Goal: Information Seeking & Learning: Learn about a topic

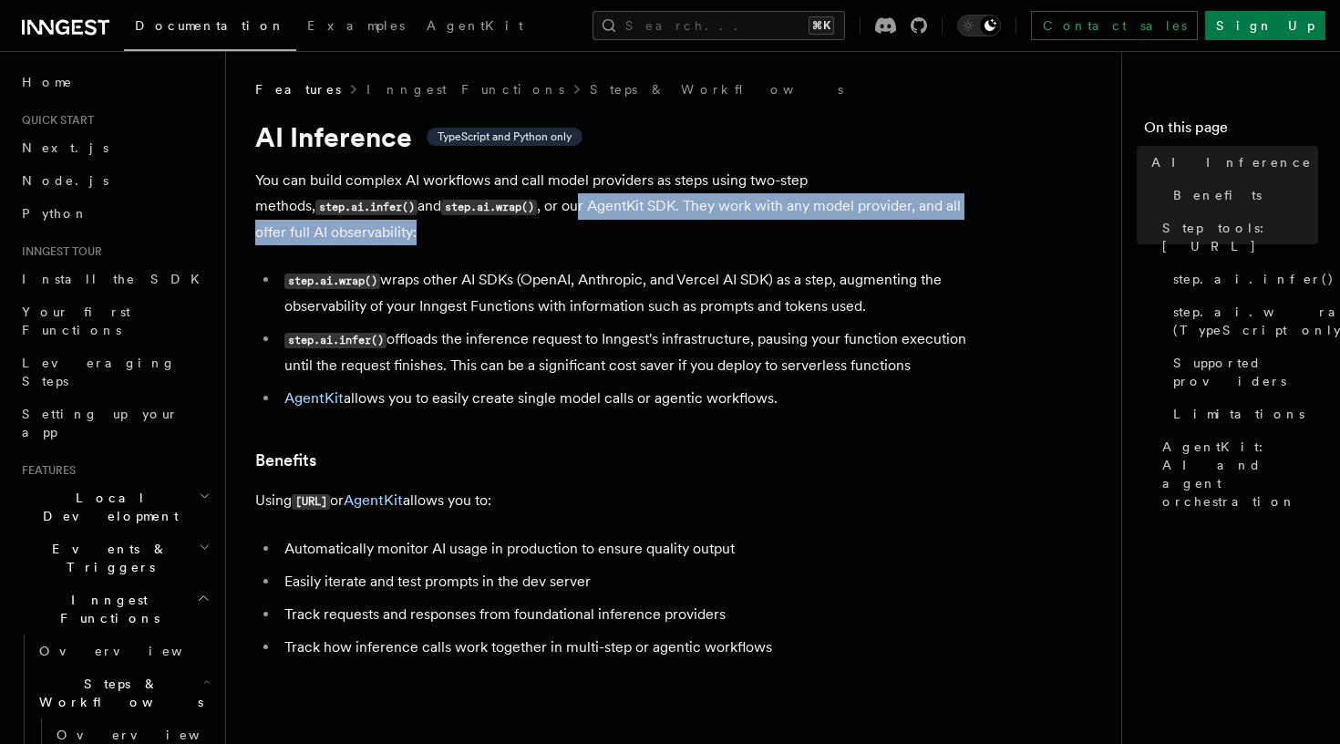
drag, startPoint x: 539, startPoint y: 206, endPoint x: 623, endPoint y: 224, distance: 85.8
click at [623, 224] on p "You can build complex AI workflows and call model providers as steps using two-…" at bounding box center [619, 207] width 729 height 78
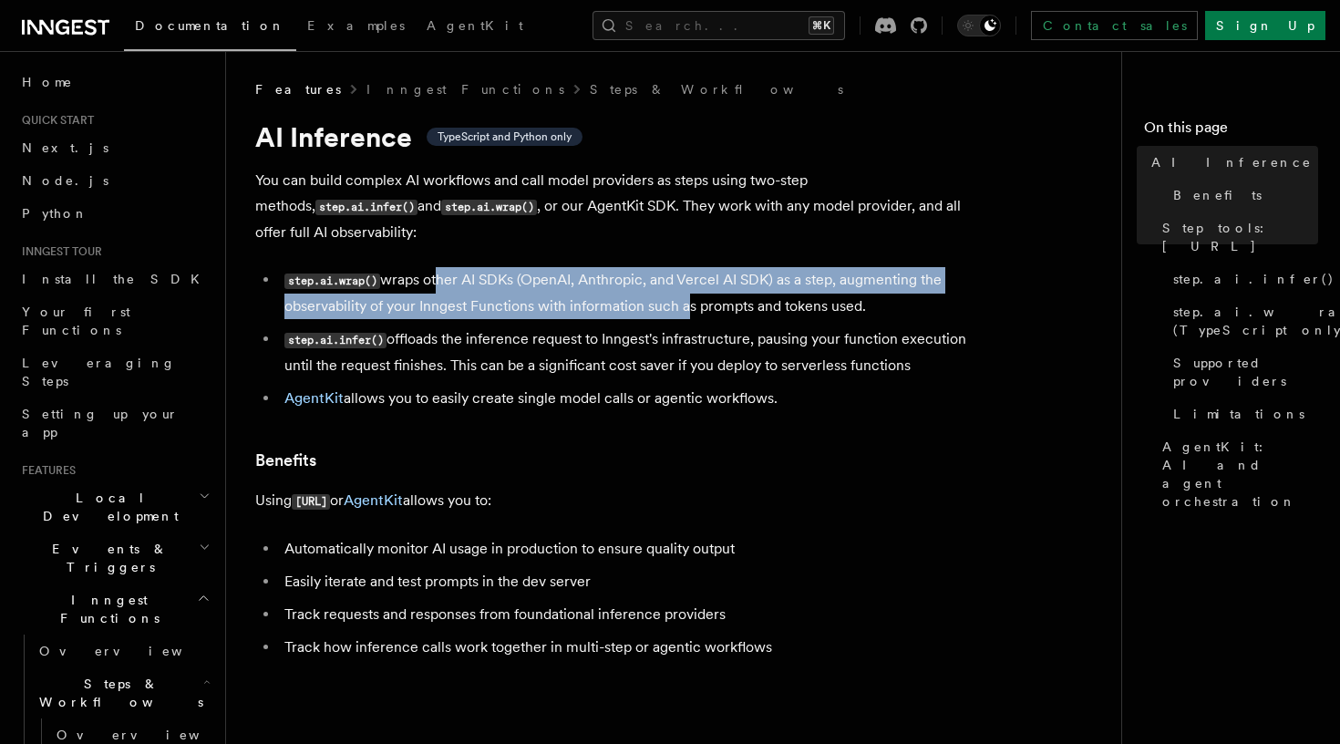
drag, startPoint x: 437, startPoint y: 277, endPoint x: 679, endPoint y: 309, distance: 244.6
click at [679, 309] on li "step.ai.wrap() wraps other AI SDKs (OpenAI, Anthropic, and Vercel AI SDK) as a …" at bounding box center [632, 293] width 706 height 52
drag, startPoint x: 679, startPoint y: 309, endPoint x: 435, endPoint y: 283, distance: 245.8
click at [435, 283] on li "step.ai.wrap() wraps other AI SDKs (OpenAI, Anthropic, and Vercel AI SDK) as a …" at bounding box center [632, 293] width 706 height 52
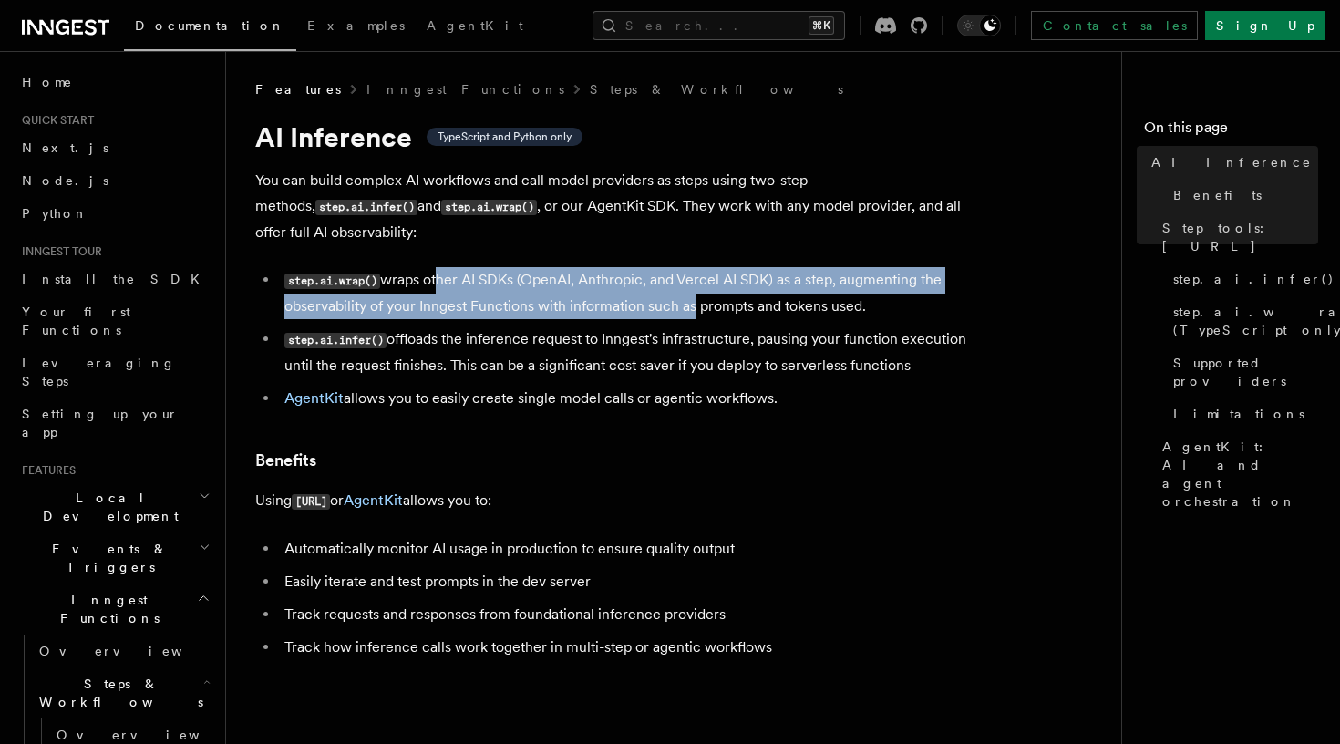
click at [435, 283] on li "step.ai.wrap() wraps other AI SDKs (OpenAI, Anthropic, and Vercel AI SDK) as a …" at bounding box center [632, 293] width 706 height 52
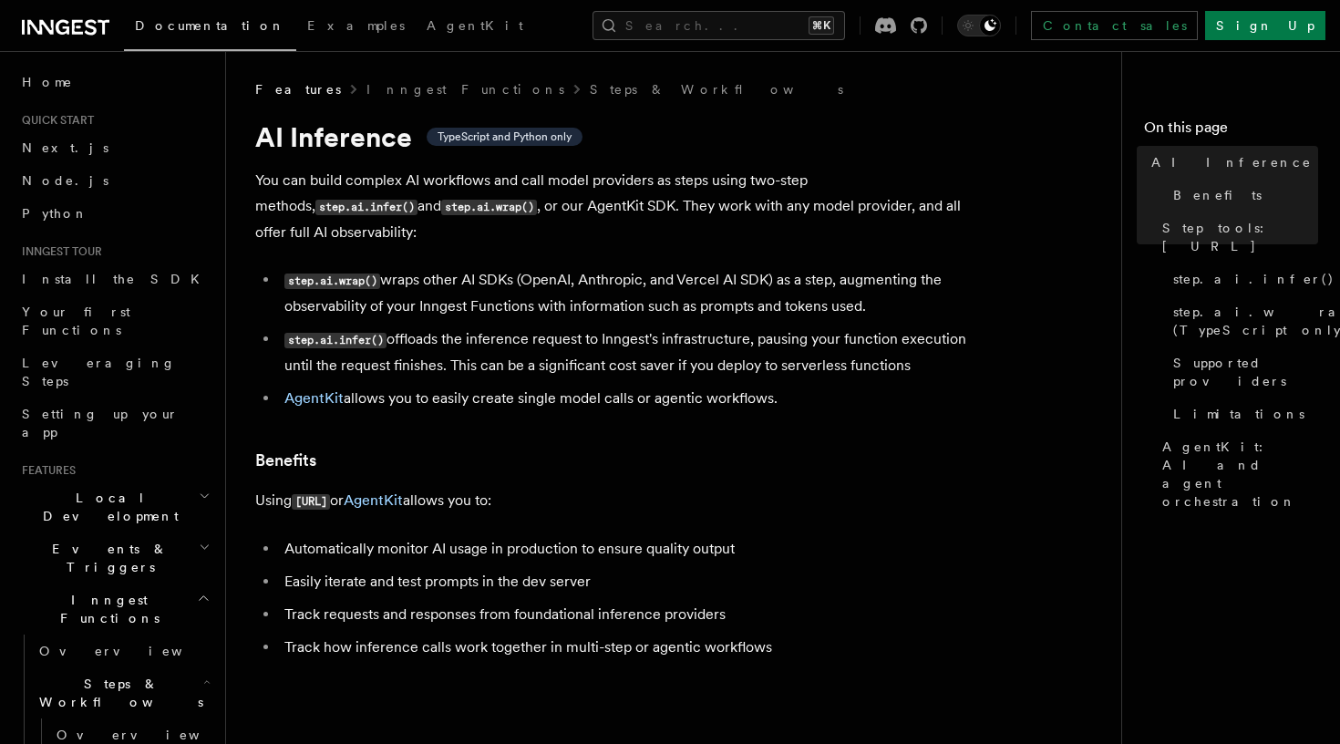
drag, startPoint x: 435, startPoint y: 283, endPoint x: 846, endPoint y: 301, distance: 411.6
click at [846, 301] on li "step.ai.wrap() wraps other AI SDKs (OpenAI, Anthropic, and Vercel AI SDK) as a …" at bounding box center [632, 293] width 706 height 52
drag, startPoint x: 846, startPoint y: 301, endPoint x: 409, endPoint y: 279, distance: 437.3
click at [409, 279] on li "step.ai.wrap() wraps other AI SDKs (OpenAI, Anthropic, and Vercel AI SDK) as a …" at bounding box center [632, 293] width 706 height 52
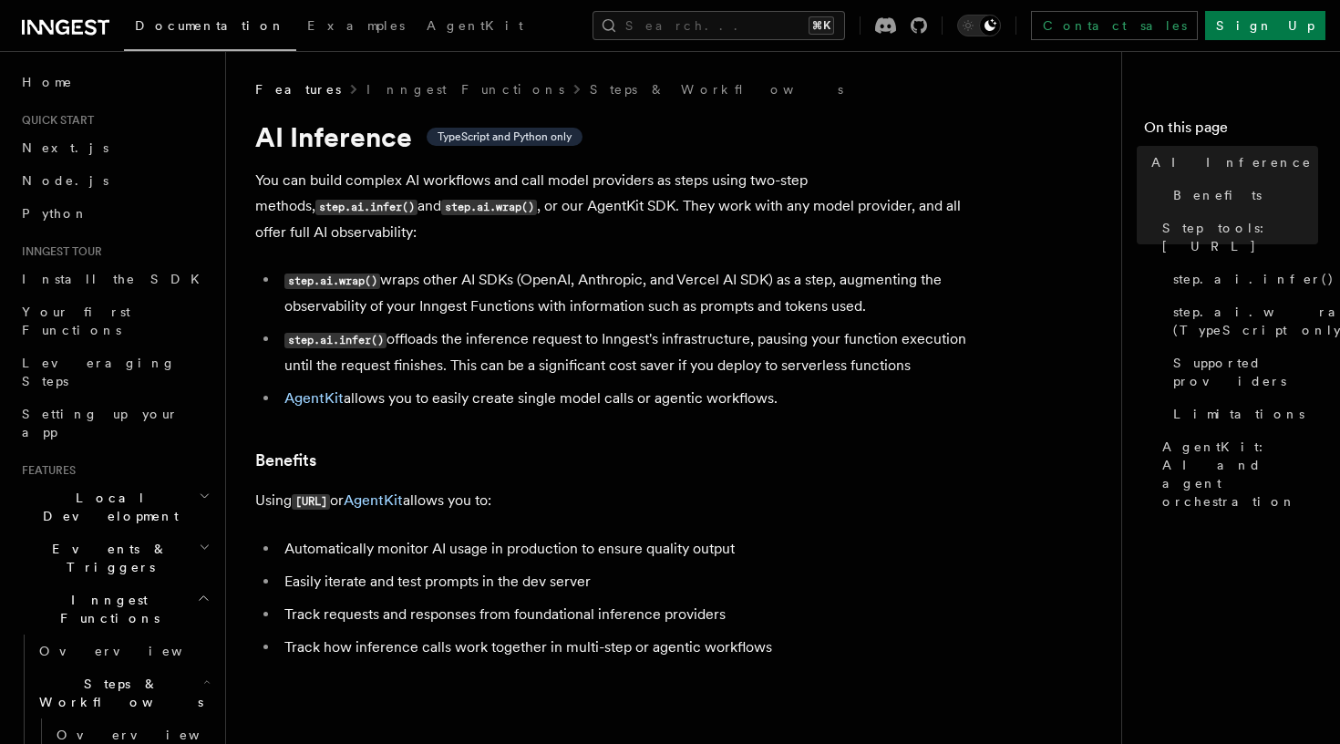
click at [409, 279] on li "step.ai.wrap() wraps other AI SDKs (OpenAI, Anthropic, and Vercel AI SDK) as a …" at bounding box center [632, 293] width 706 height 52
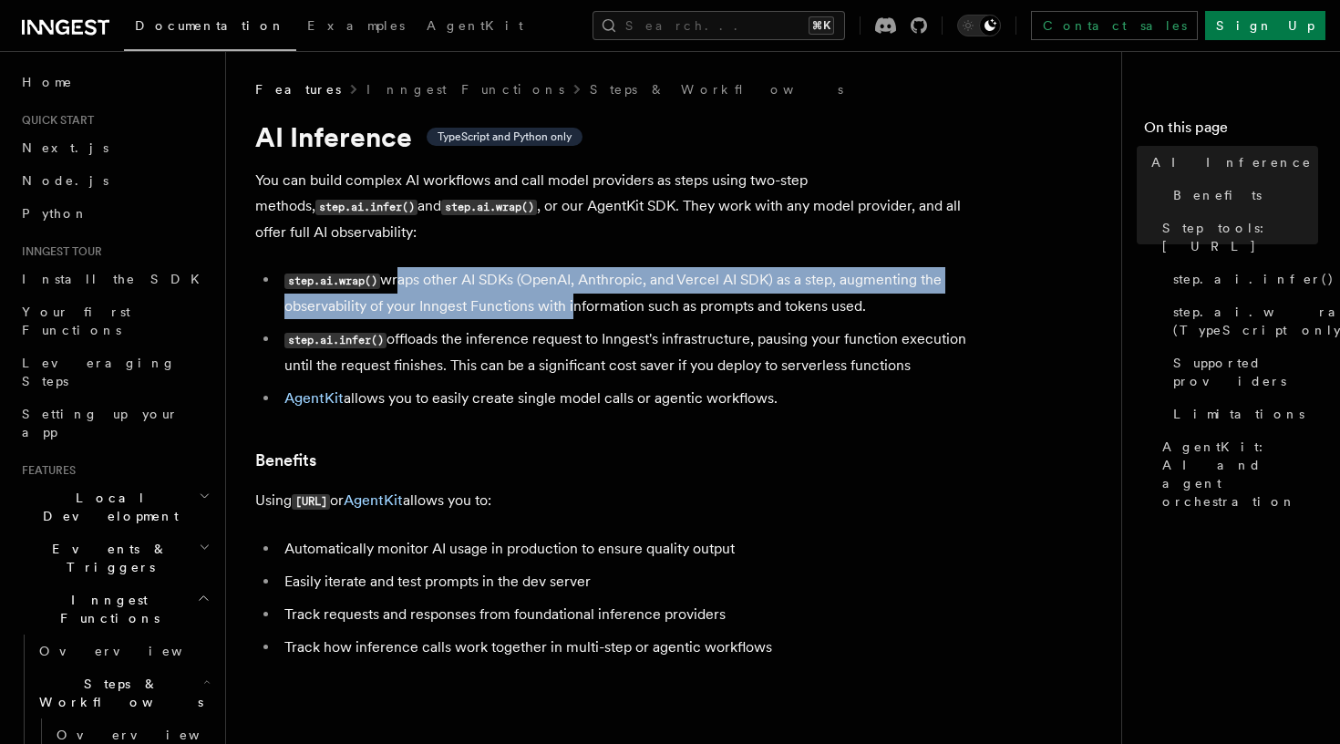
drag, startPoint x: 409, startPoint y: 279, endPoint x: 557, endPoint y: 299, distance: 149.1
click at [557, 299] on li "step.ai.wrap() wraps other AI SDKs (OpenAI, Anthropic, and Vercel AI SDK) as a …" at bounding box center [632, 293] width 706 height 52
drag, startPoint x: 452, startPoint y: 341, endPoint x: 905, endPoint y: 356, distance: 453.4
click at [905, 356] on li "step.ai.infer() offloads the inference request to Inngest's infrastructure, pau…" at bounding box center [632, 352] width 706 height 52
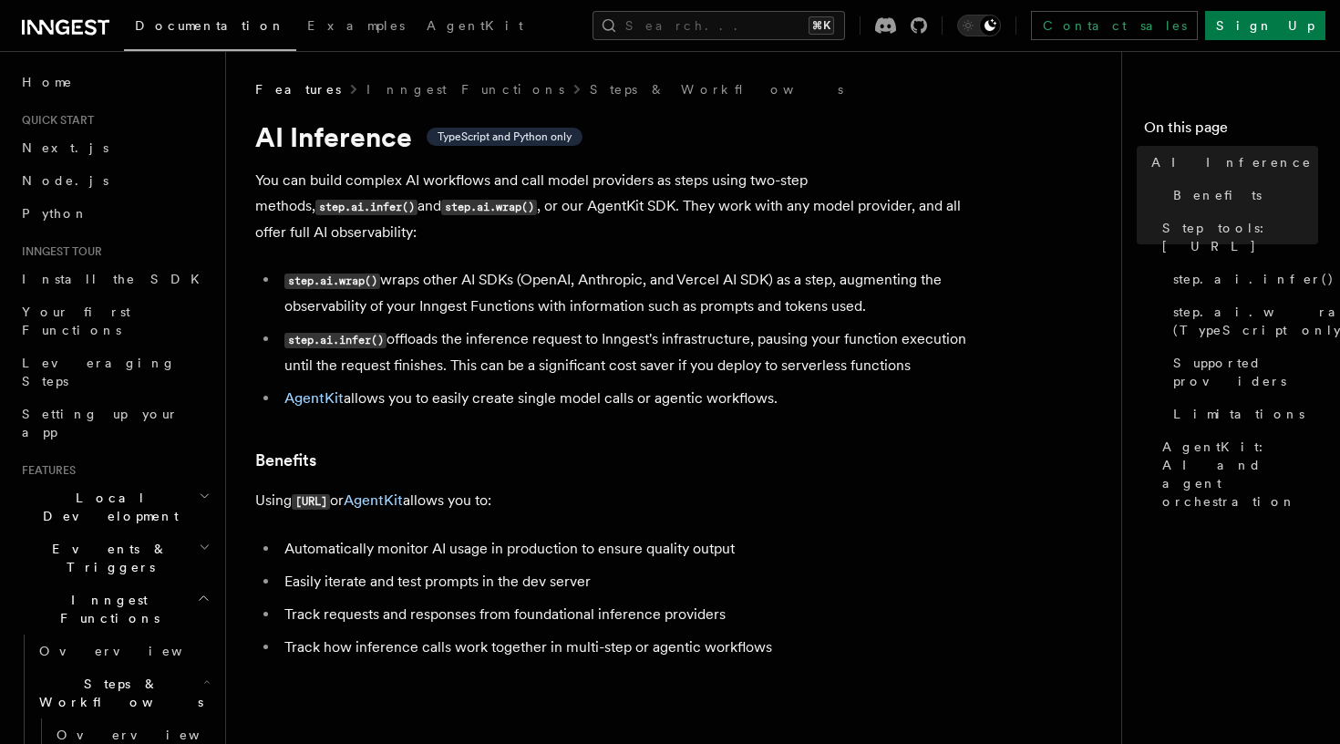
drag, startPoint x: 905, startPoint y: 356, endPoint x: 436, endPoint y: 337, distance: 469.9
click at [436, 337] on li "step.ai.infer() offloads the inference request to Inngest's infrastructure, pau…" at bounding box center [632, 352] width 706 height 52
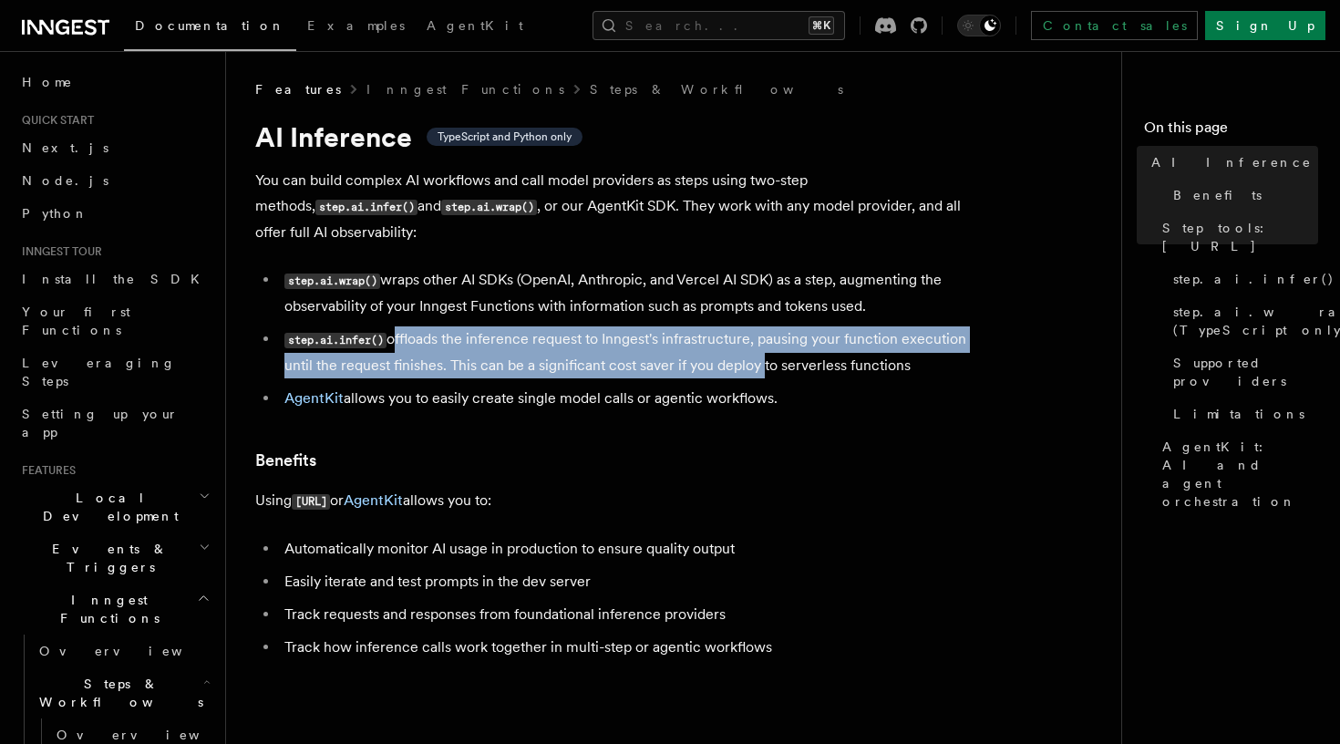
drag, startPoint x: 436, startPoint y: 337, endPoint x: 739, endPoint y: 353, distance: 304.0
click at [740, 353] on li "step.ai.infer() offloads the inference request to Inngest's infrastructure, pau…" at bounding box center [632, 352] width 706 height 52
click at [739, 353] on li "step.ai.infer() offloads the inference request to Inngest's infrastructure, pau…" at bounding box center [632, 352] width 706 height 52
drag, startPoint x: 739, startPoint y: 353, endPoint x: 470, endPoint y: 333, distance: 270.6
click at [470, 334] on li "step.ai.infer() offloads the inference request to Inngest's infrastructure, pau…" at bounding box center [632, 352] width 706 height 52
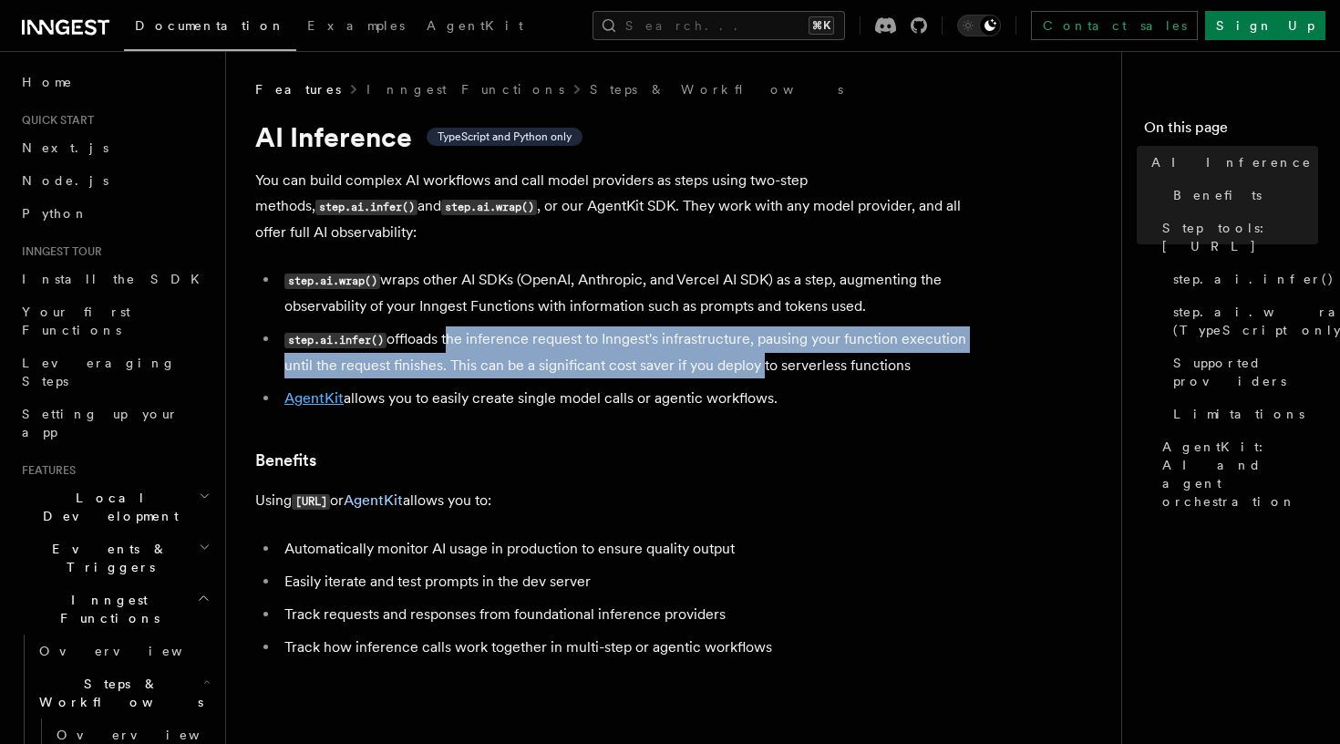
click at [302, 401] on link "AgentKit" at bounding box center [313, 397] width 59 height 17
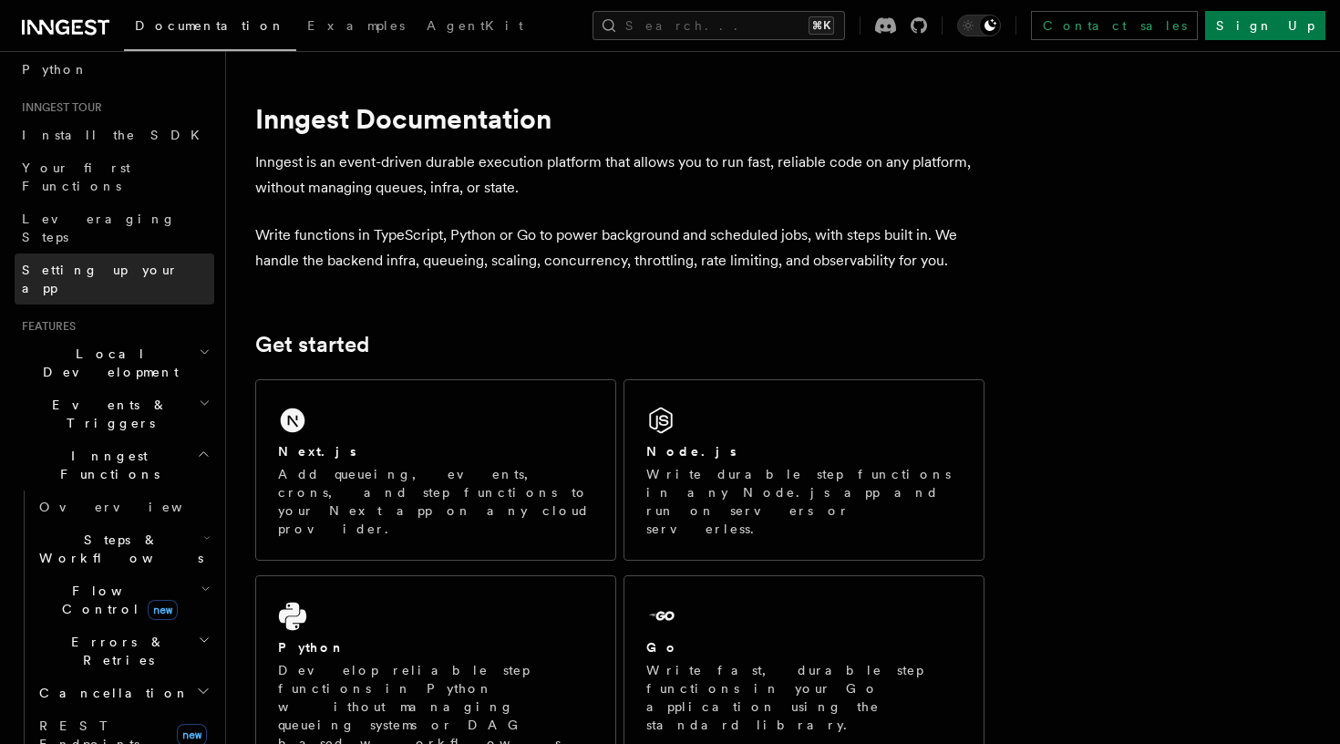
scroll to position [176, 0]
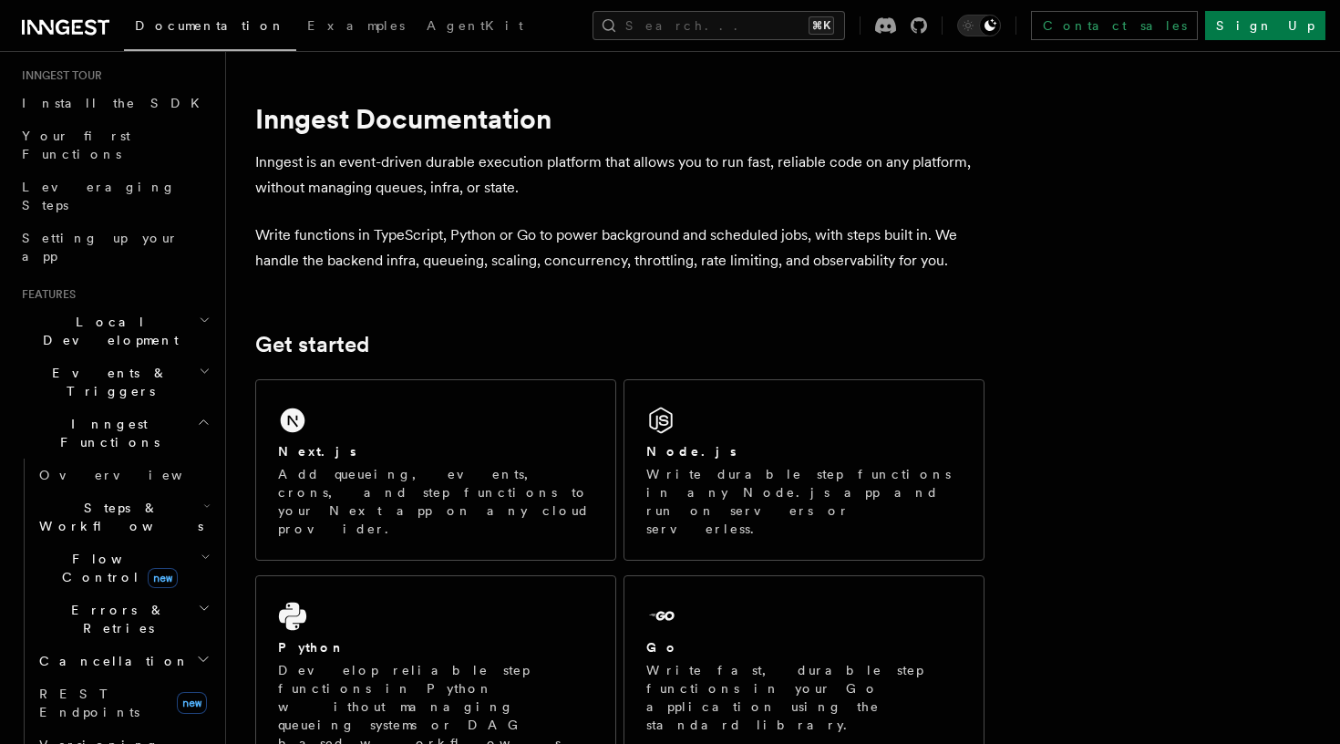
click at [149, 357] on h2 "Events & Triggers" at bounding box center [115, 382] width 200 height 51
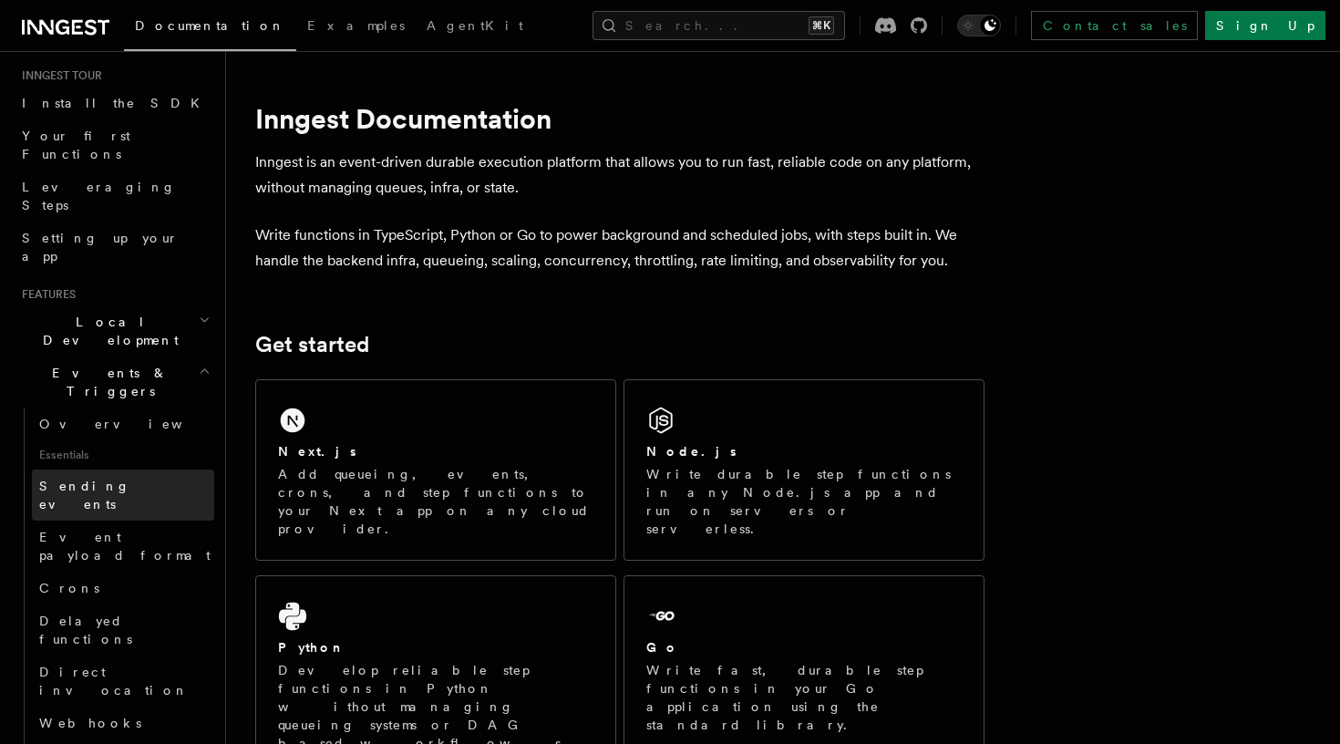
click at [144, 470] on link "Sending events" at bounding box center [123, 495] width 182 height 51
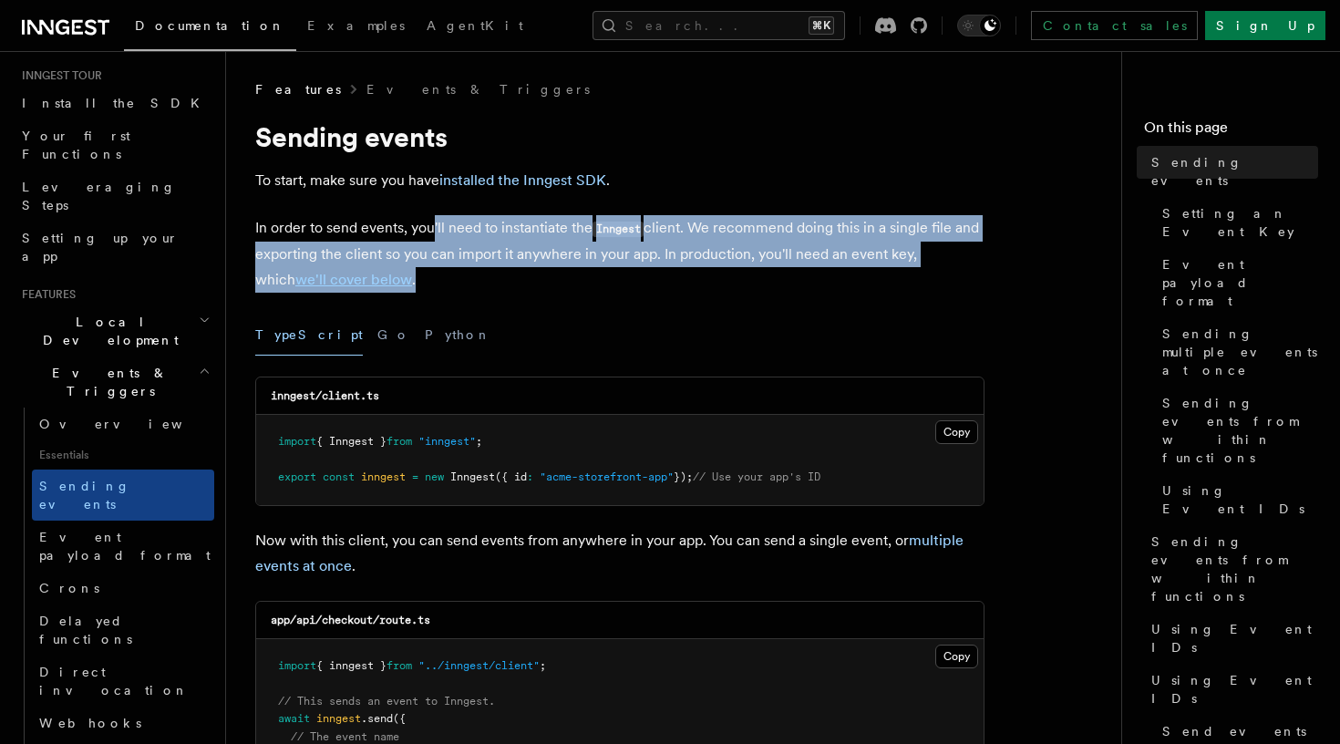
drag, startPoint x: 489, startPoint y: 263, endPoint x: 434, endPoint y: 227, distance: 65.2
click at [434, 227] on p "In order to send events, you'll need to instantiate the Inngest client. We reco…" at bounding box center [619, 254] width 729 height 78
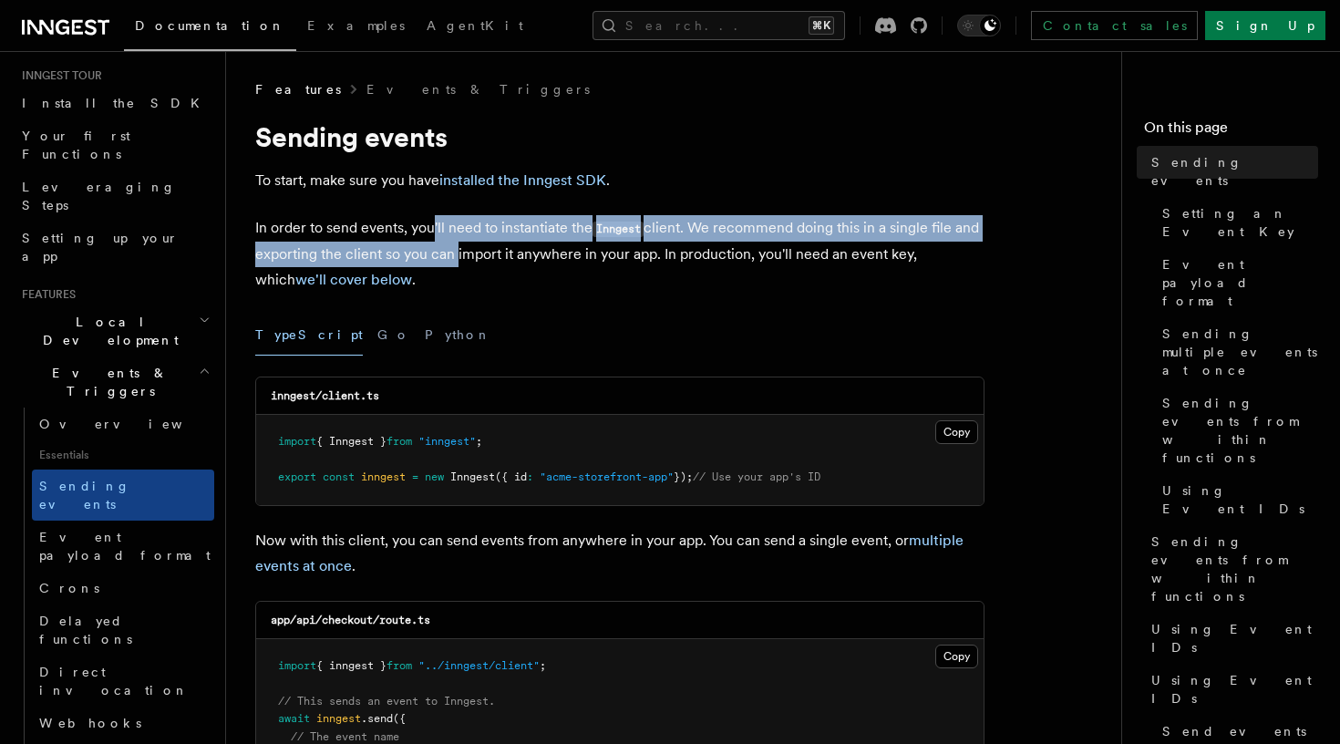
drag, startPoint x: 434, startPoint y: 227, endPoint x: 467, endPoint y: 250, distance: 40.0
click at [467, 250] on p "In order to send events, you'll need to instantiate the Inngest client. We reco…" at bounding box center [619, 254] width 729 height 78
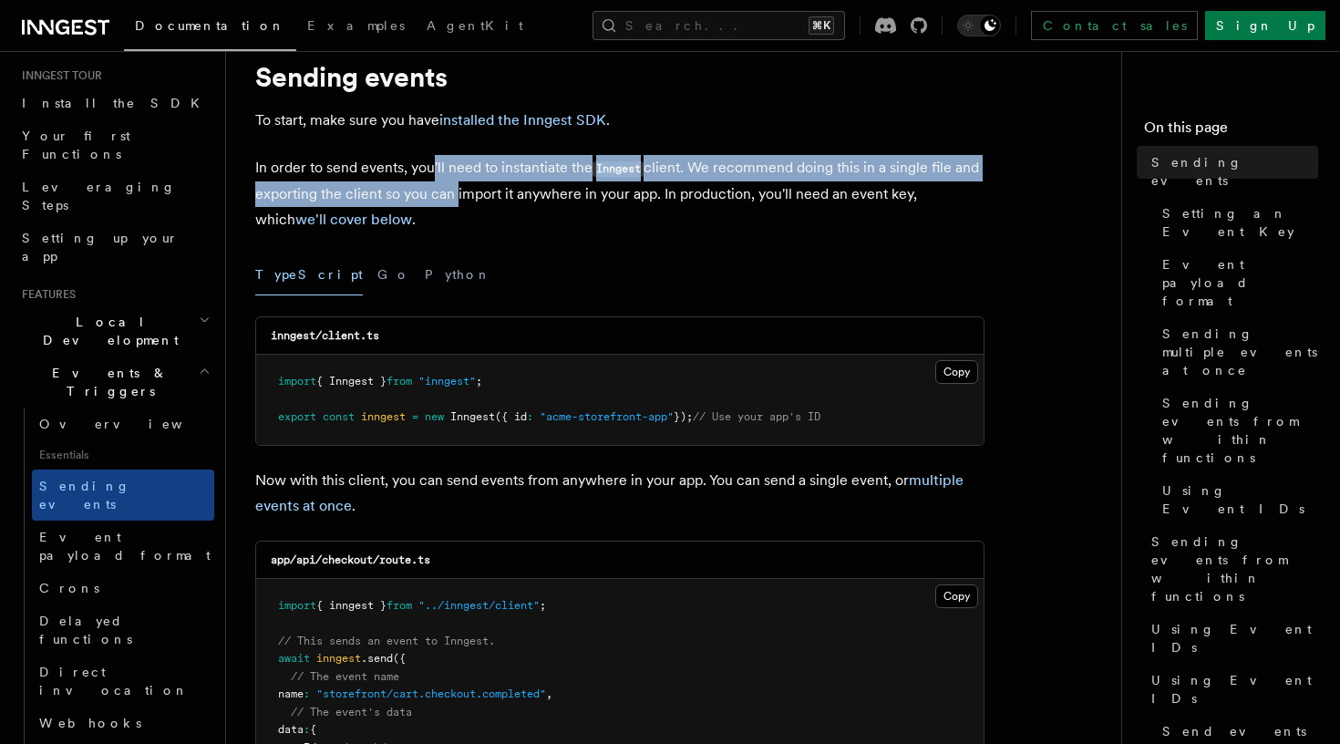
scroll to position [85, 0]
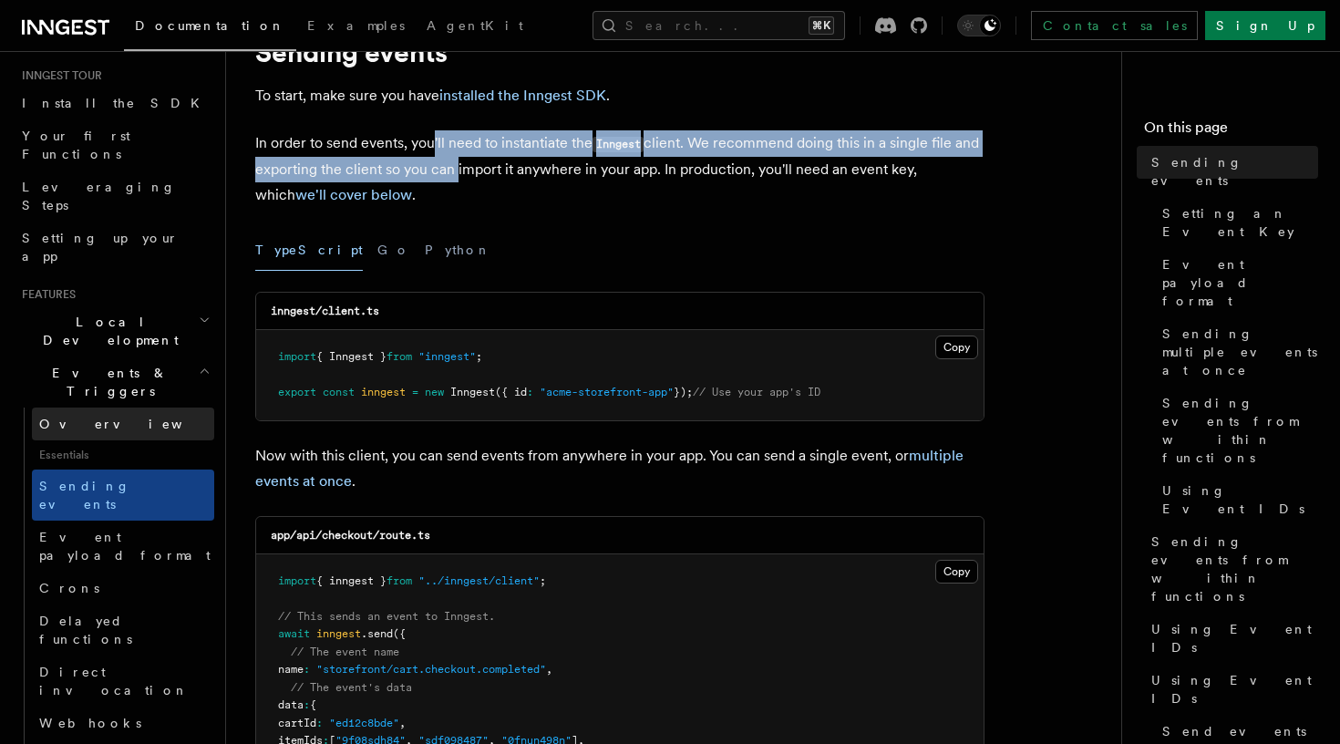
click at [119, 408] on link "Overview" at bounding box center [123, 424] width 182 height 33
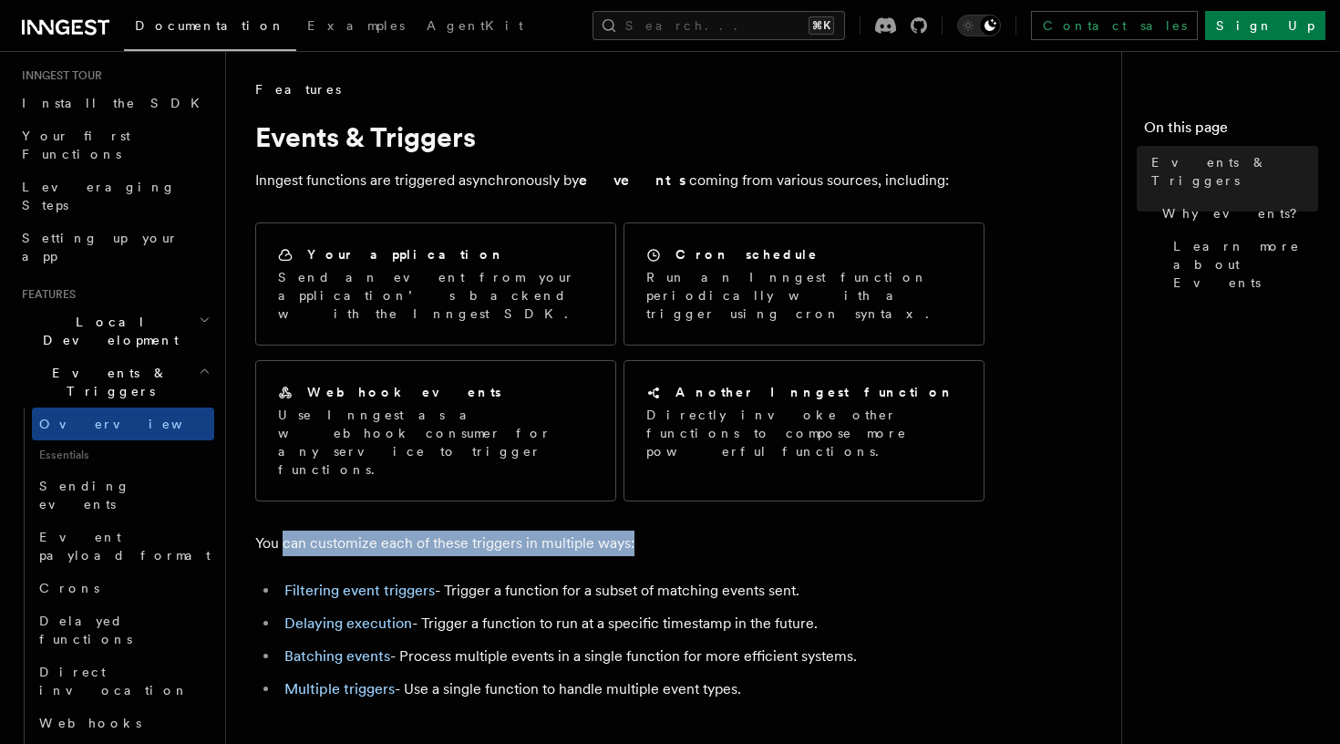
drag, startPoint x: 283, startPoint y: 481, endPoint x: 672, endPoint y: 486, distance: 389.4
click at [672, 531] on p "You can customize each of these triggers in multiple ways:" at bounding box center [619, 544] width 729 height 26
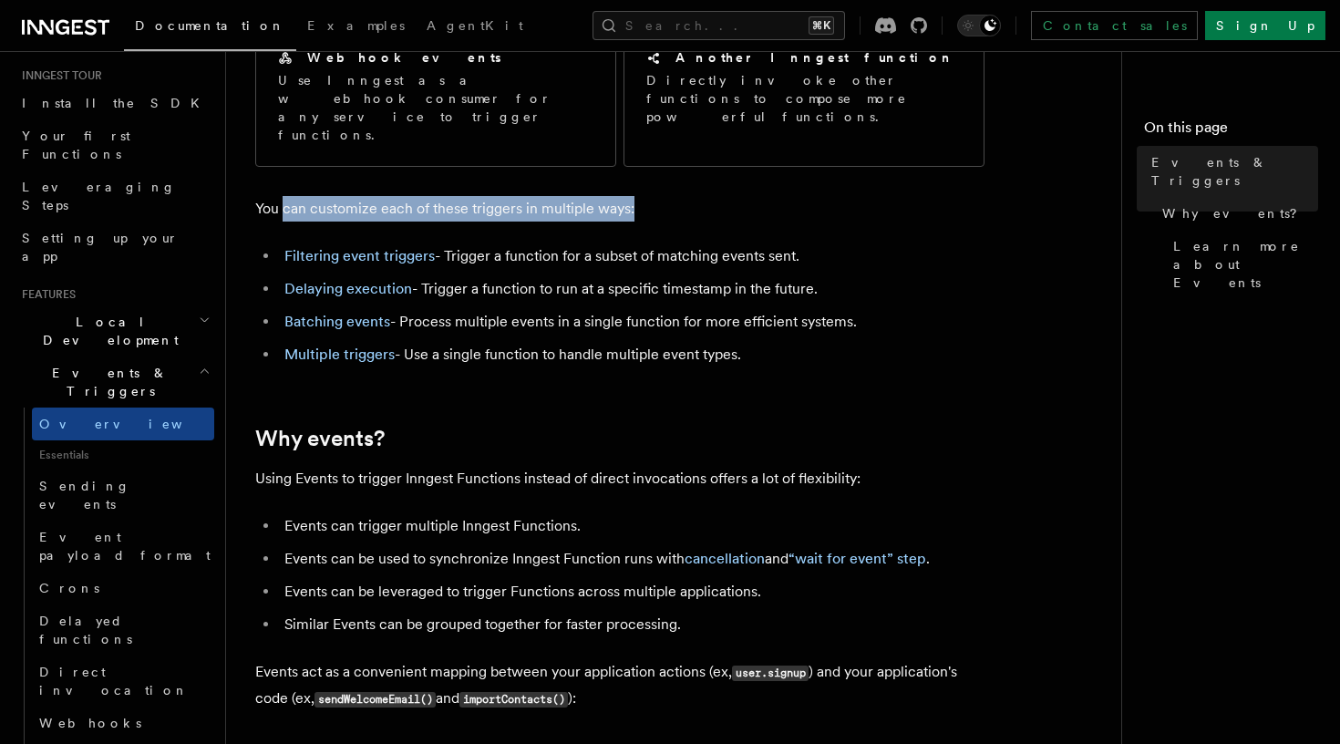
scroll to position [338, 0]
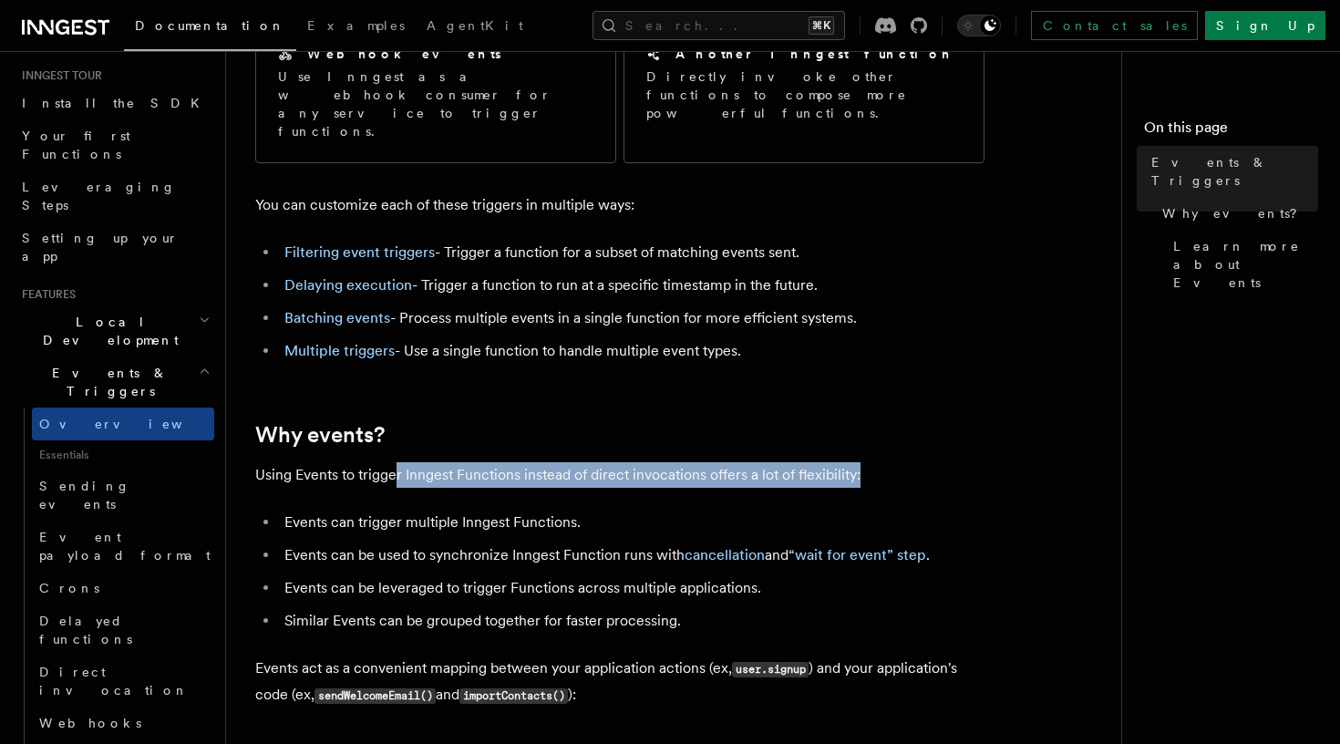
drag, startPoint x: 394, startPoint y: 419, endPoint x: 887, endPoint y: 425, distance: 493.3
click at [887, 462] on p "Using Events to trigger Inngest Functions instead of direct invocations offers …" at bounding box center [619, 475] width 729 height 26
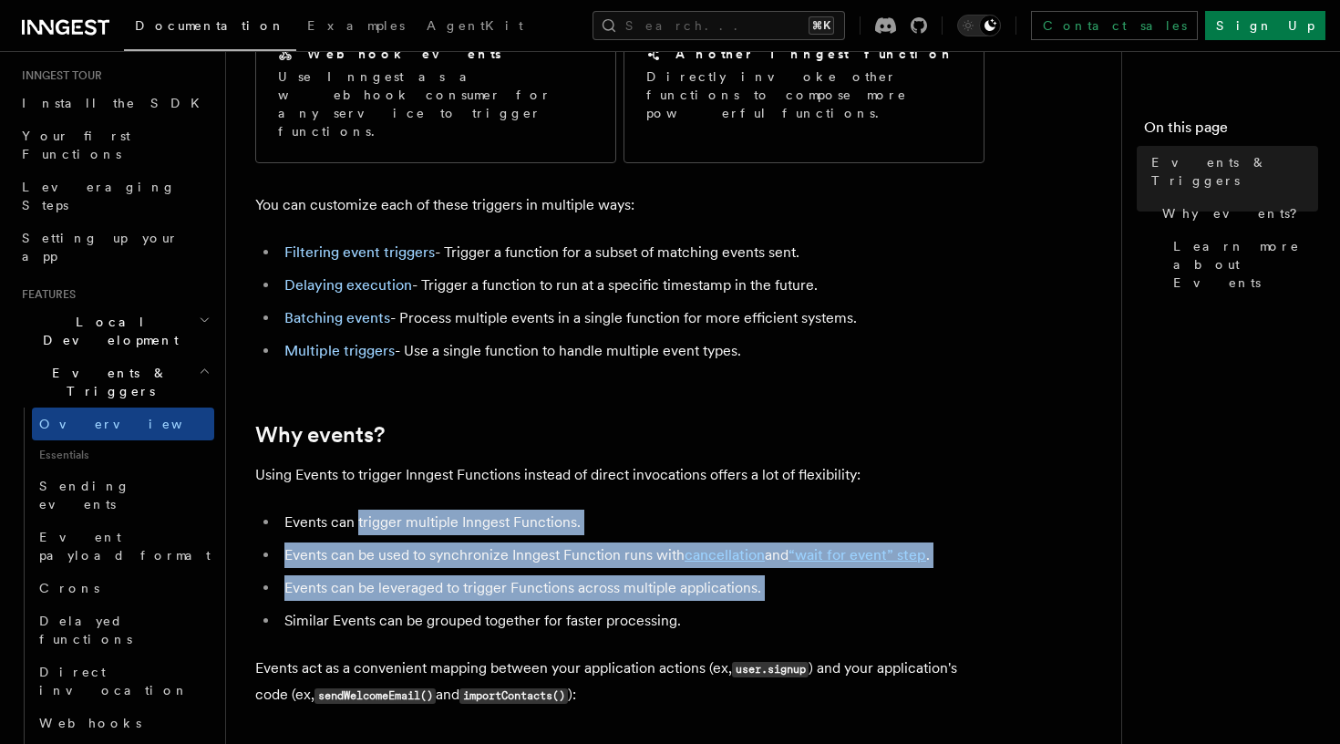
drag, startPoint x: 357, startPoint y: 462, endPoint x: 574, endPoint y: 552, distance: 233.8
click at [574, 553] on ul "Events can trigger multiple Inngest Functions. Events can be used to synchroniz…" at bounding box center [619, 572] width 729 height 124
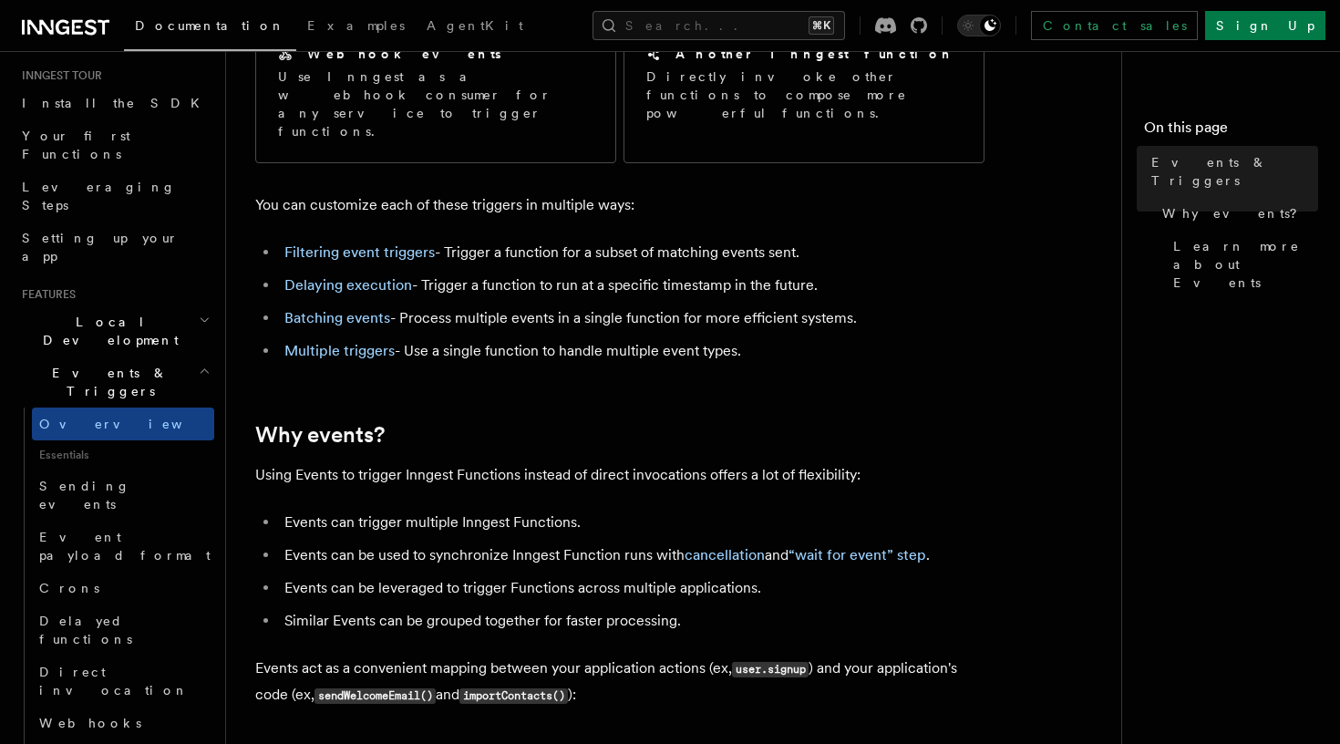
click at [574, 552] on ul "Events can trigger multiple Inngest Functions. Events can be used to synchroniz…" at bounding box center [619, 572] width 729 height 124
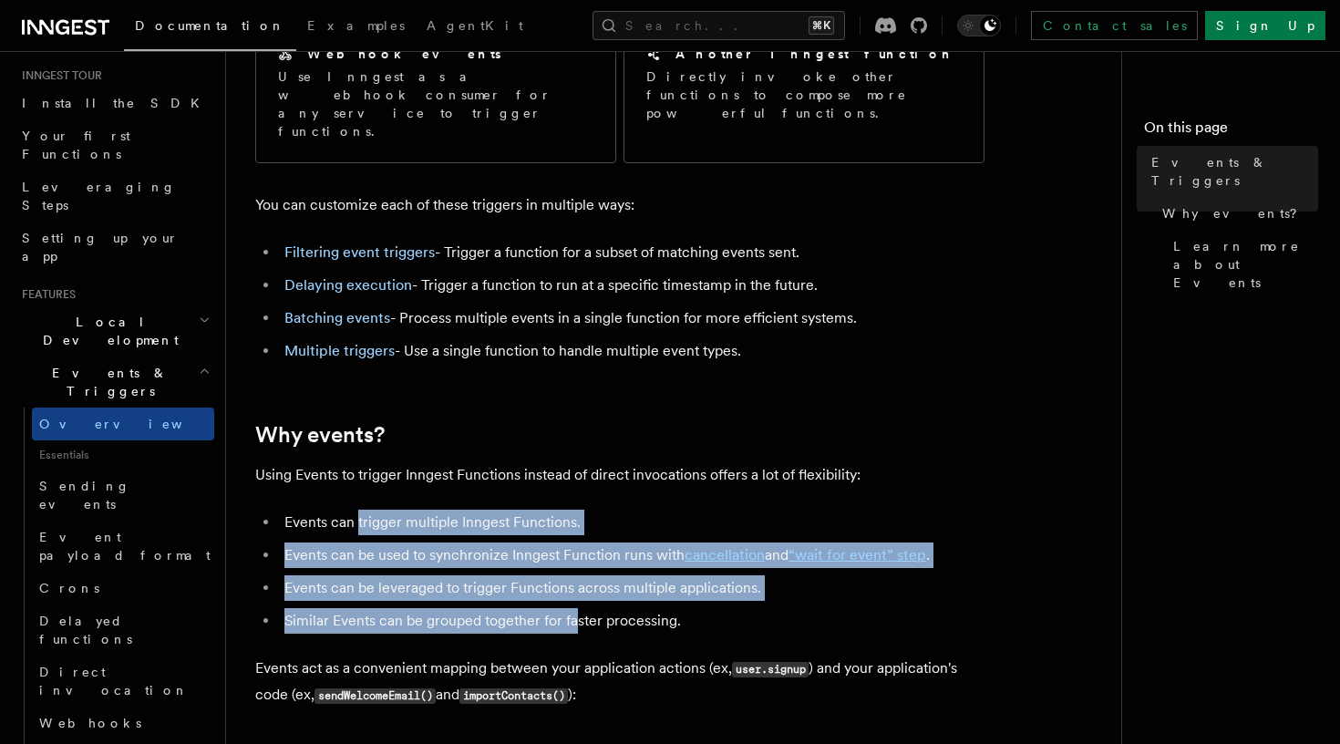
drag, startPoint x: 574, startPoint y: 557, endPoint x: 353, endPoint y: 464, distance: 239.4
click at [353, 510] on ul "Events can trigger multiple Inngest Functions. Events can be used to synchroniz…" at bounding box center [619, 572] width 729 height 124
click at [317, 543] on li "Events can be used to synchronize Inngest Function runs with cancellation and “…" at bounding box center [632, 556] width 706 height 26
drag, startPoint x: 460, startPoint y: 574, endPoint x: 412, endPoint y: 454, distance: 129.7
click at [412, 454] on article "Features Events & Triggers Inngest functions are triggered asynchronously by ev…" at bounding box center [681, 756] width 852 height 2029
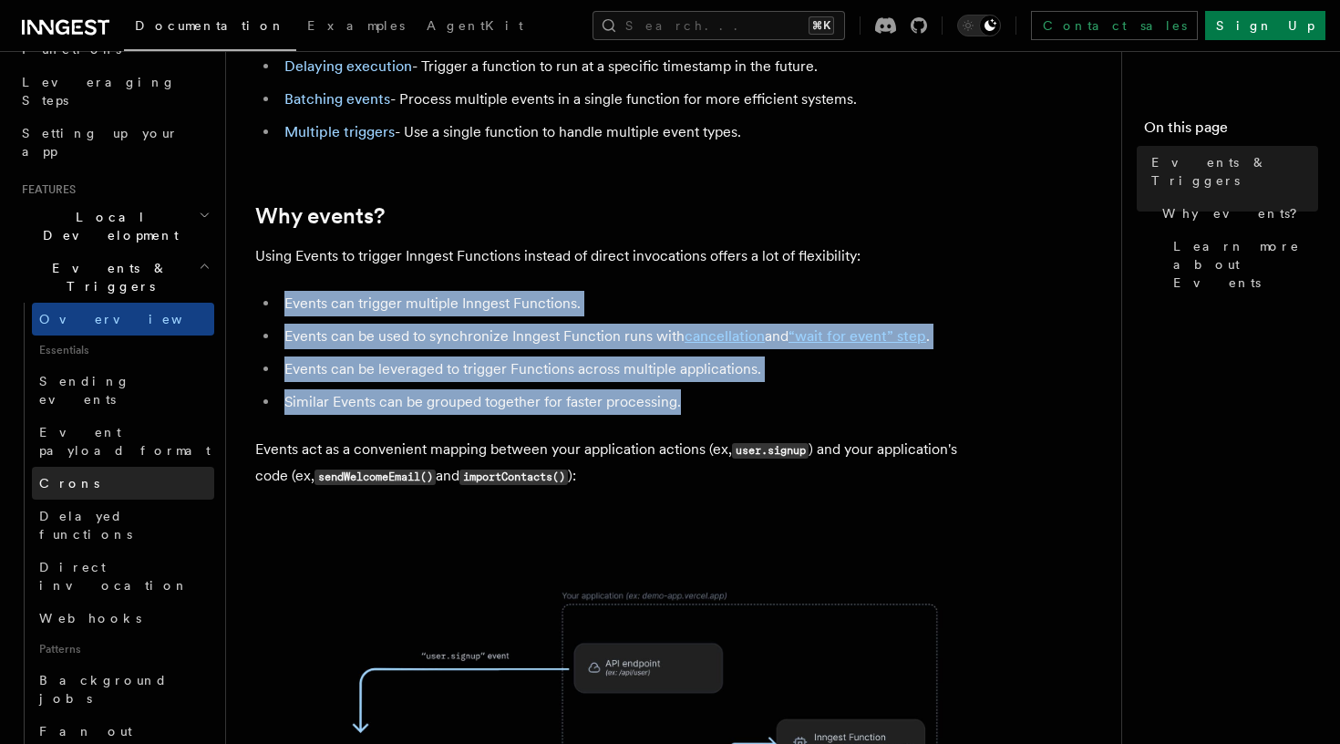
scroll to position [293, 0]
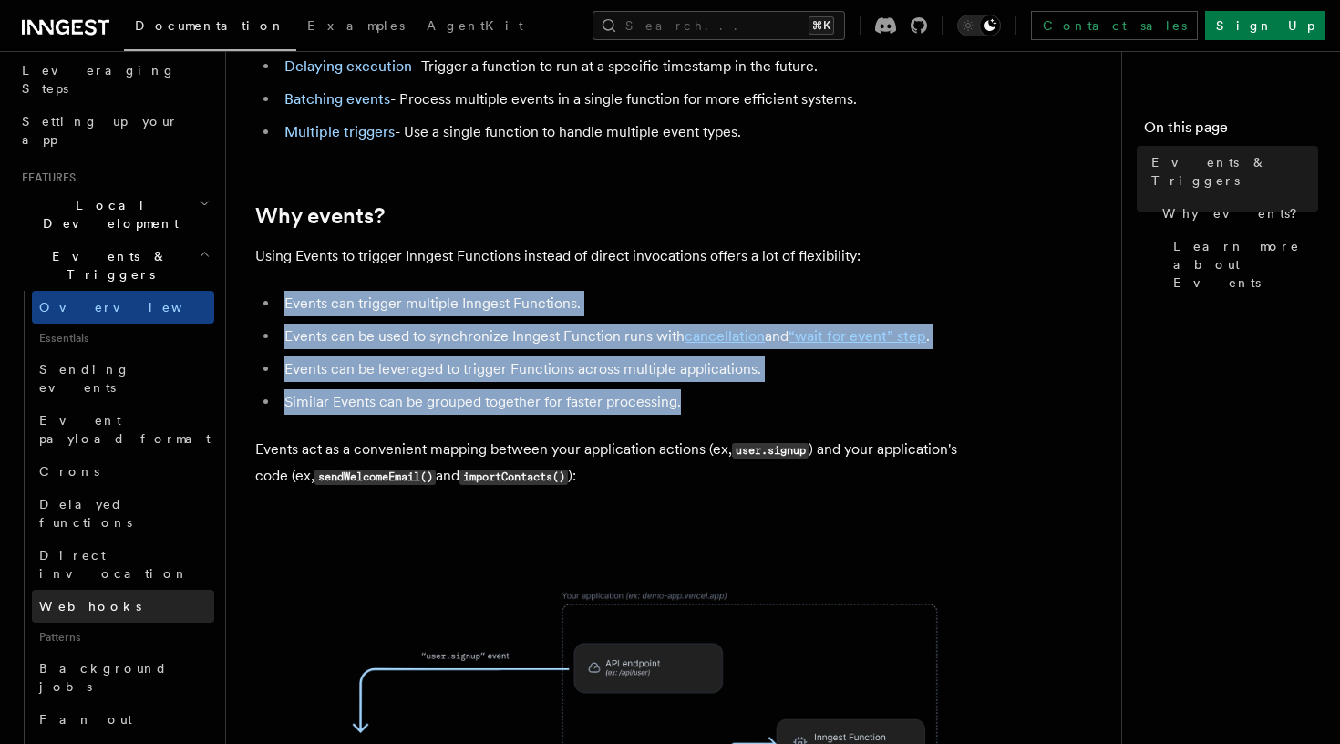
click at [139, 590] on link "Webhooks" at bounding box center [123, 606] width 182 height 33
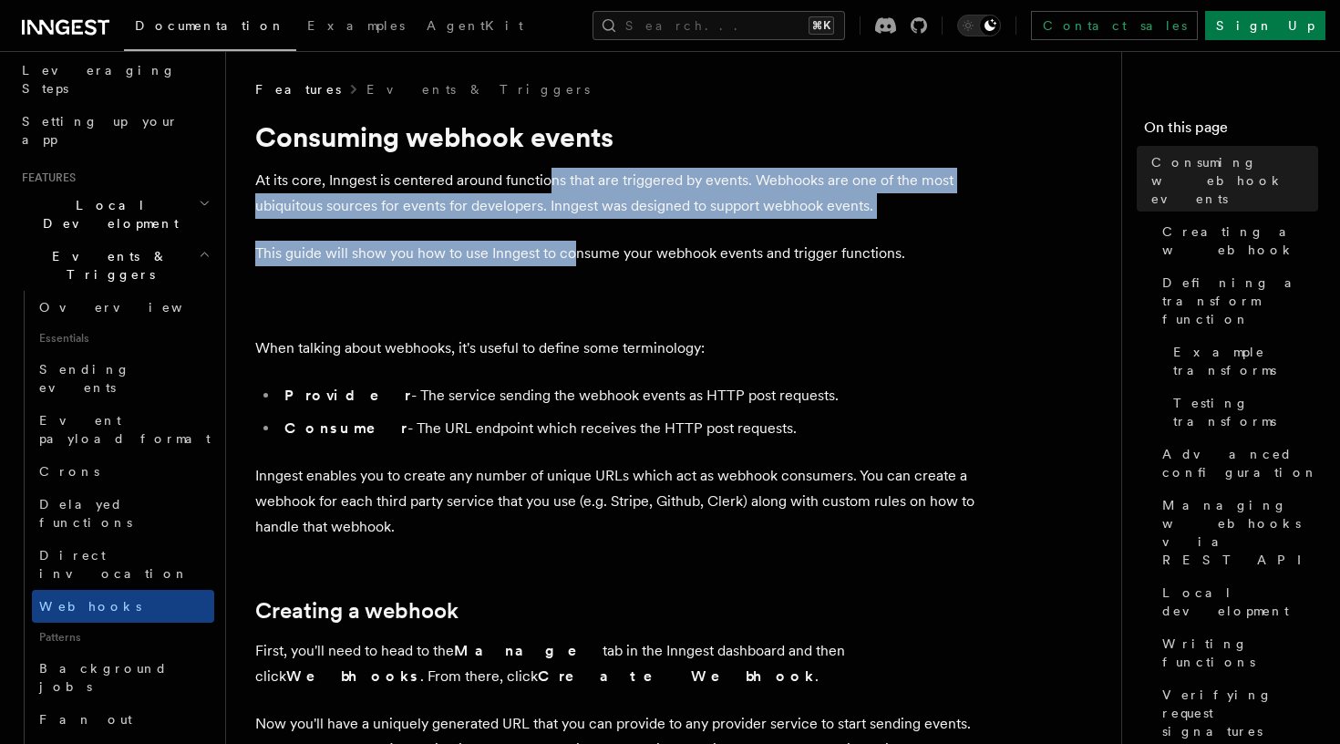
drag, startPoint x: 577, startPoint y: 253, endPoint x: 550, endPoint y: 181, distance: 77.0
click at [550, 181] on p "At its core, Inngest is centered around functions that are triggered by events.…" at bounding box center [619, 193] width 729 height 51
drag, startPoint x: 550, startPoint y: 181, endPoint x: 570, endPoint y: 256, distance: 78.3
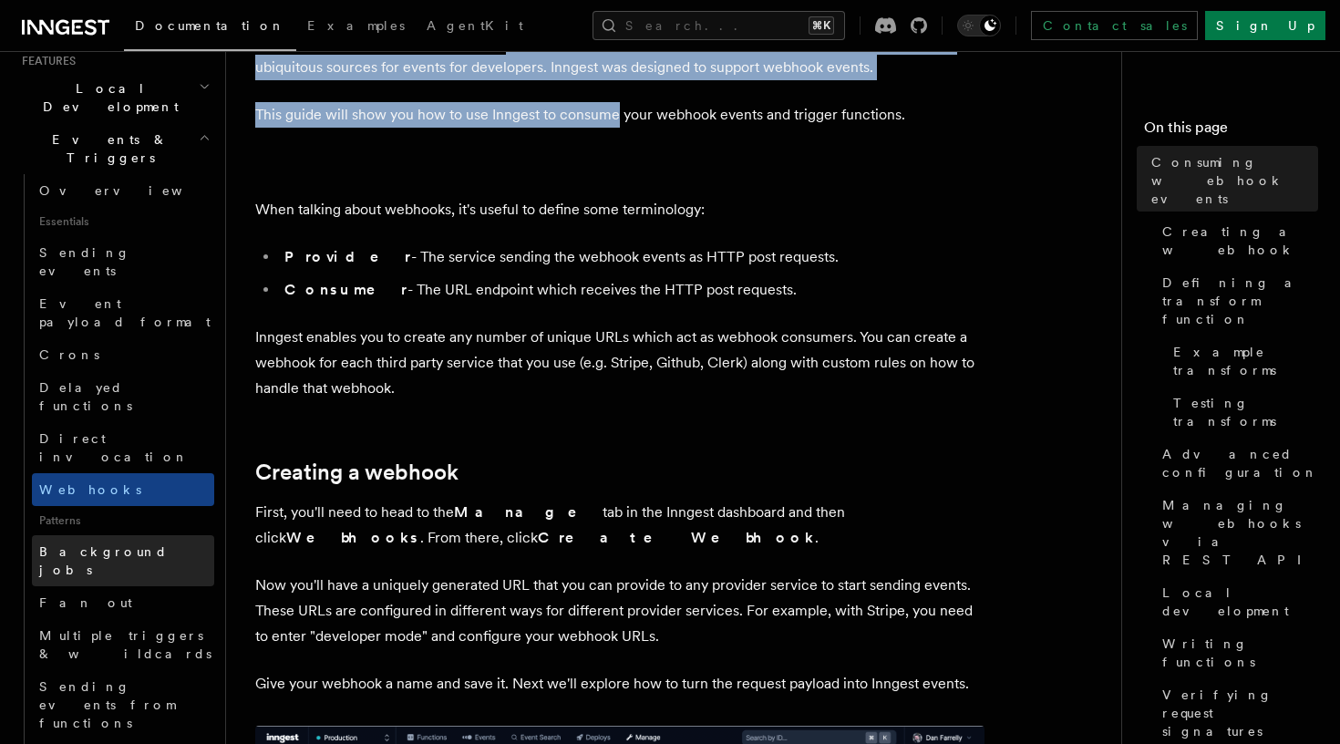
scroll to position [416, 0]
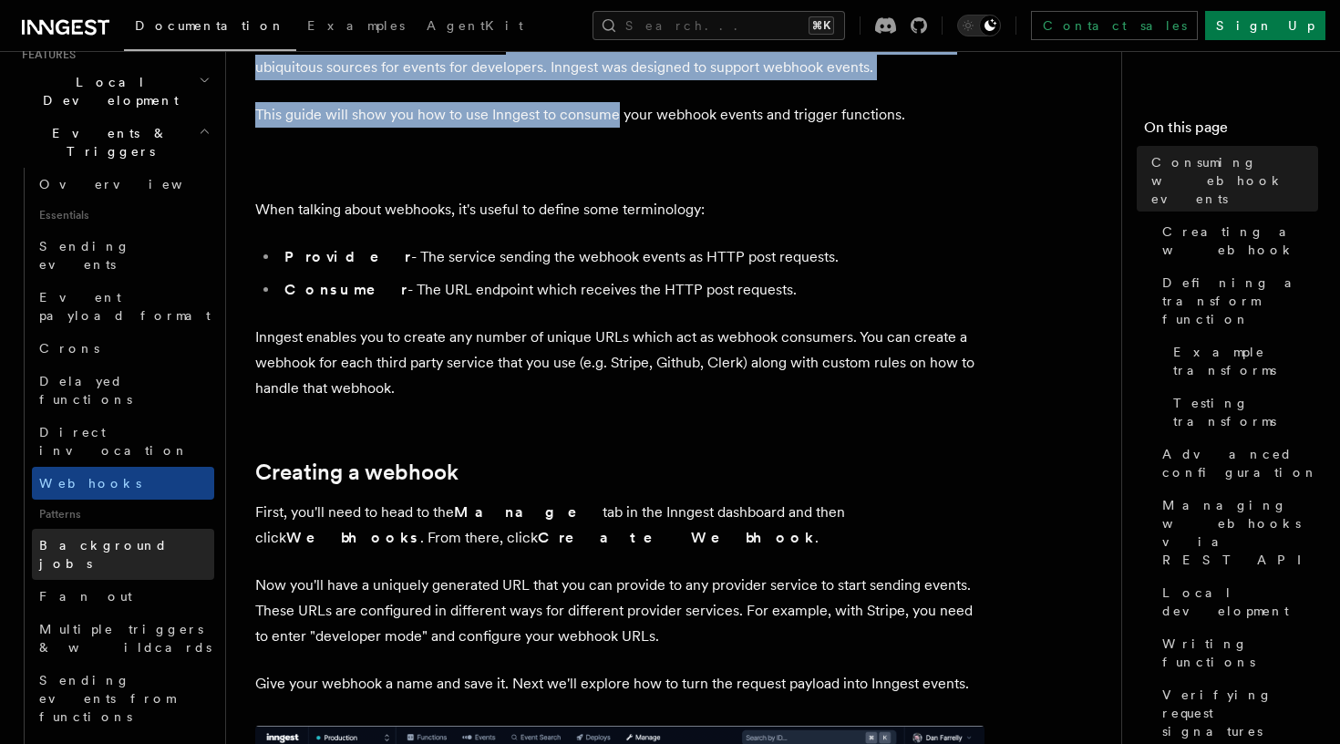
click at [158, 529] on link "Background jobs" at bounding box center [123, 554] width 182 height 51
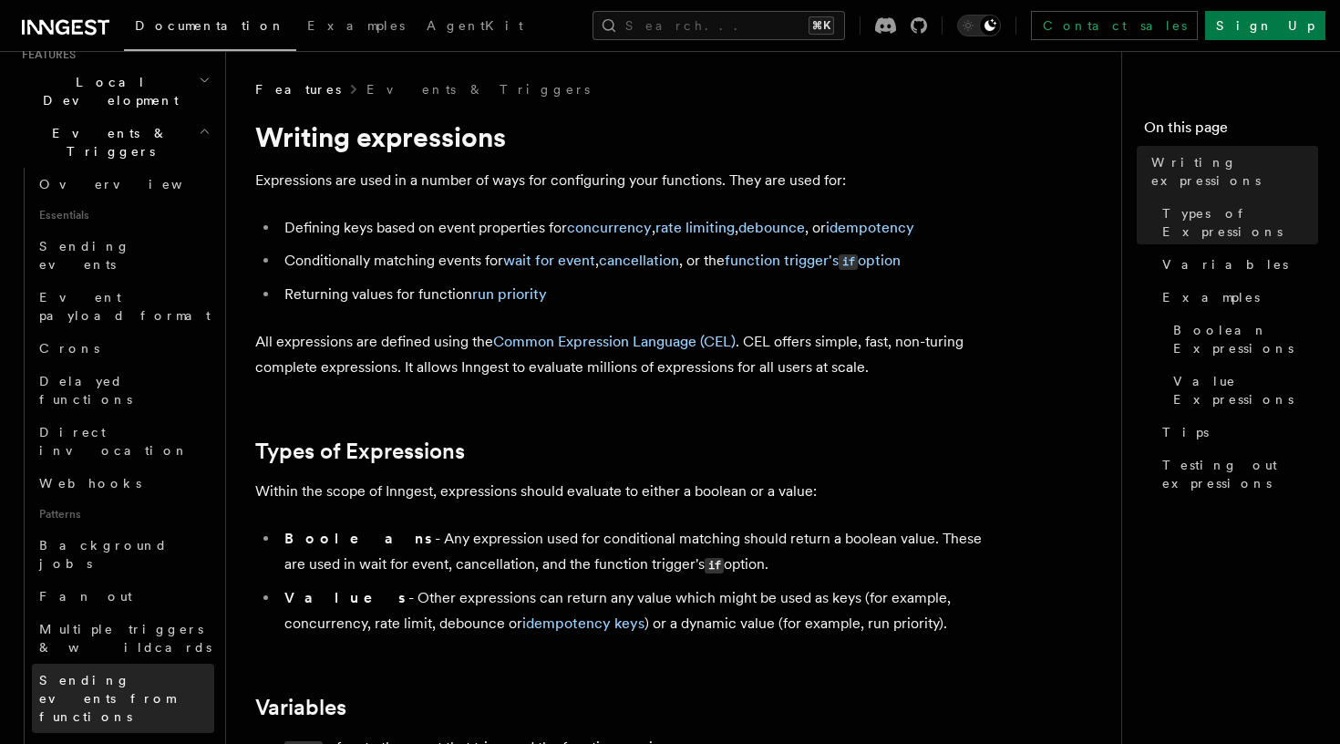
click at [150, 664] on link "Sending events from functions" at bounding box center [123, 698] width 182 height 69
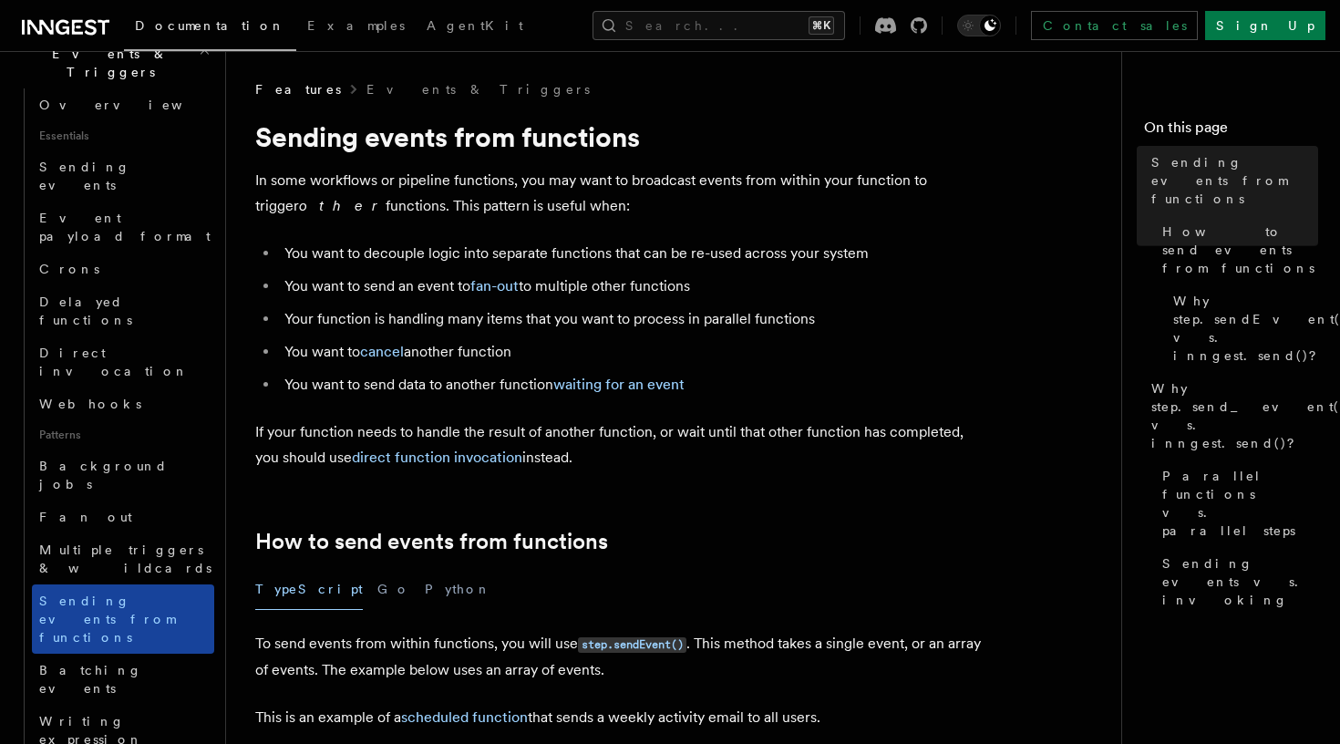
scroll to position [735, 0]
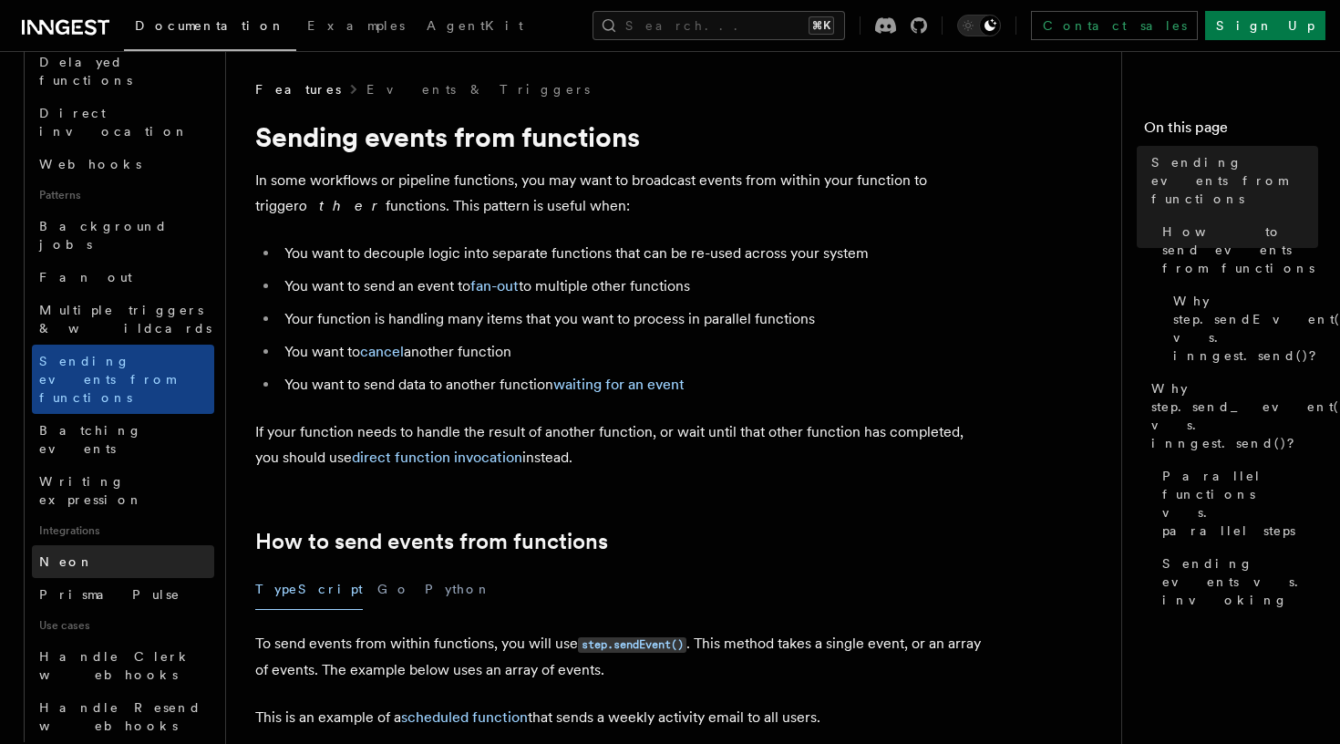
click at [115, 545] on link "Neon" at bounding box center [123, 561] width 182 height 33
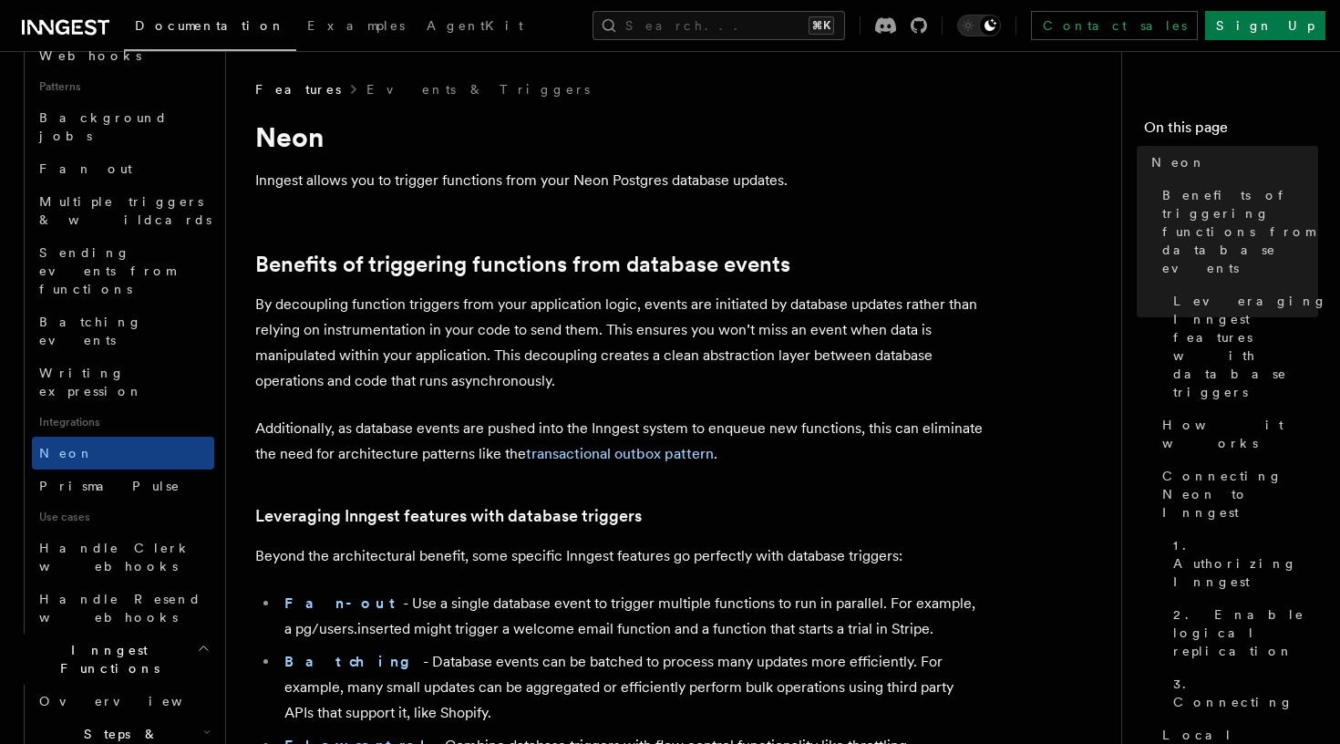
scroll to position [847, 0]
click at [171, 714] on h2 "Steps & Workflows" at bounding box center [123, 739] width 182 height 51
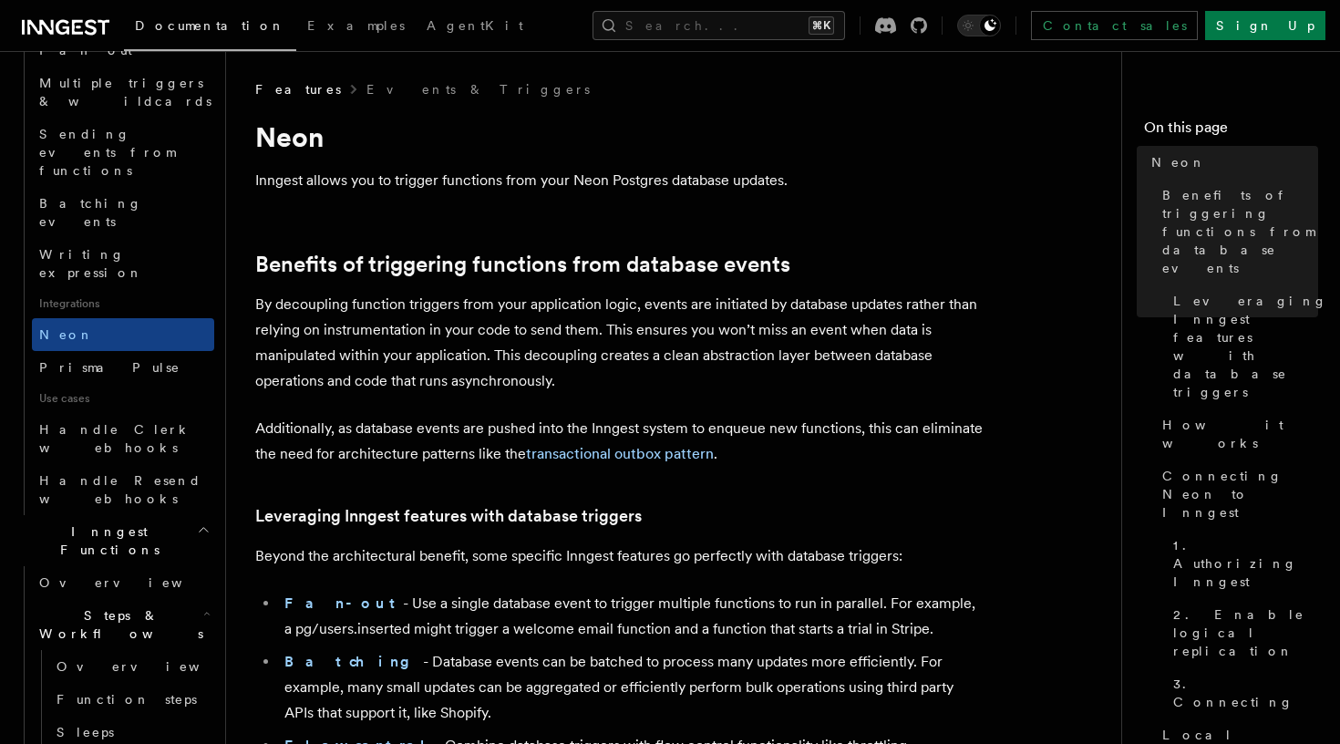
scroll to position [965, 0]
click at [140, 604] on span "Steps & Workflows" at bounding box center [117, 622] width 171 height 36
click at [100, 655] on span "Flow Control new" at bounding box center [116, 673] width 169 height 36
click at [100, 742] on span "Singleton" at bounding box center [109, 749] width 104 height 15
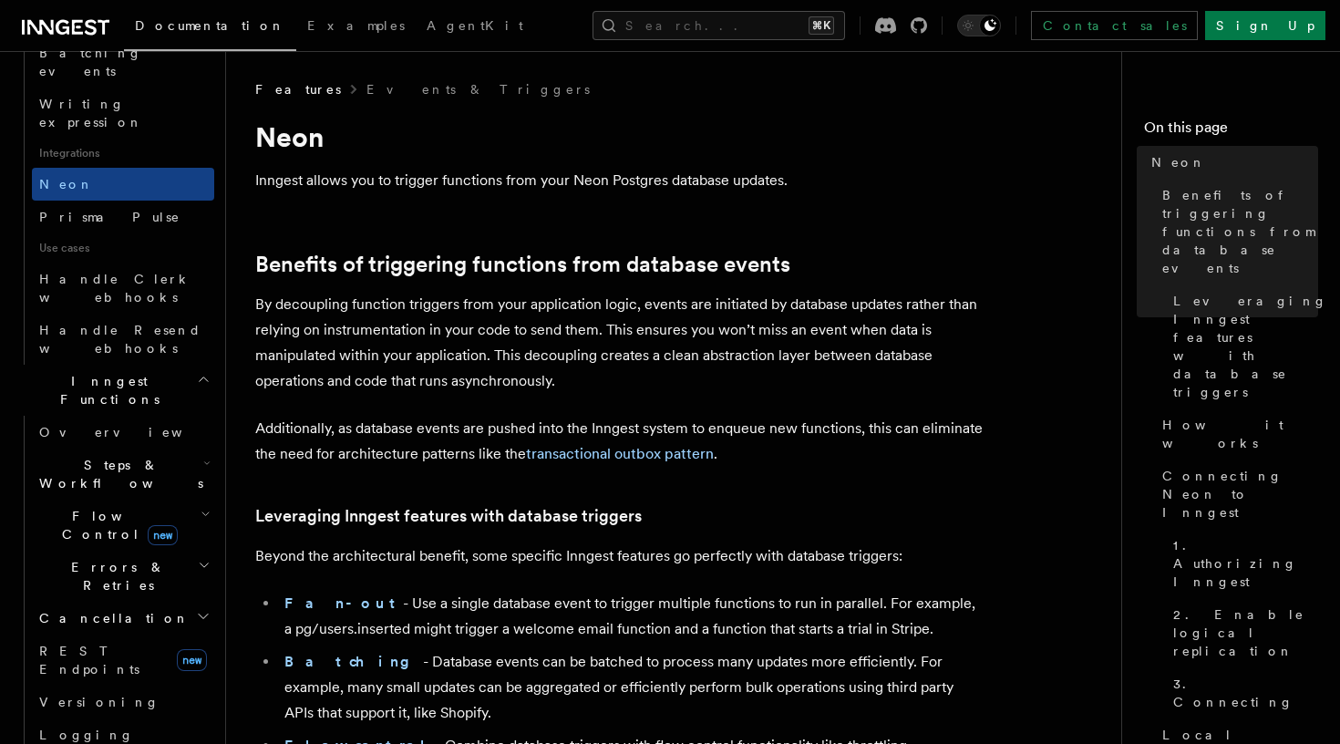
scroll to position [1152, 0]
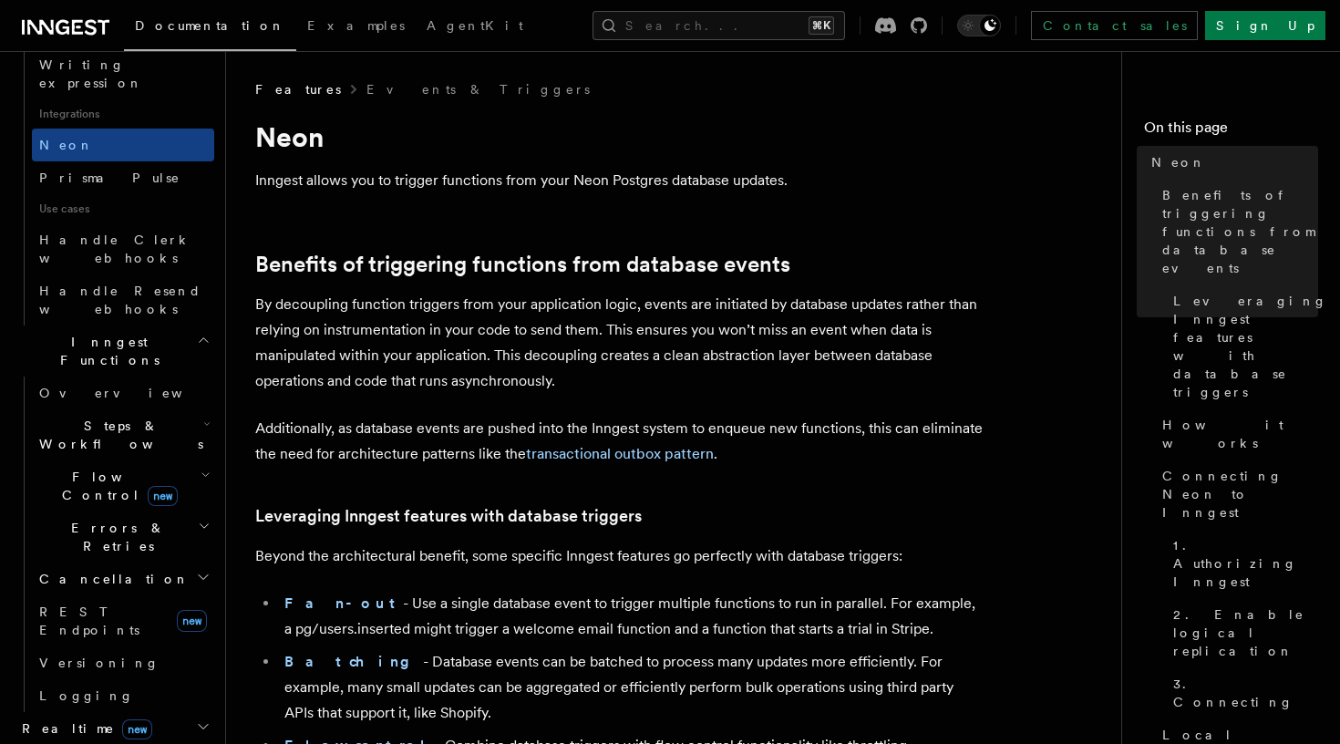
click at [175, 712] on h2 "Realtime new" at bounding box center [115, 728] width 200 height 33
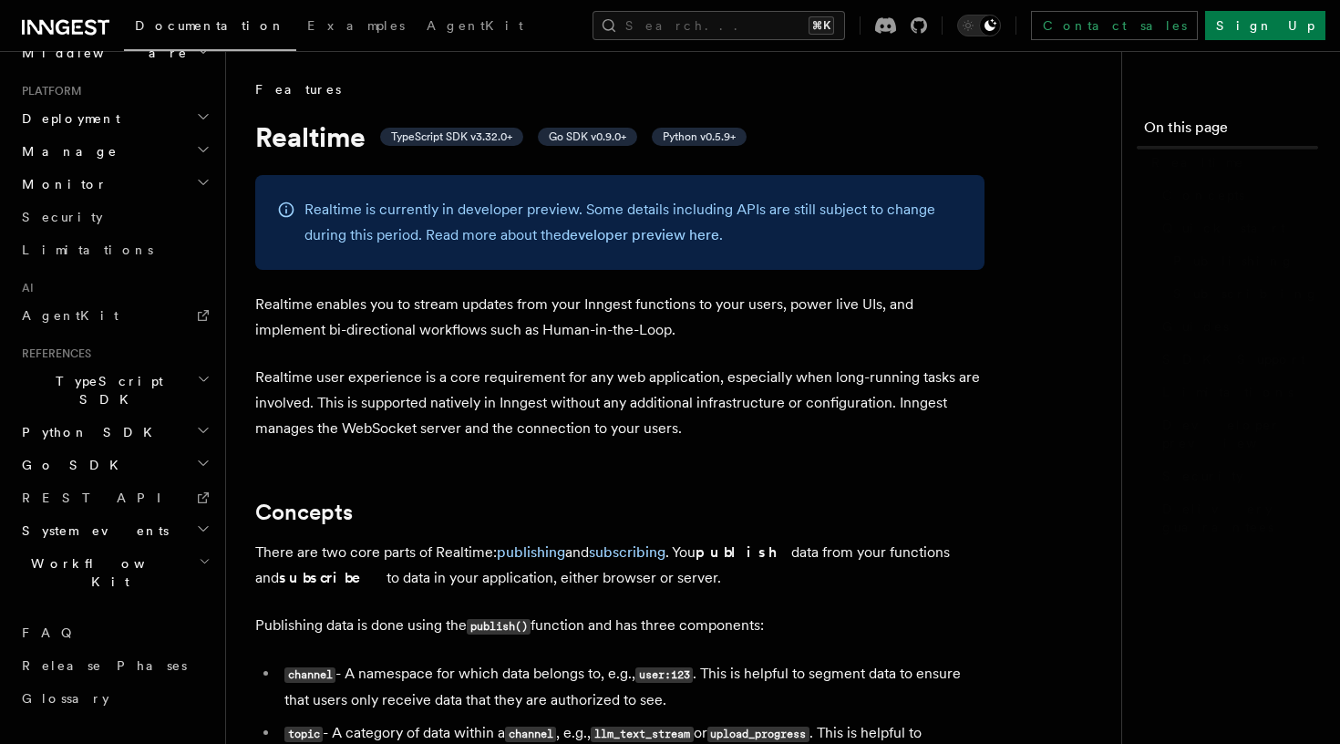
scroll to position [817, 0]
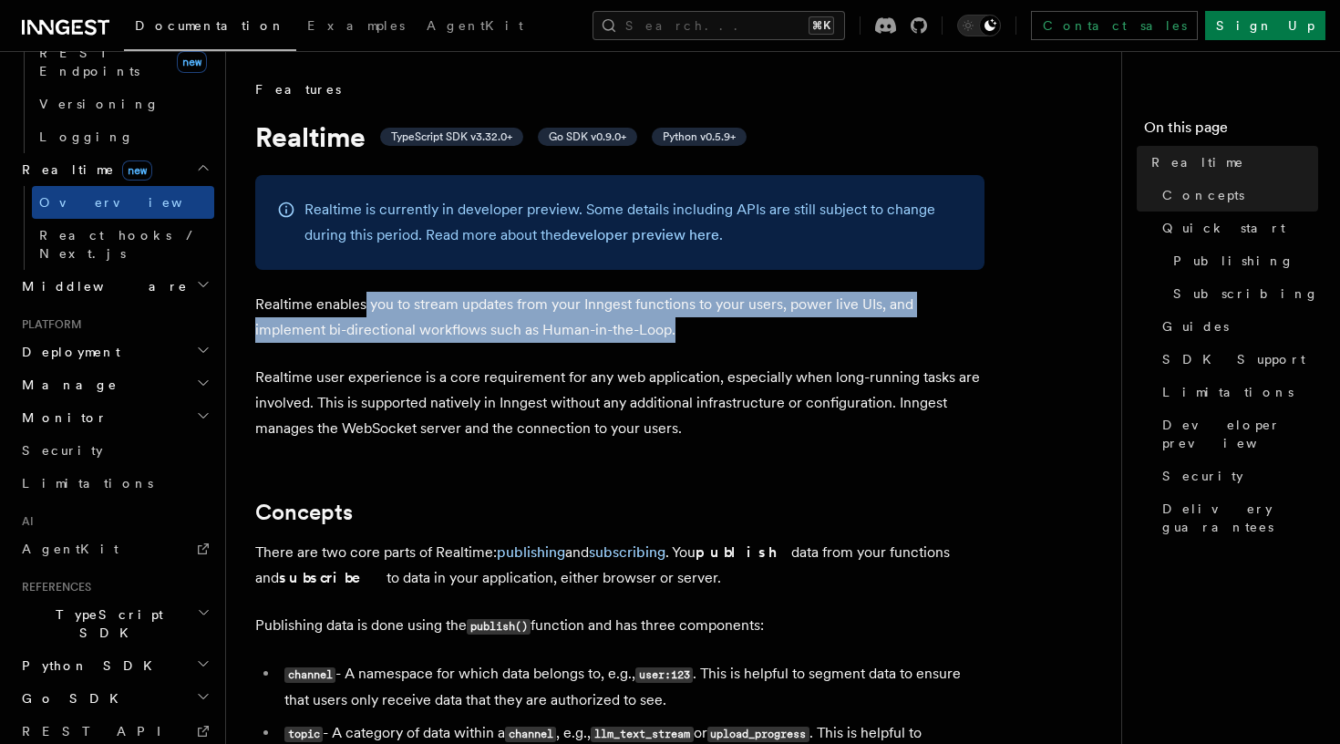
drag, startPoint x: 628, startPoint y: 333, endPoint x: 365, endPoint y: 307, distance: 264.7
click at [365, 307] on p "Realtime enables you to stream updates from your Inngest functions to your user…" at bounding box center [619, 317] width 729 height 51
drag, startPoint x: 365, startPoint y: 307, endPoint x: 583, endPoint y: 326, distance: 218.8
click at [583, 326] on p "Realtime enables you to stream updates from your Inngest functions to your user…" at bounding box center [619, 317] width 729 height 51
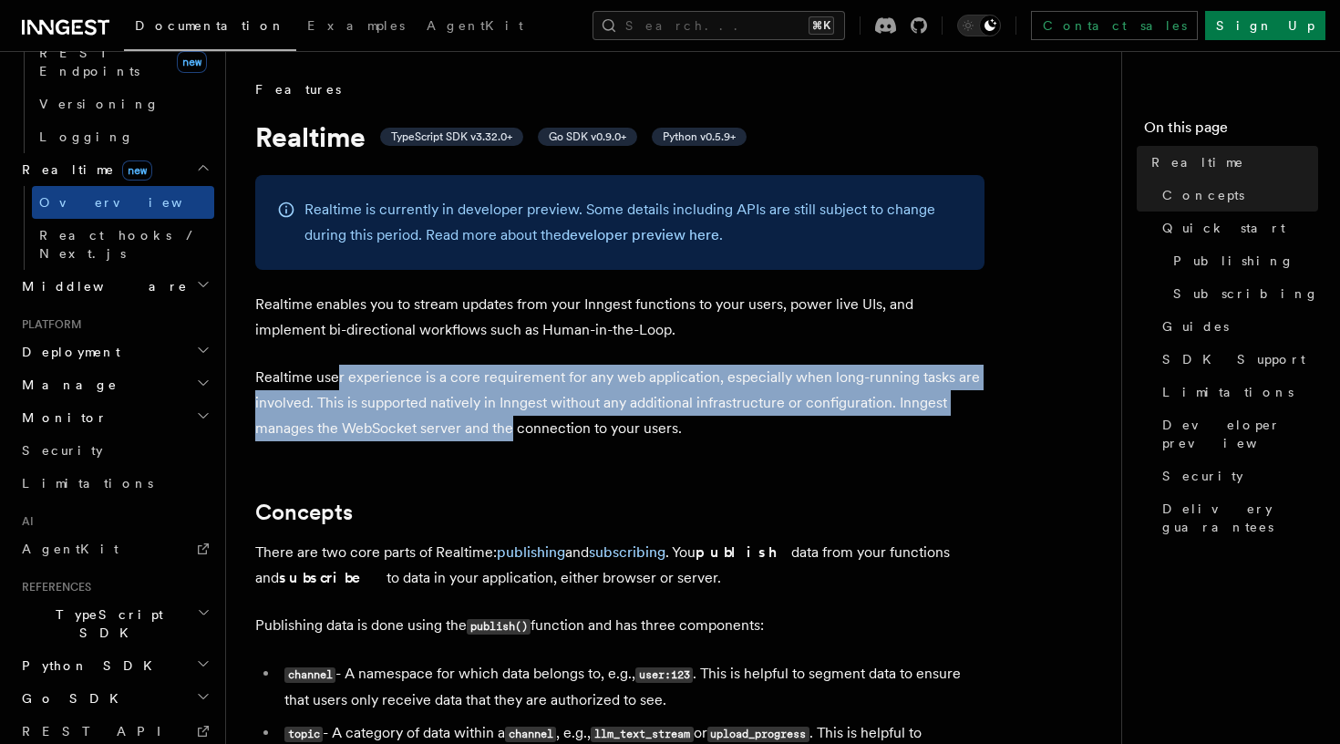
drag, startPoint x: 339, startPoint y: 372, endPoint x: 512, endPoint y: 432, distance: 183.4
click at [512, 432] on p "Realtime user experience is a core requirement for any web application, especia…" at bounding box center [619, 403] width 729 height 77
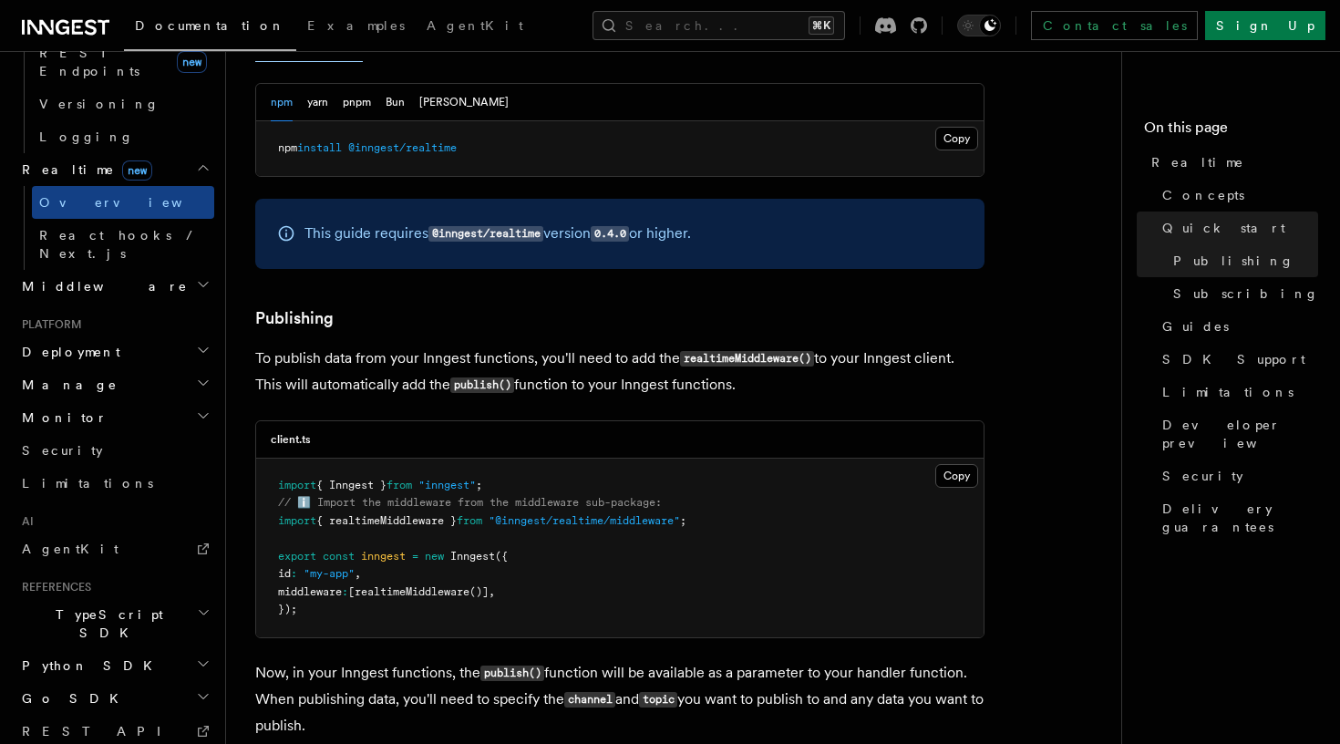
scroll to position [956, 0]
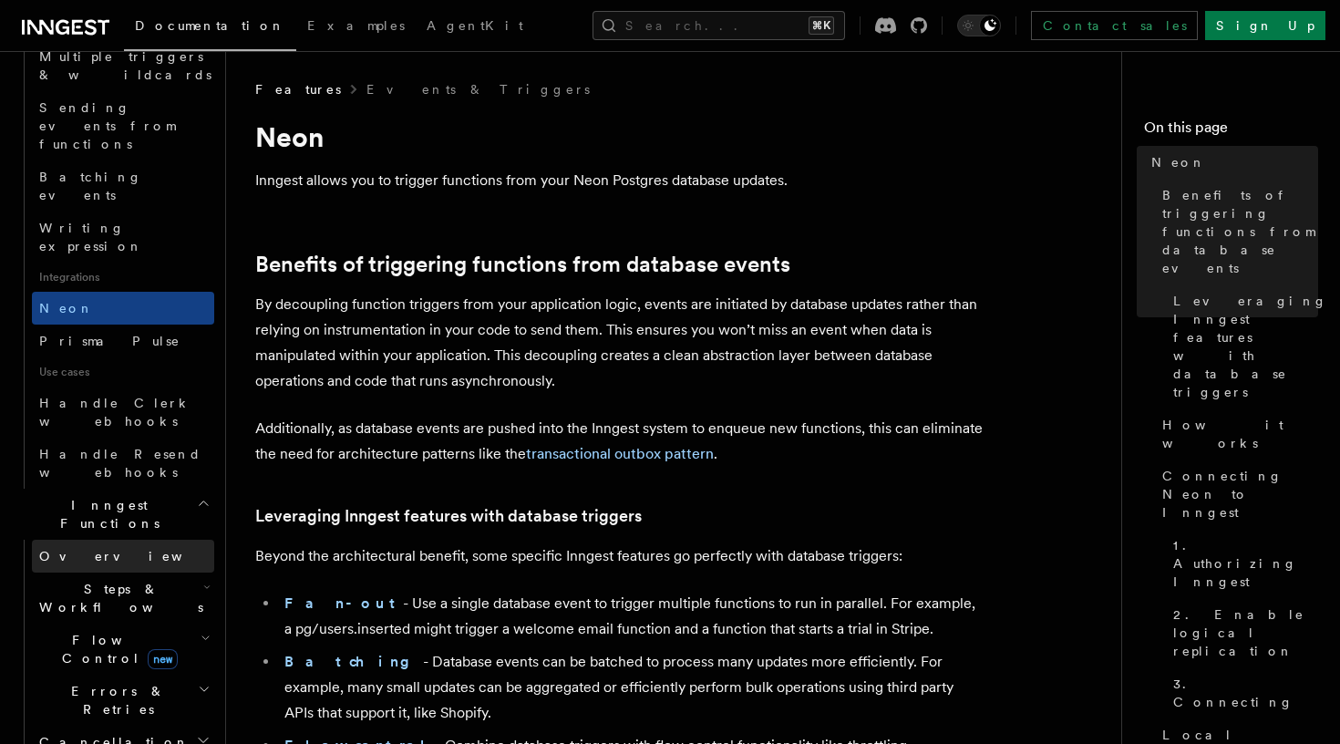
scroll to position [991, 0]
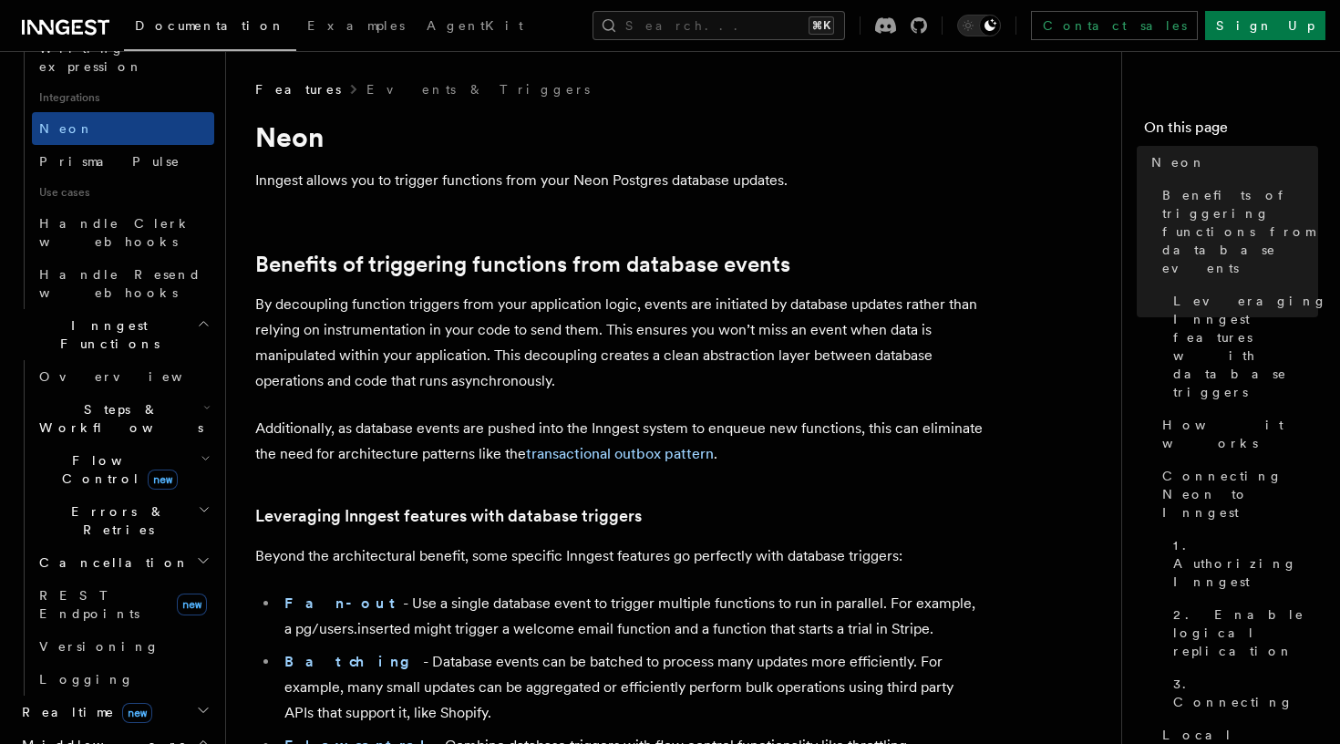
scroll to position [1473, 0]
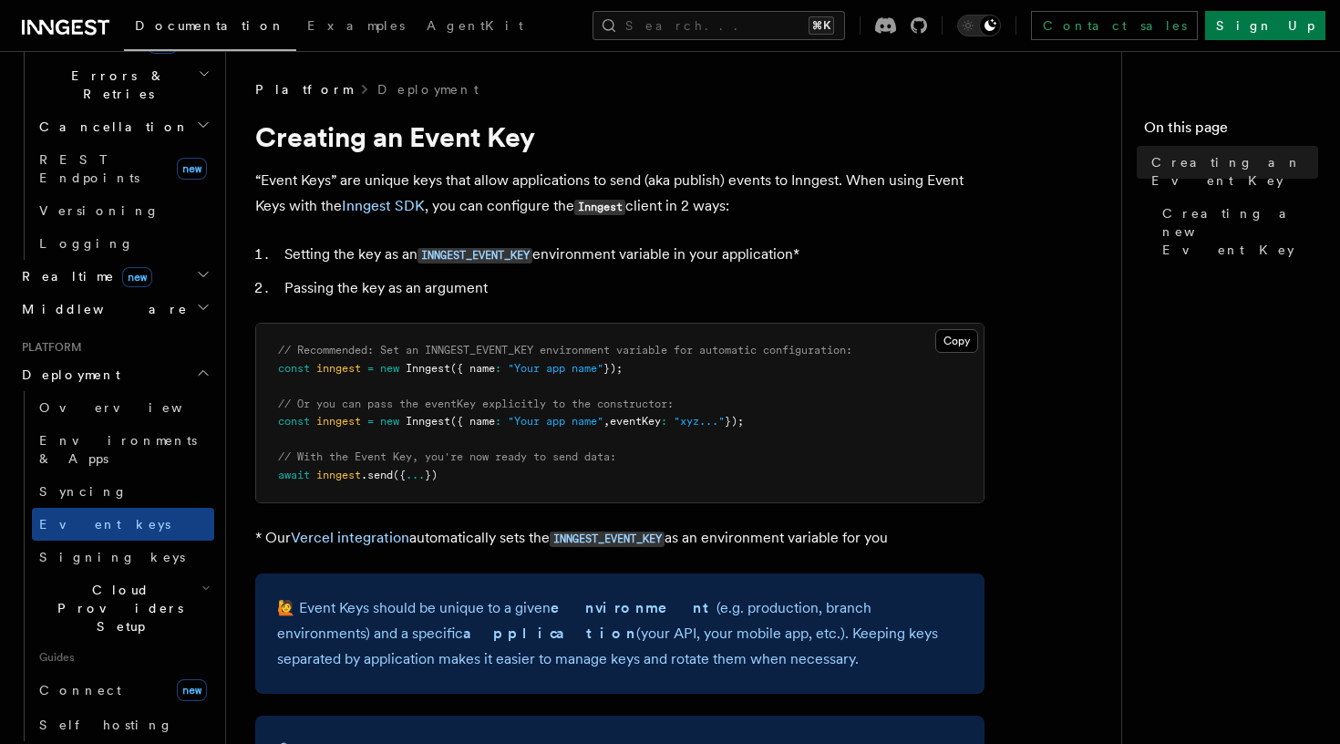
scroll to position [772, 0]
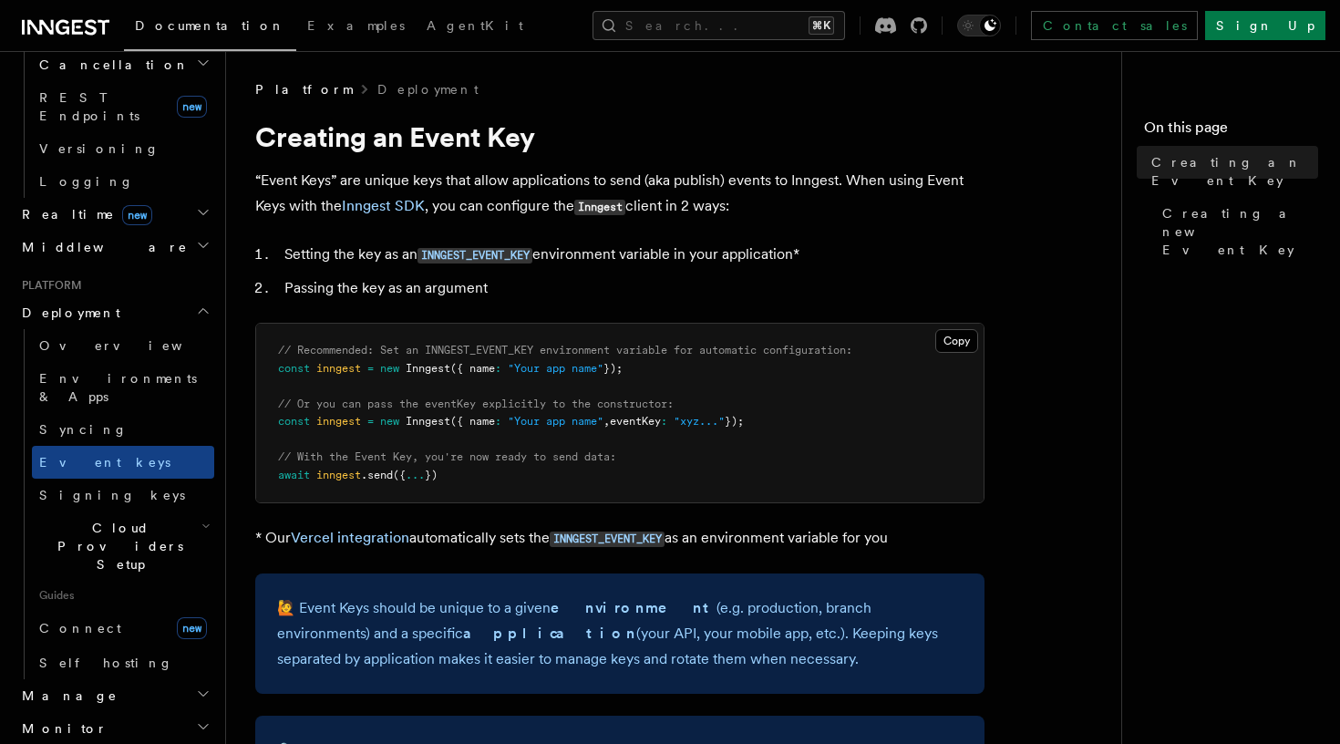
click at [135, 519] on span "Cloud Providers Setup" at bounding box center [117, 546] width 170 height 55
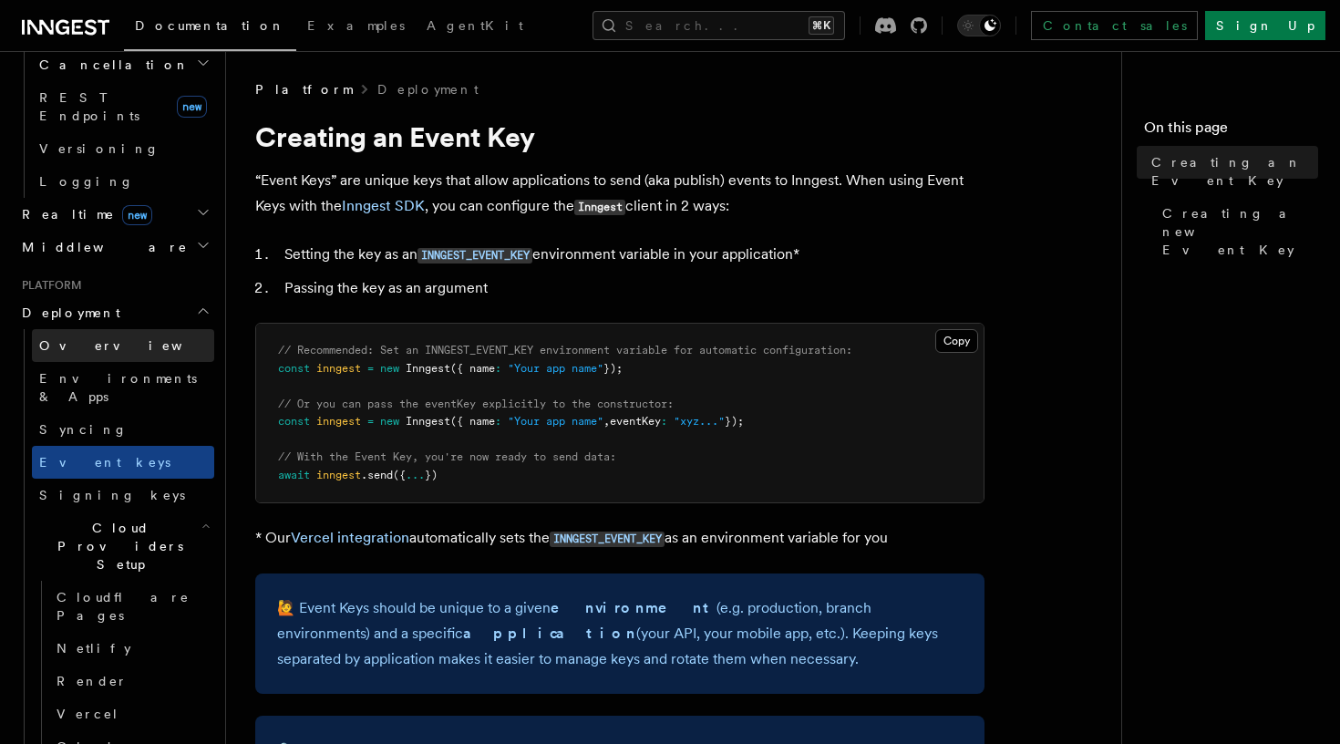
click at [139, 329] on link "Overview" at bounding box center [123, 345] width 182 height 33
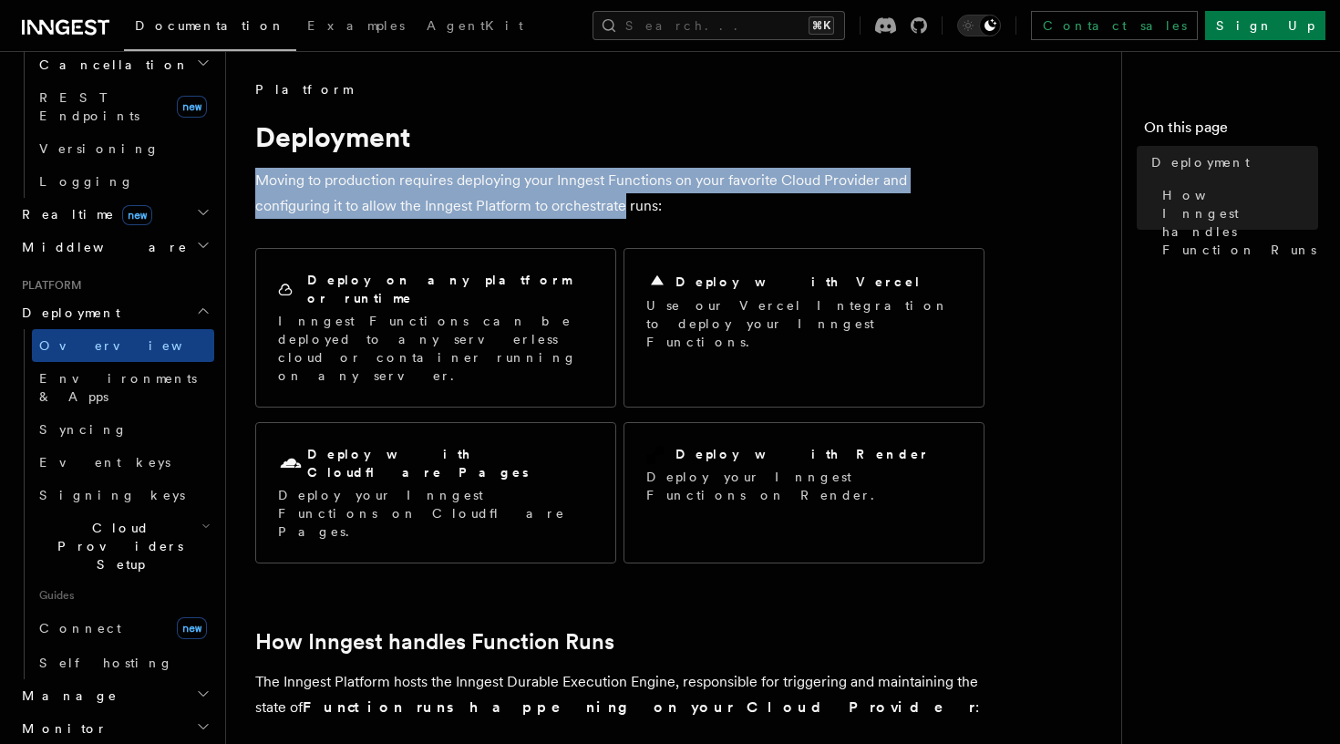
drag, startPoint x: 548, startPoint y: 199, endPoint x: 377, endPoint y: 165, distance: 174.7
click at [391, 178] on p "Moving to production requires deploying your Inngest Functions on your favorite…" at bounding box center [619, 193] width 729 height 51
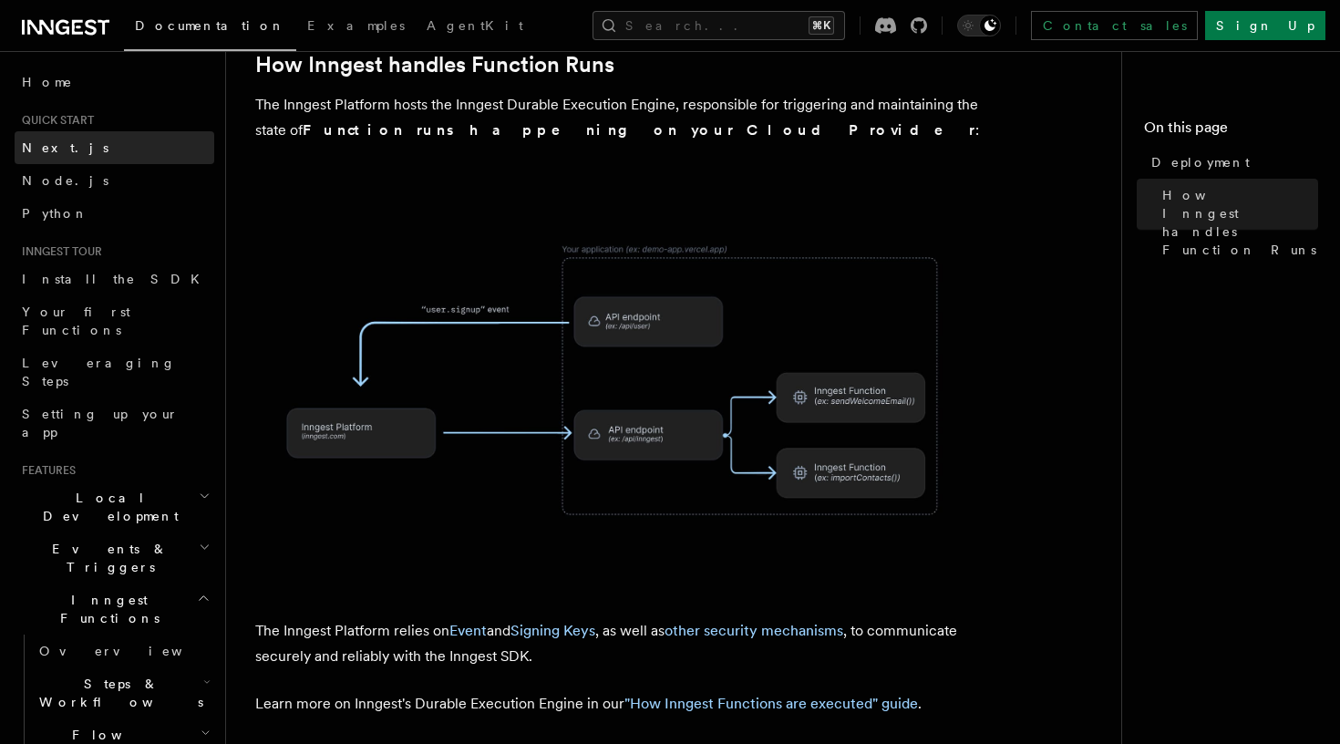
click at [147, 144] on link "Next.js" at bounding box center [115, 147] width 200 height 33
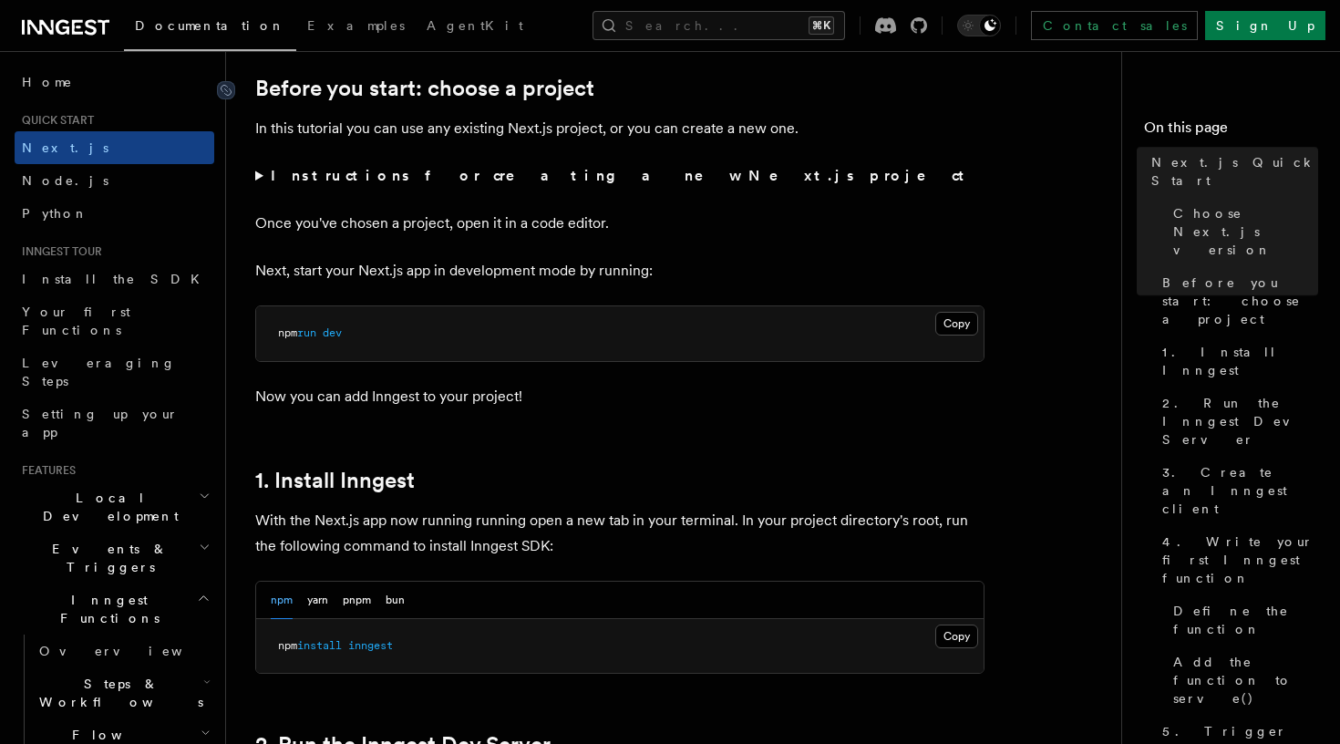
scroll to position [749, 0]
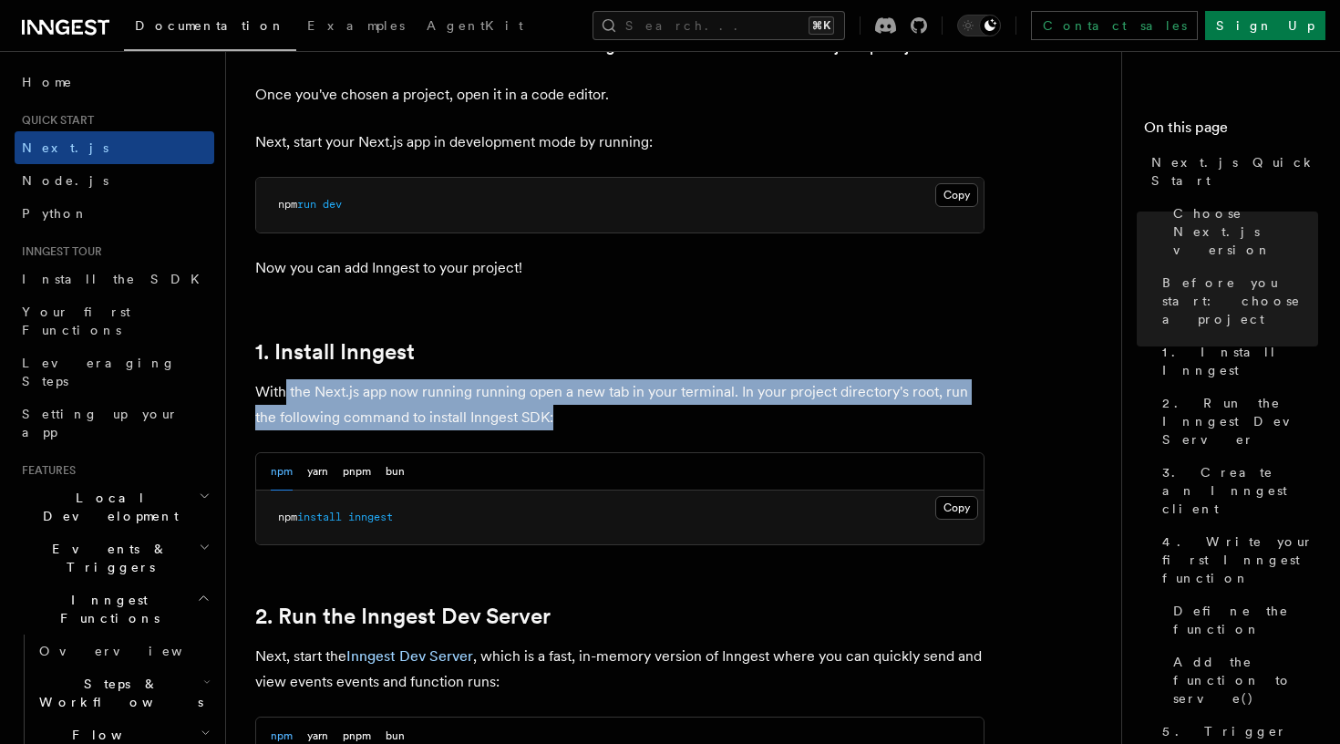
drag, startPoint x: 560, startPoint y: 409, endPoint x: 282, endPoint y: 390, distance: 278.8
click at [282, 393] on p "With the Next.js app now running running open a new tab in your terminal. In yo…" at bounding box center [619, 404] width 729 height 51
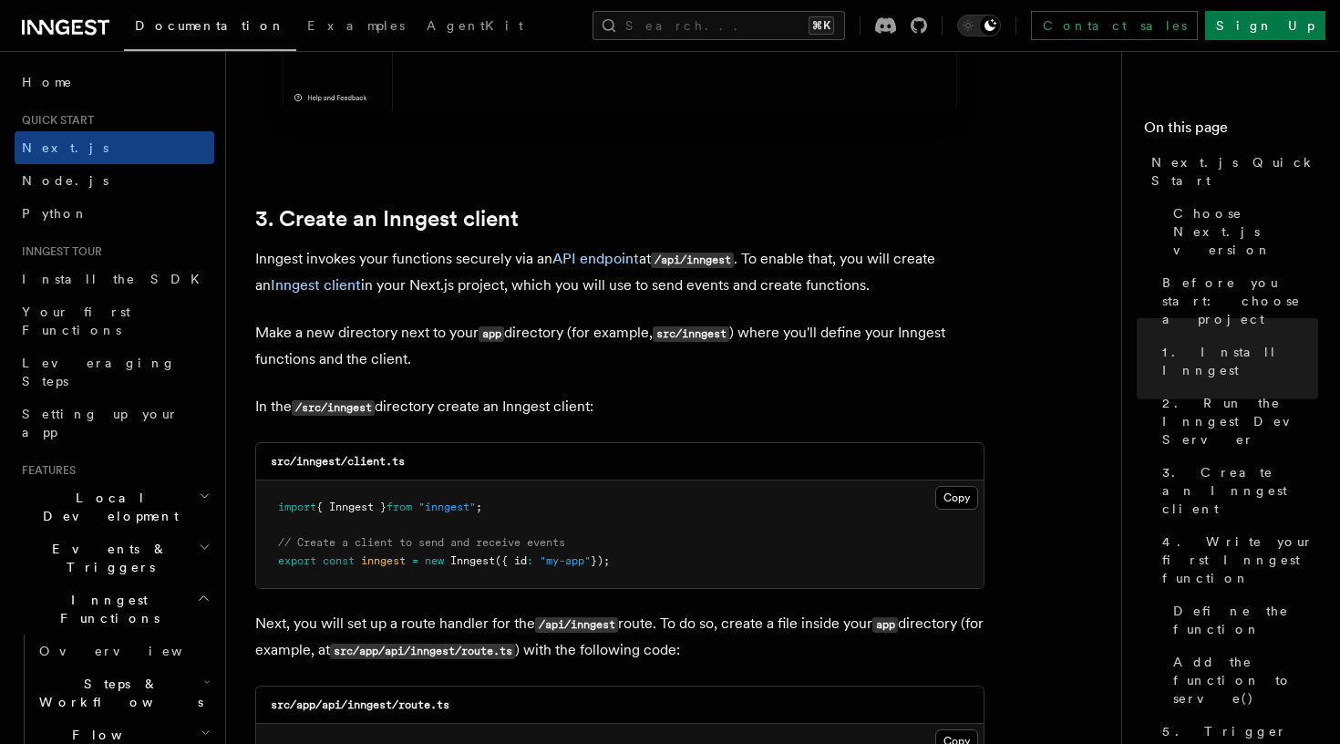
scroll to position [1963, 0]
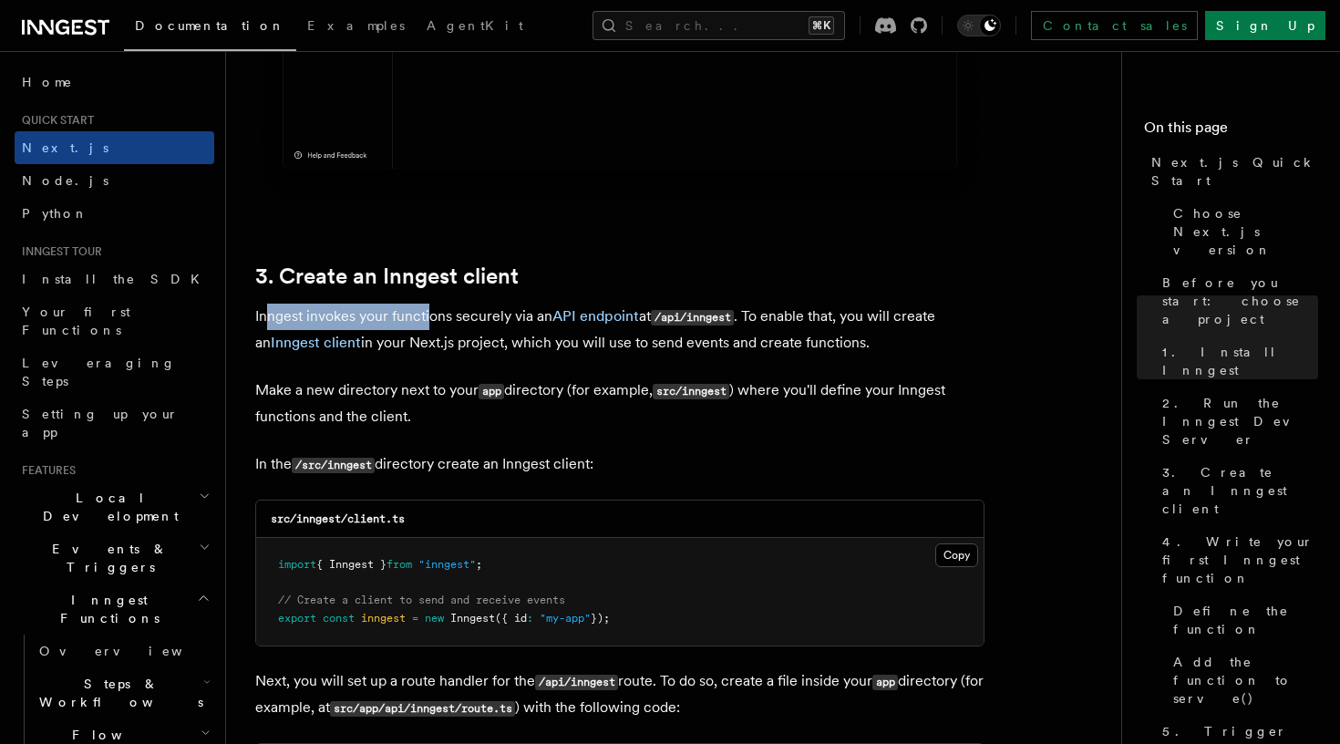
drag, startPoint x: 270, startPoint y: 313, endPoint x: 426, endPoint y: 307, distance: 156.0
click at [426, 307] on p "Inngest invokes your functions securely via an API endpoint at /api/inngest . T…" at bounding box center [619, 330] width 729 height 52
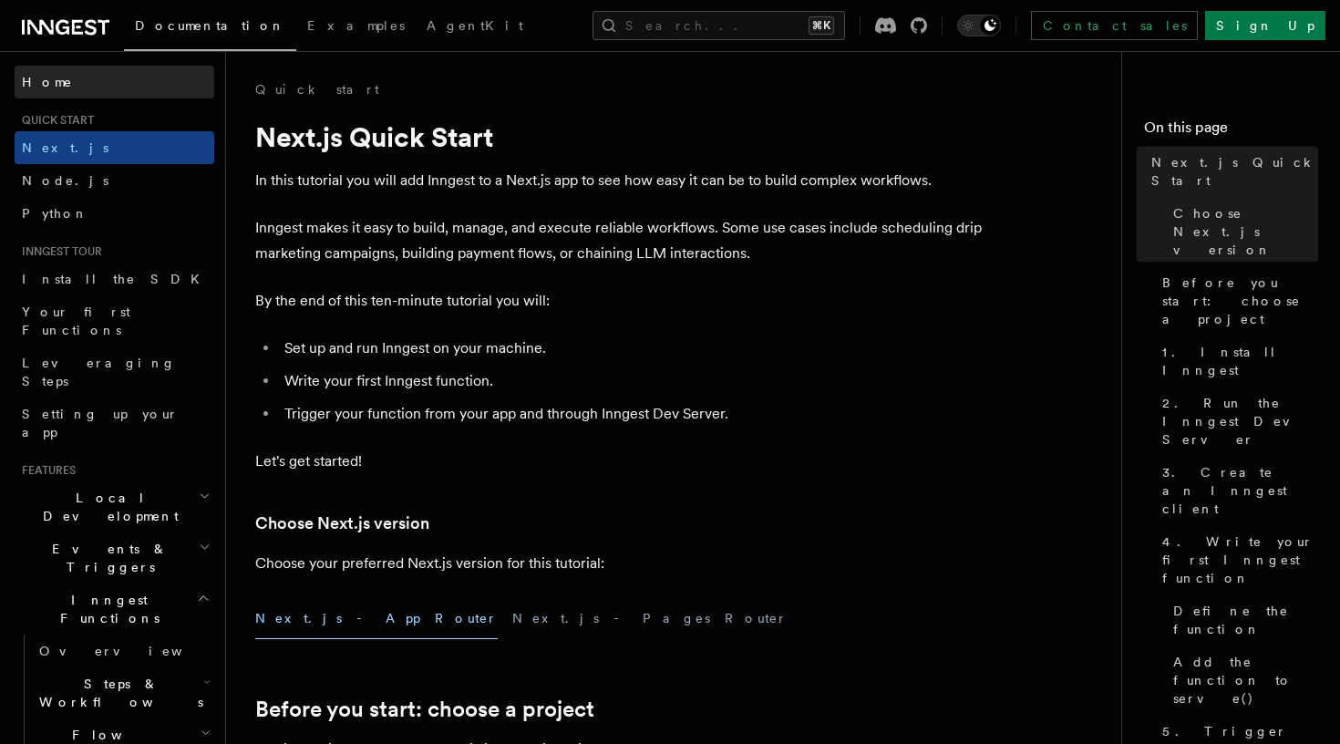
scroll to position [0, 0]
click at [93, 78] on link "Home" at bounding box center [115, 82] width 200 height 33
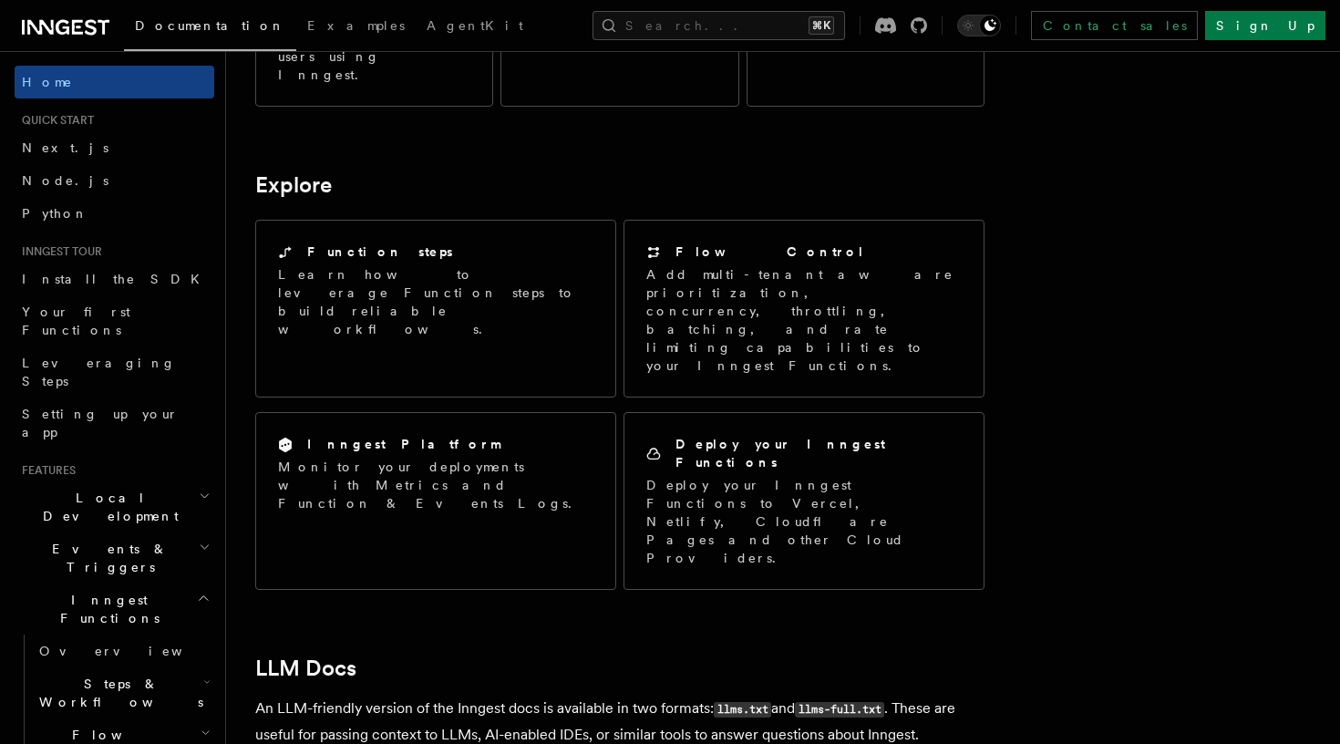
scroll to position [1359, 0]
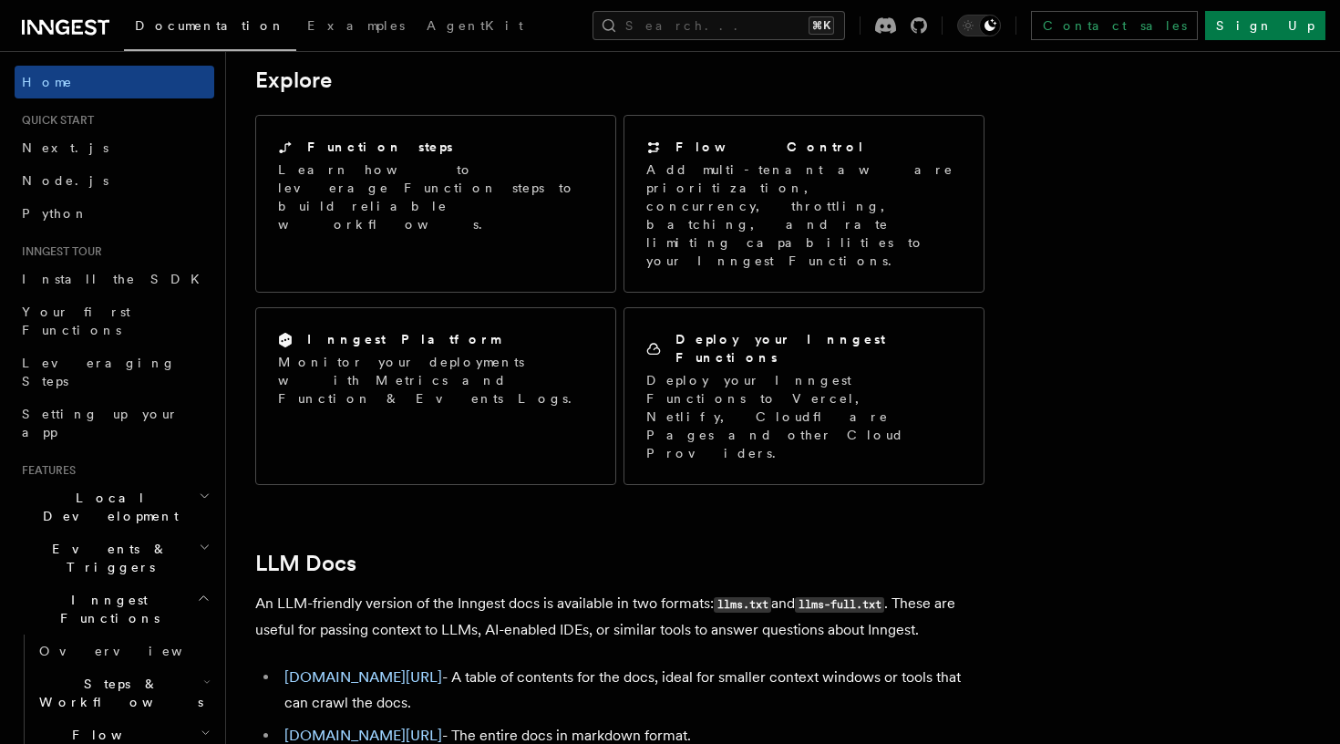
scroll to position [1462, 0]
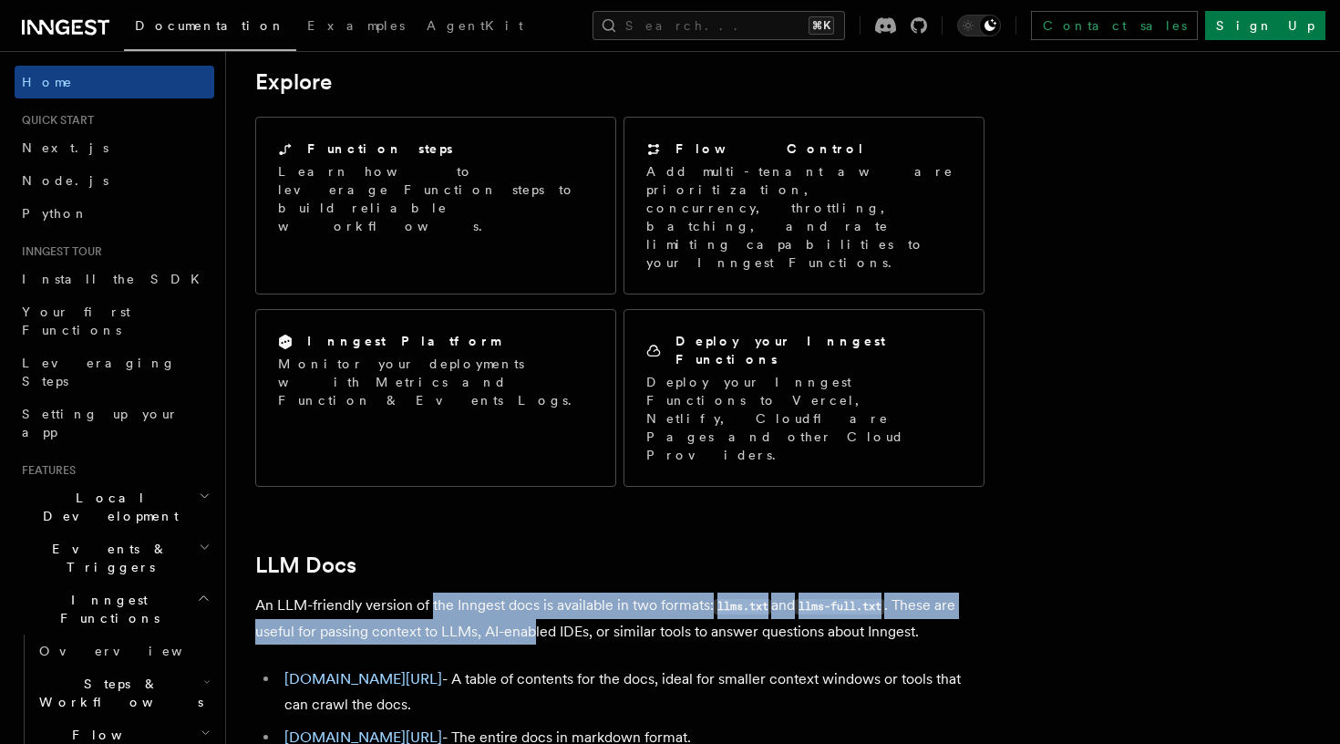
drag, startPoint x: 539, startPoint y: 163, endPoint x: 434, endPoint y: 136, distance: 108.4
click at [434, 593] on p "An LLM-friendly version of the Inngest docs is available in two formats: llms.t…" at bounding box center [619, 619] width 729 height 52
click at [116, 489] on span "Local Development" at bounding box center [107, 507] width 184 height 36
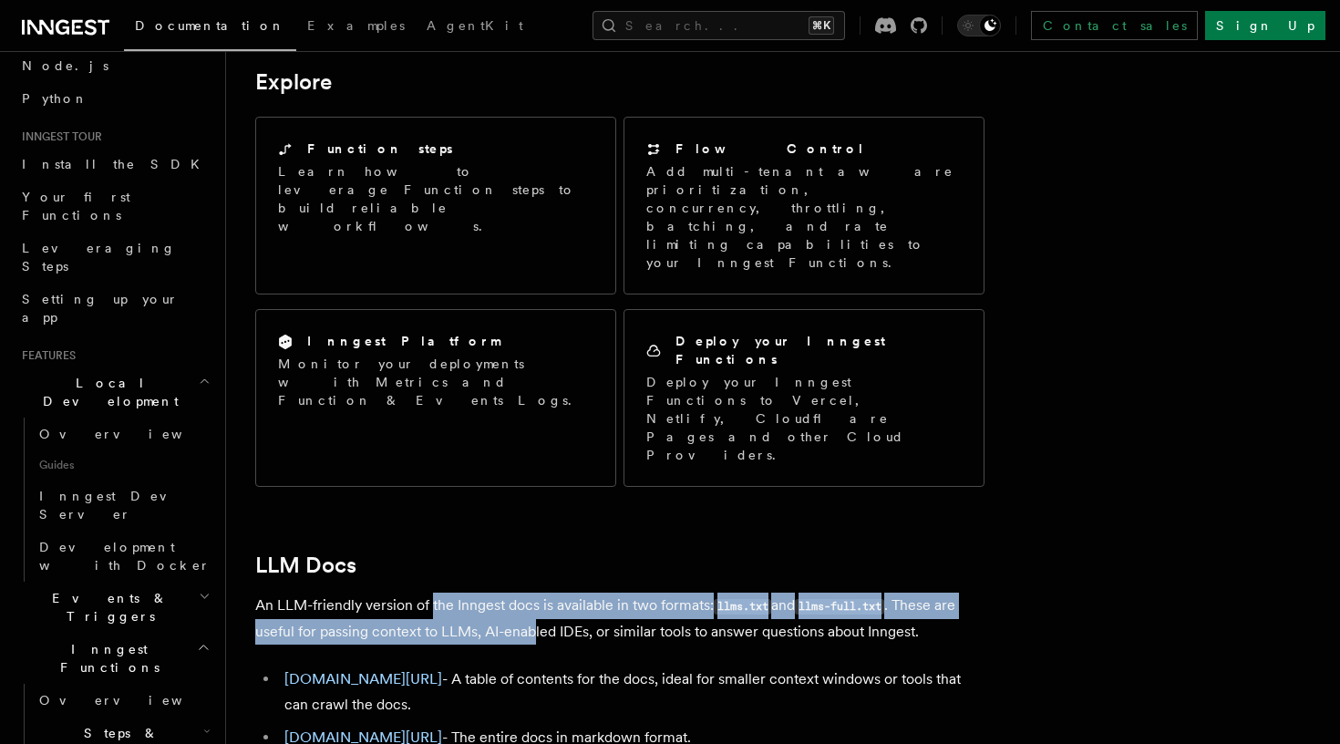
scroll to position [117, 0]
click at [132, 478] on link "Inngest Dev Server" at bounding box center [123, 503] width 182 height 51
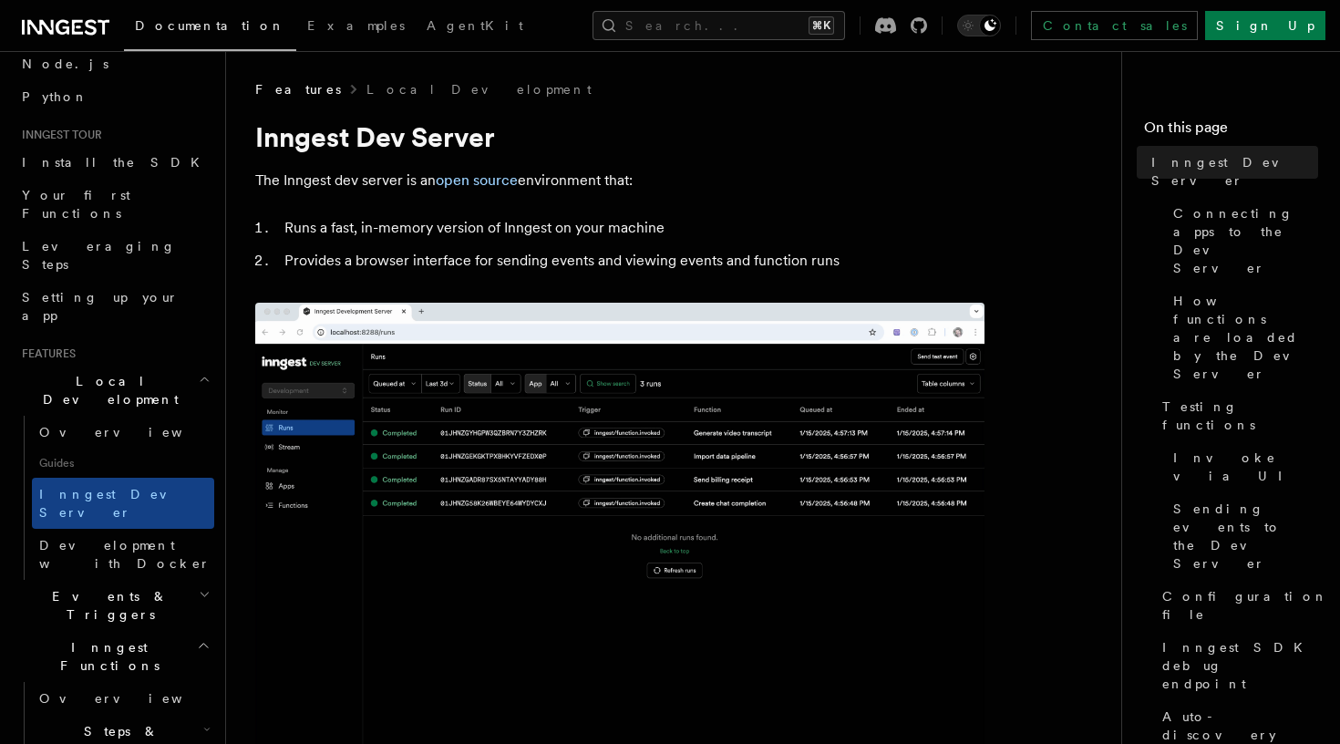
click at [132, 580] on h2 "Events & Triggers" at bounding box center [115, 605] width 200 height 51
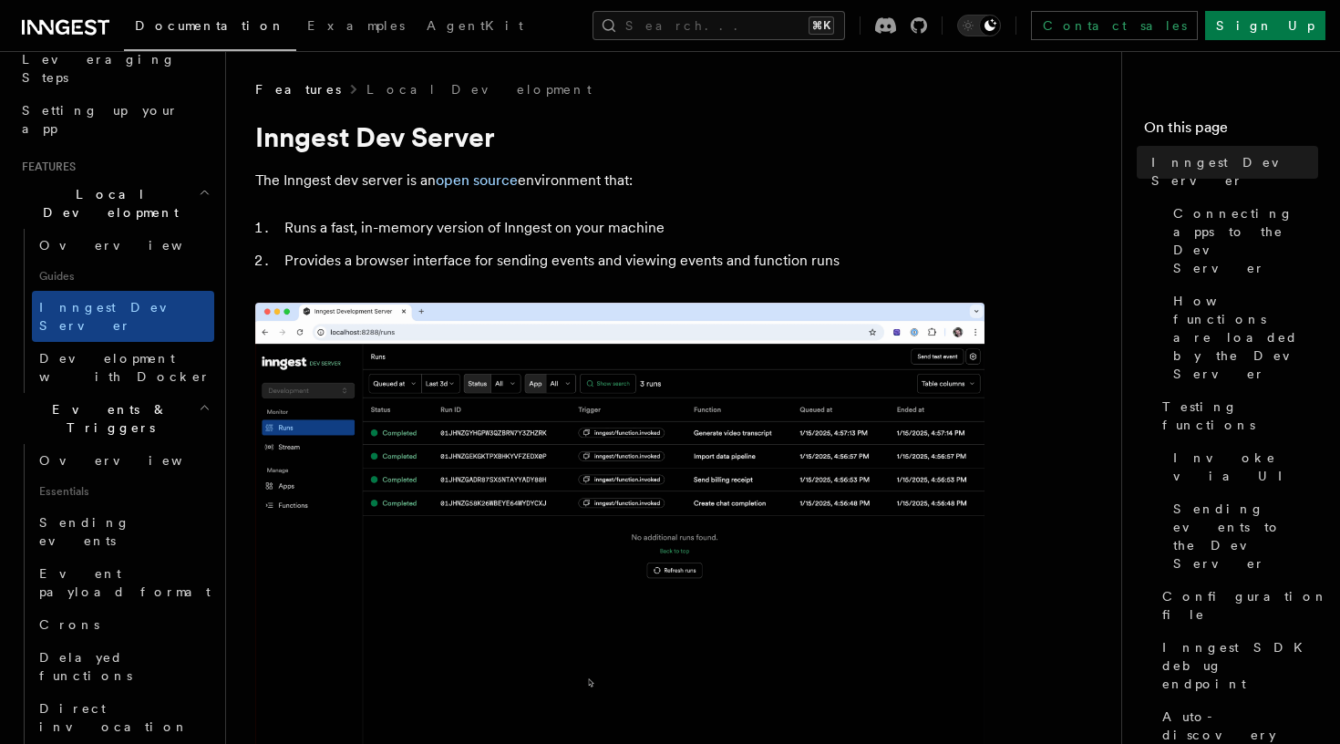
scroll to position [305, 0]
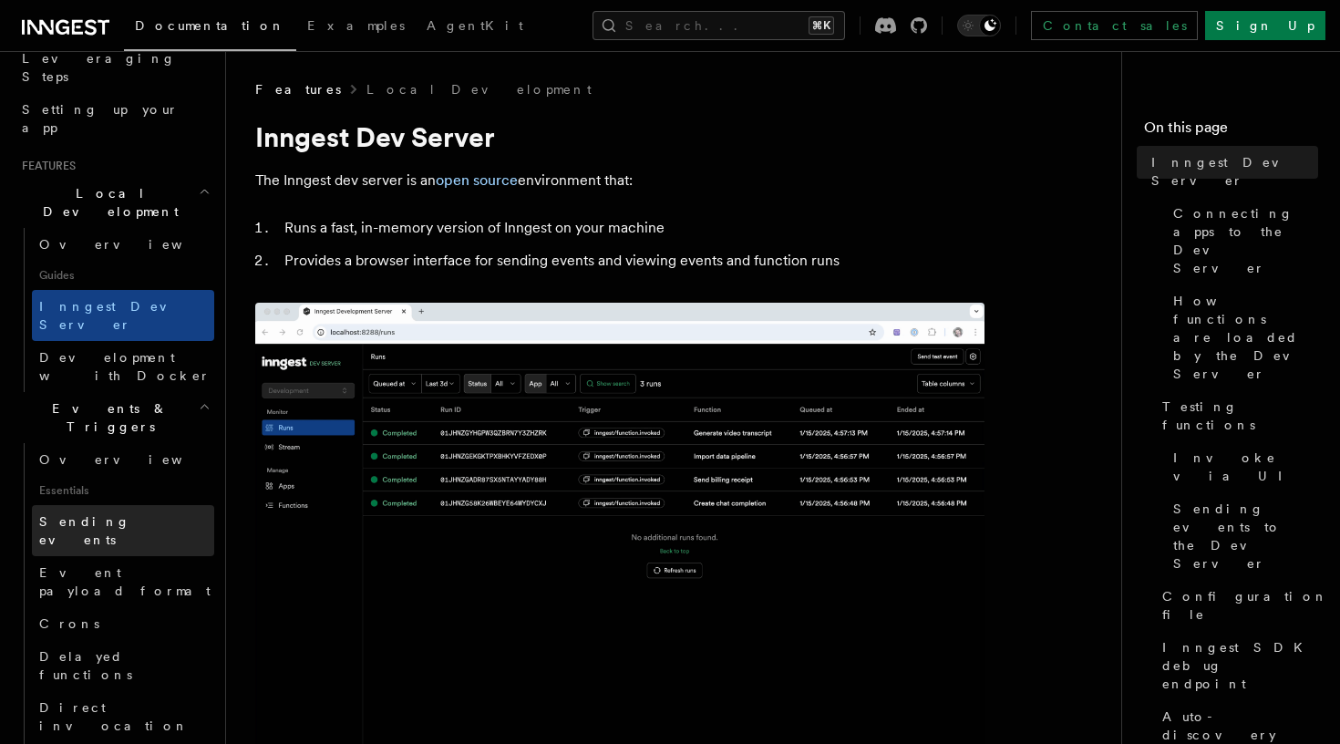
click at [129, 505] on link "Sending events" at bounding box center [123, 530] width 182 height 51
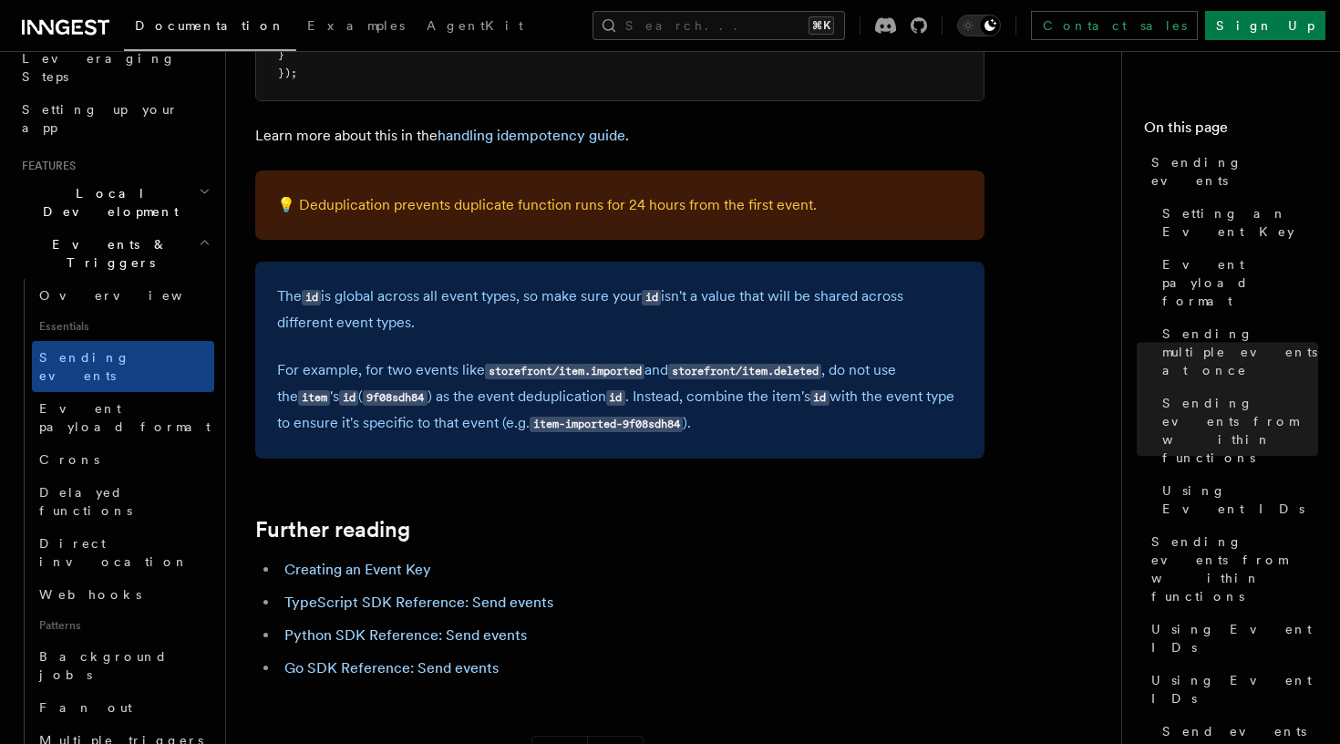
scroll to position [5163, 0]
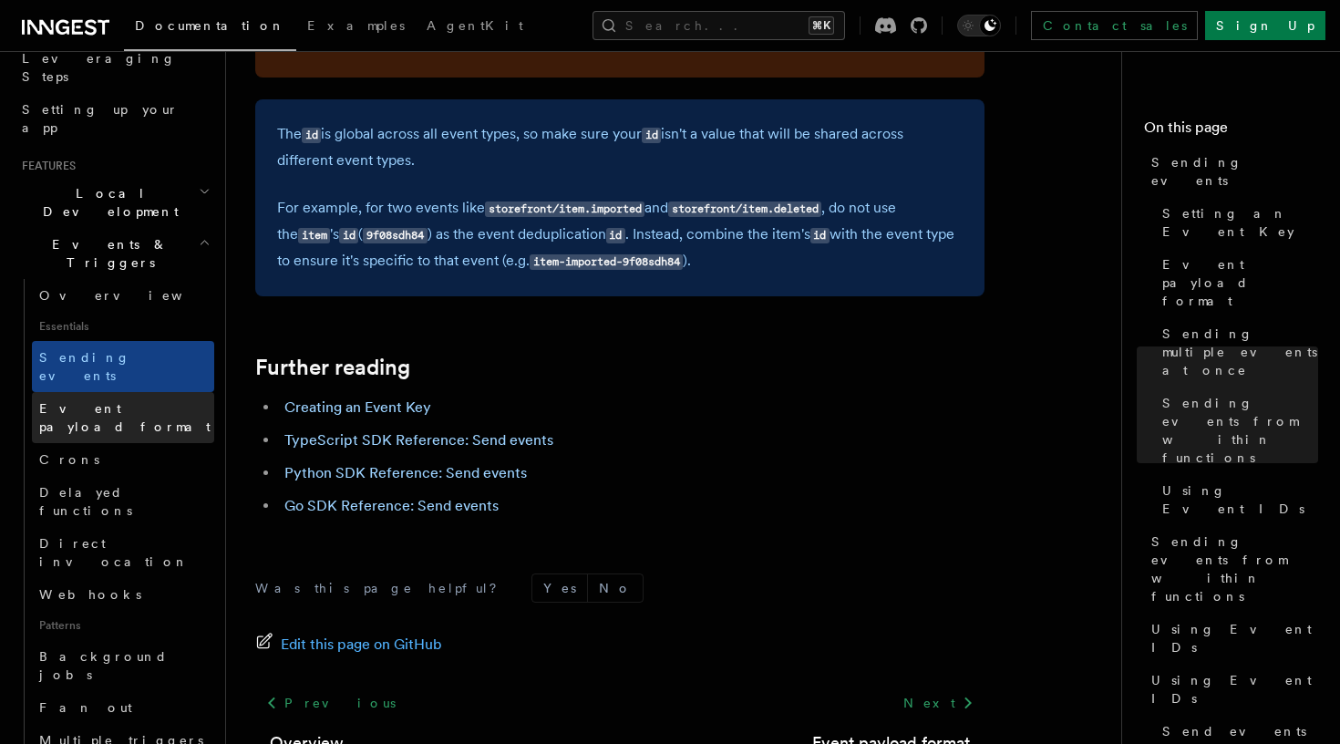
click at [118, 401] on span "Event payload format" at bounding box center [124, 417] width 171 height 33
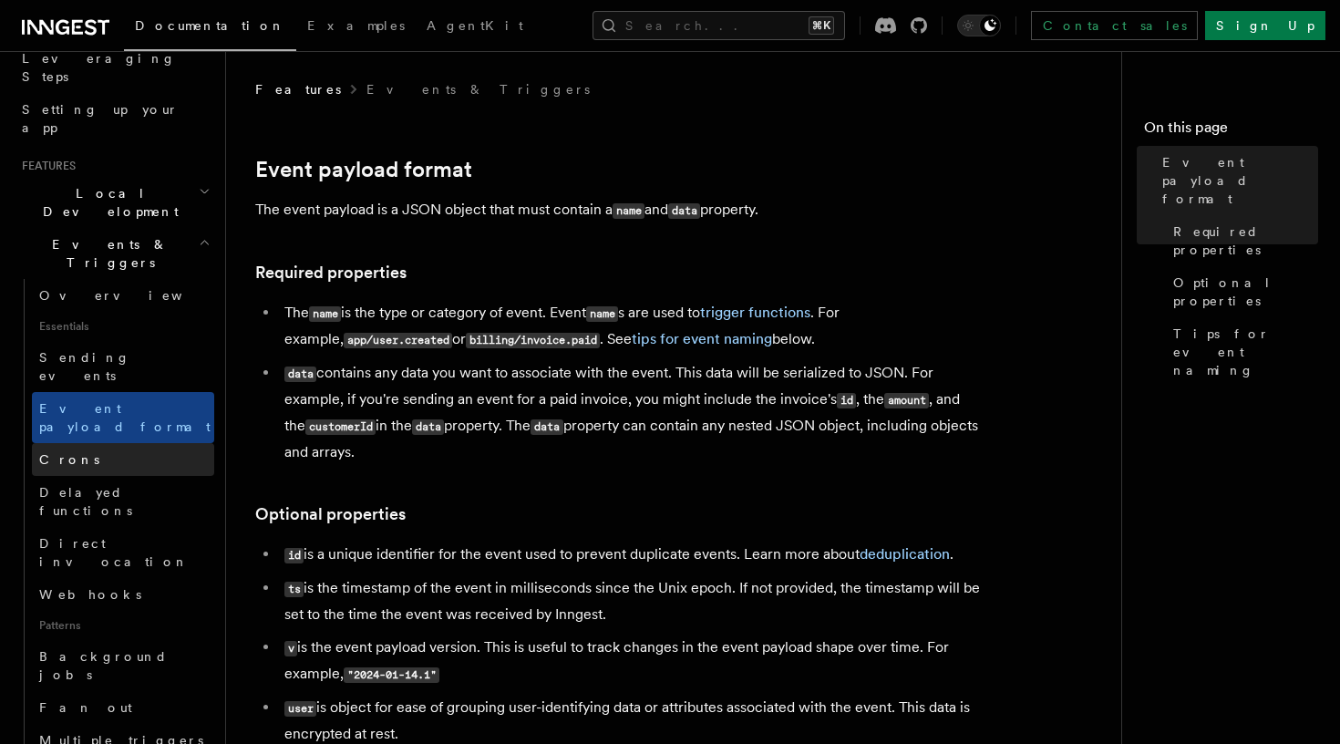
click at [107, 443] on link "Crons" at bounding box center [123, 459] width 182 height 33
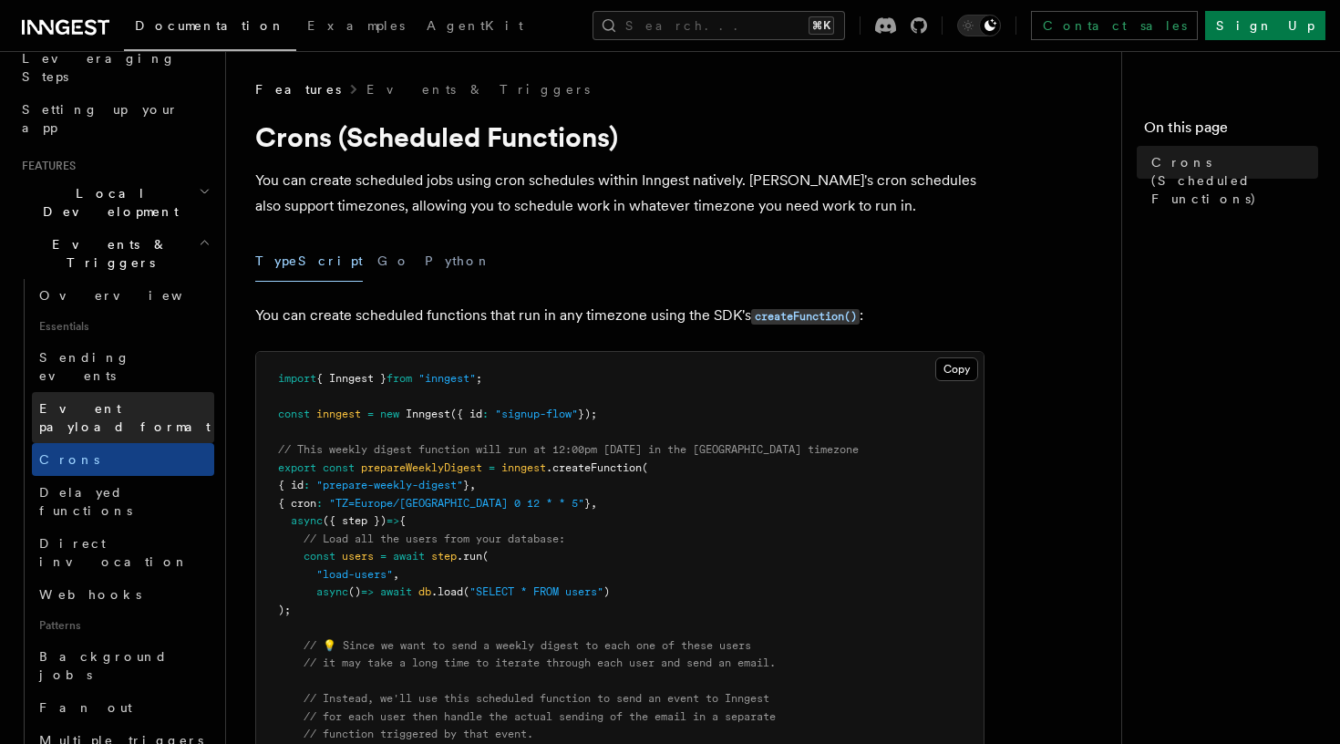
click at [95, 392] on link "Event payload format" at bounding box center [123, 417] width 182 height 51
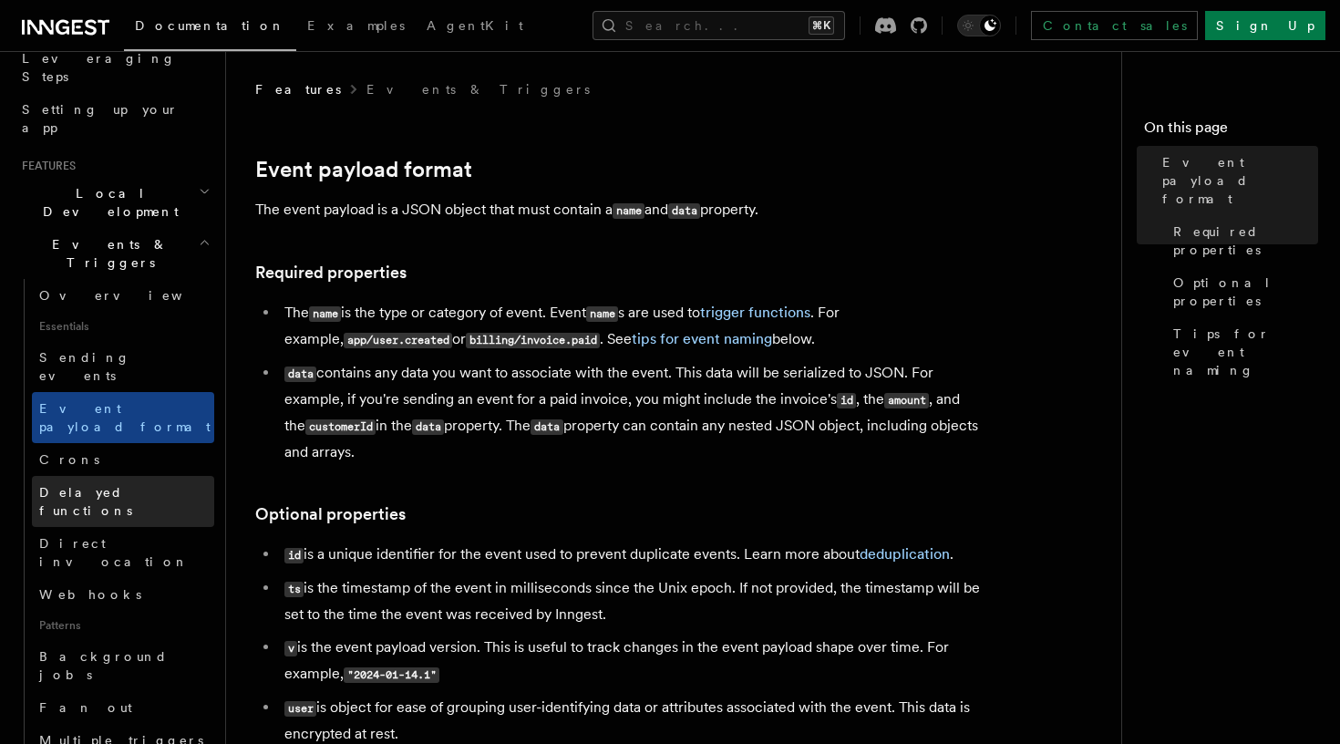
click at [93, 483] on span "Delayed functions" at bounding box center [126, 501] width 175 height 36
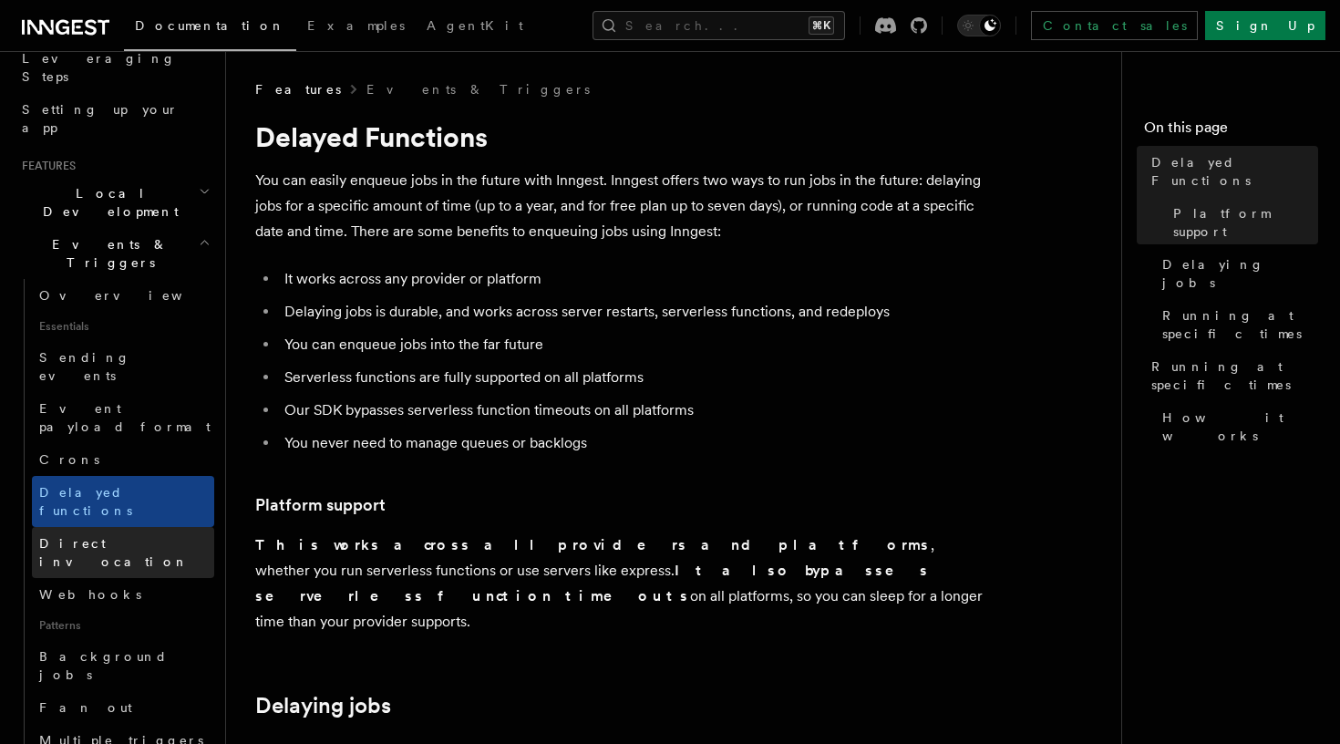
click at [87, 527] on link "Direct invocation" at bounding box center [123, 552] width 182 height 51
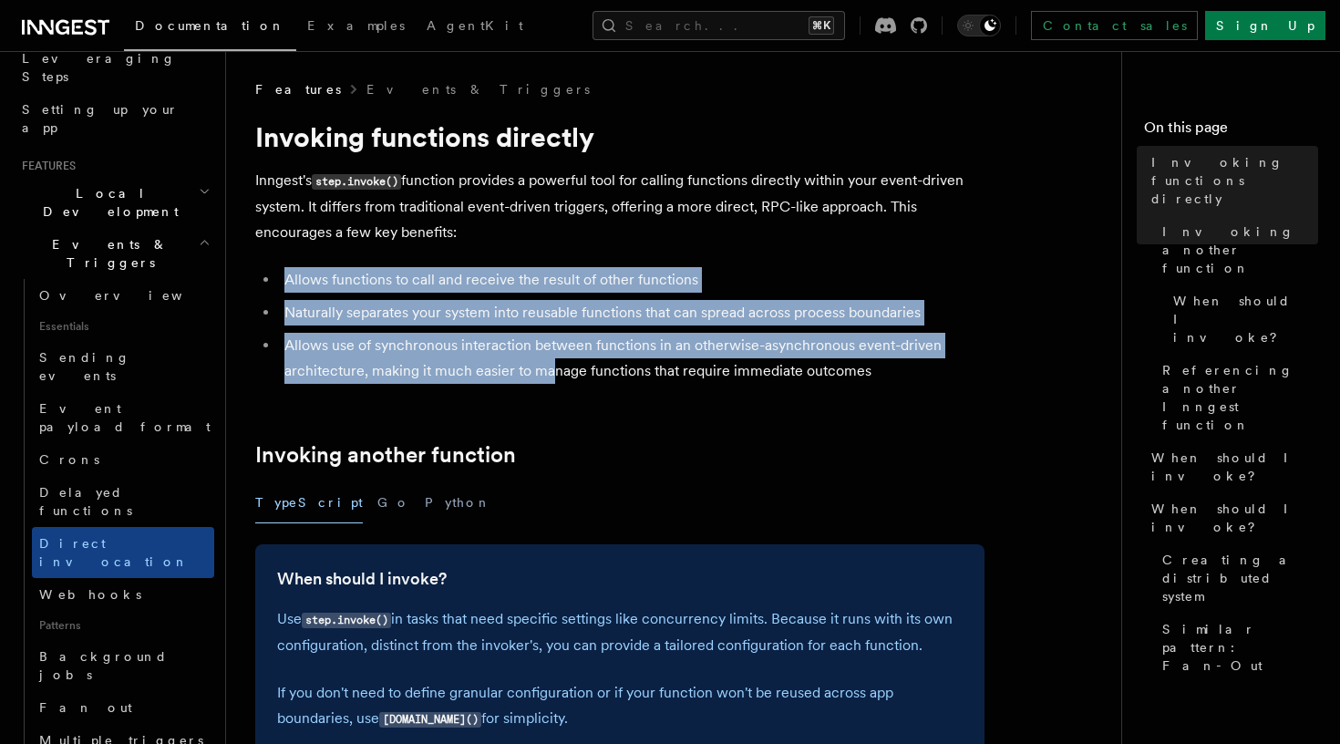
drag, startPoint x: 555, startPoint y: 372, endPoint x: 253, endPoint y: 284, distance: 314.2
click at [55, 587] on span "Webhooks" at bounding box center [90, 594] width 102 height 15
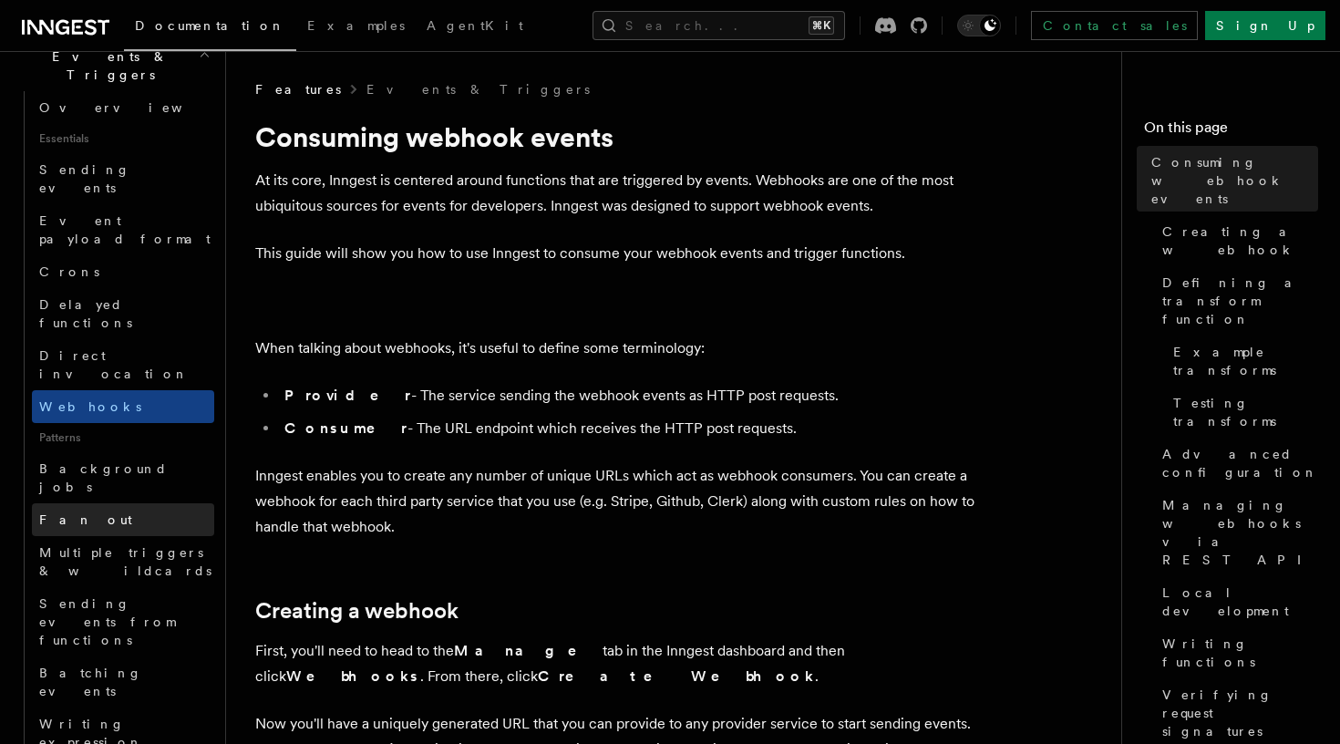
scroll to position [510, 0]
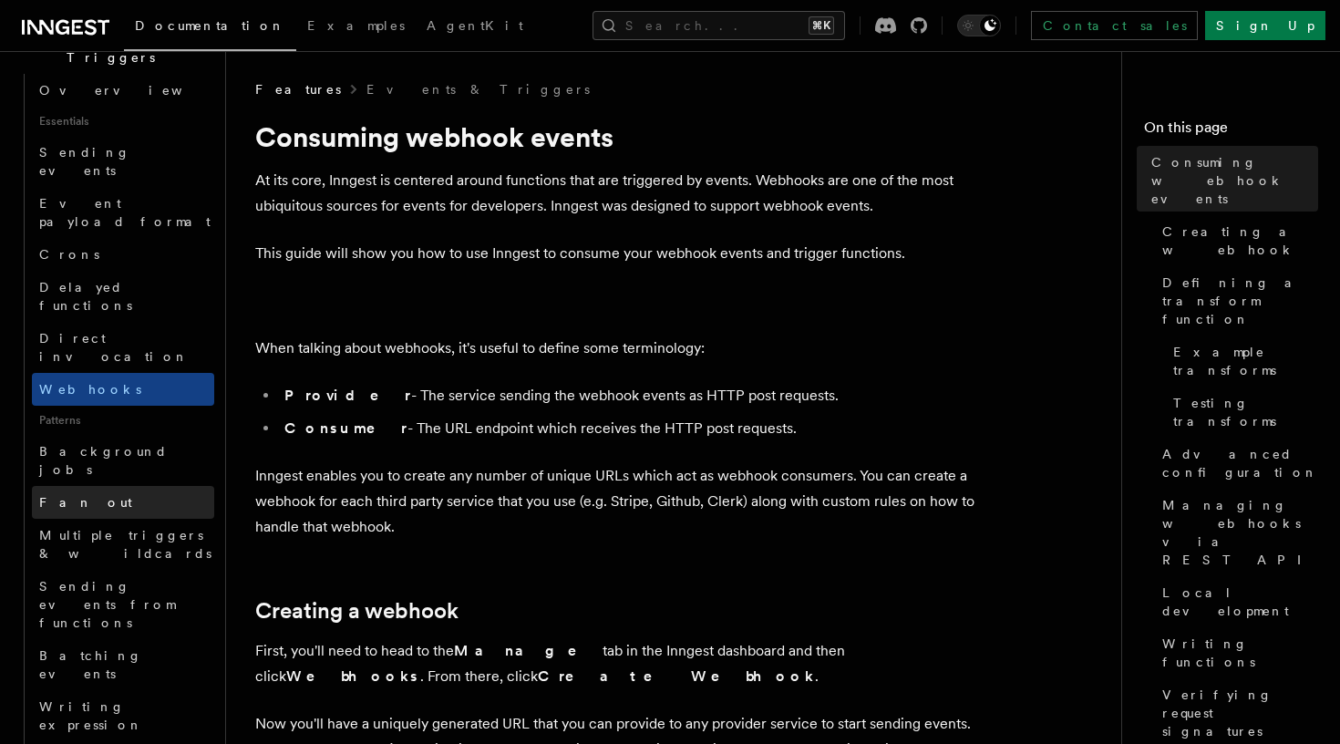
click at [119, 486] on link "Fan out" at bounding box center [123, 502] width 182 height 33
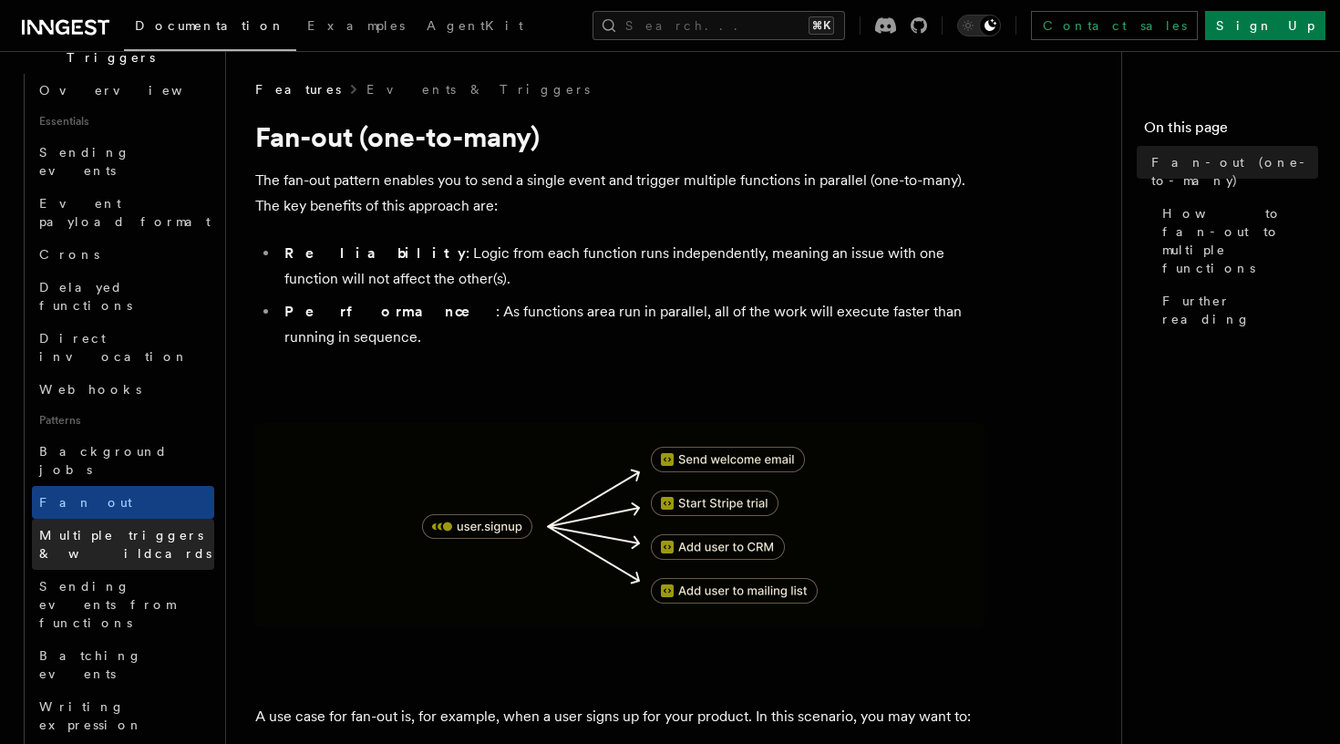
click at [116, 528] on span "Multiple triggers & wildcards" at bounding box center [125, 544] width 172 height 33
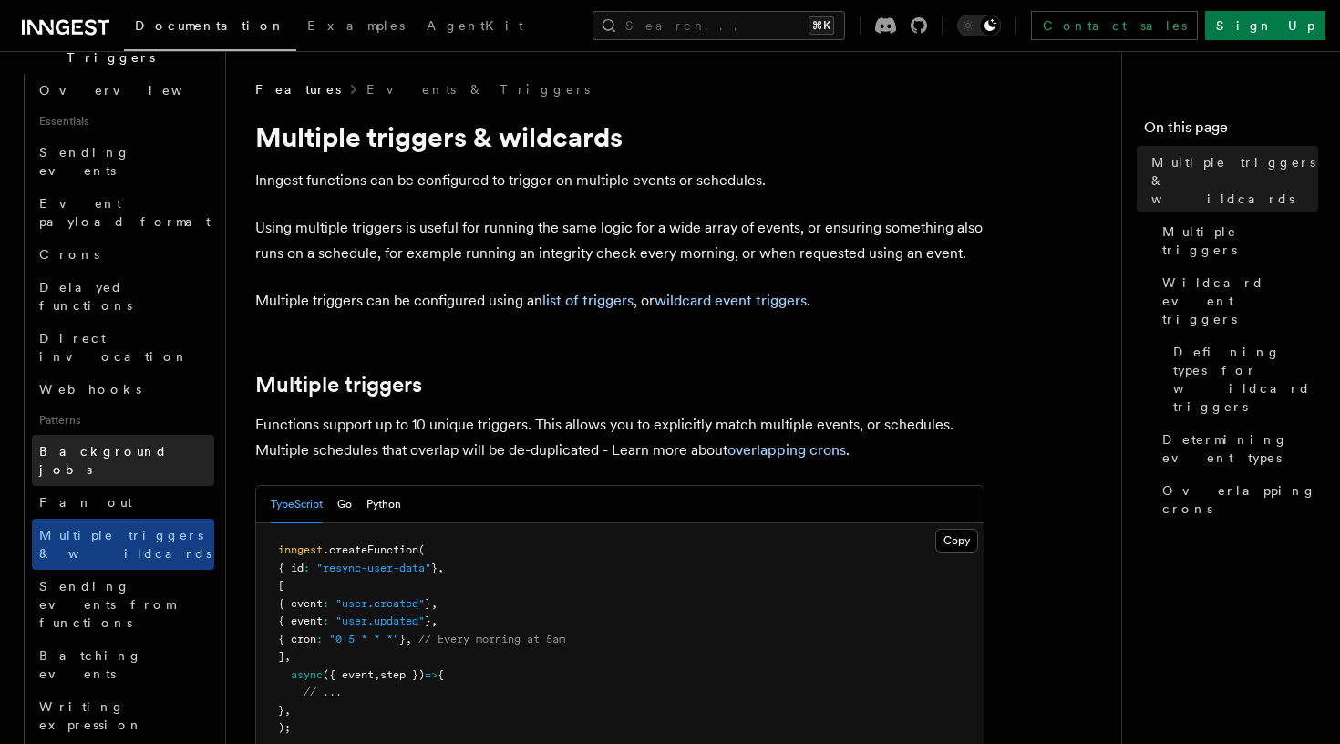
click at [102, 444] on span "Background jobs" at bounding box center [103, 460] width 129 height 33
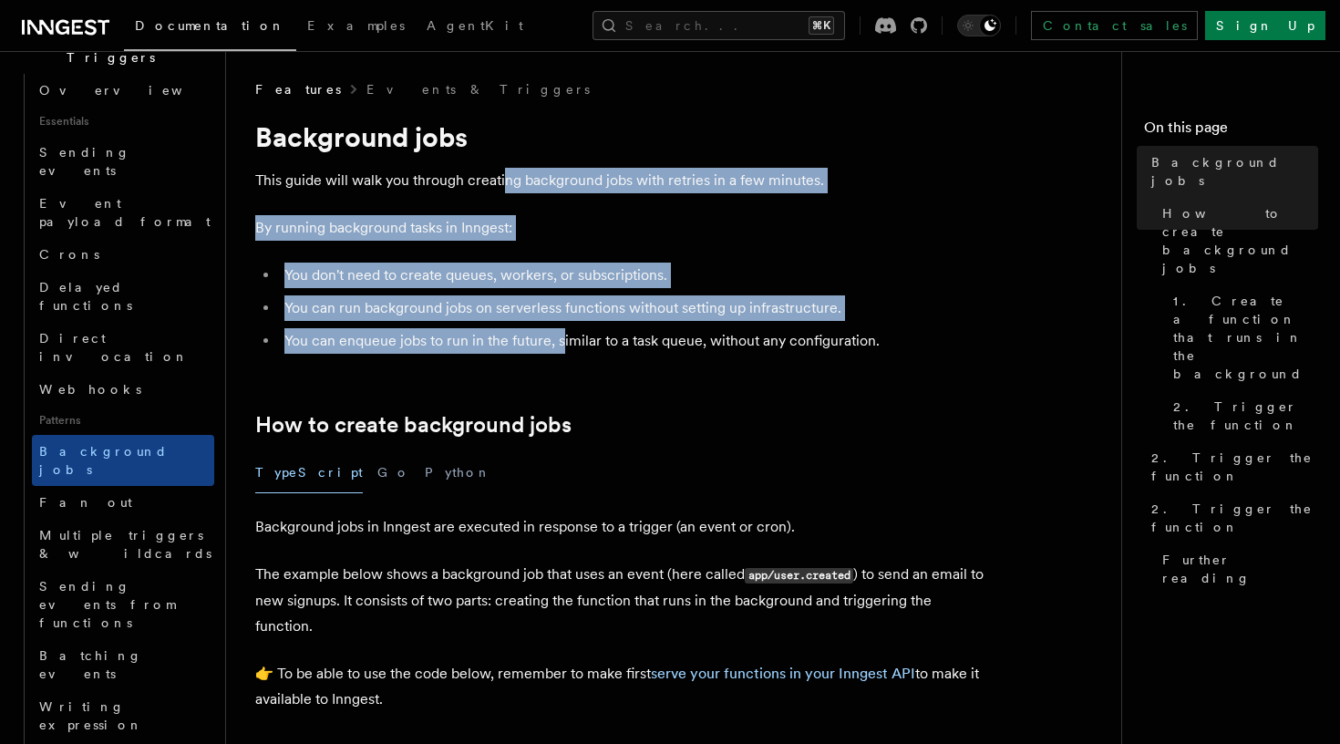
drag, startPoint x: 562, startPoint y: 346, endPoint x: 501, endPoint y: 171, distance: 185.1
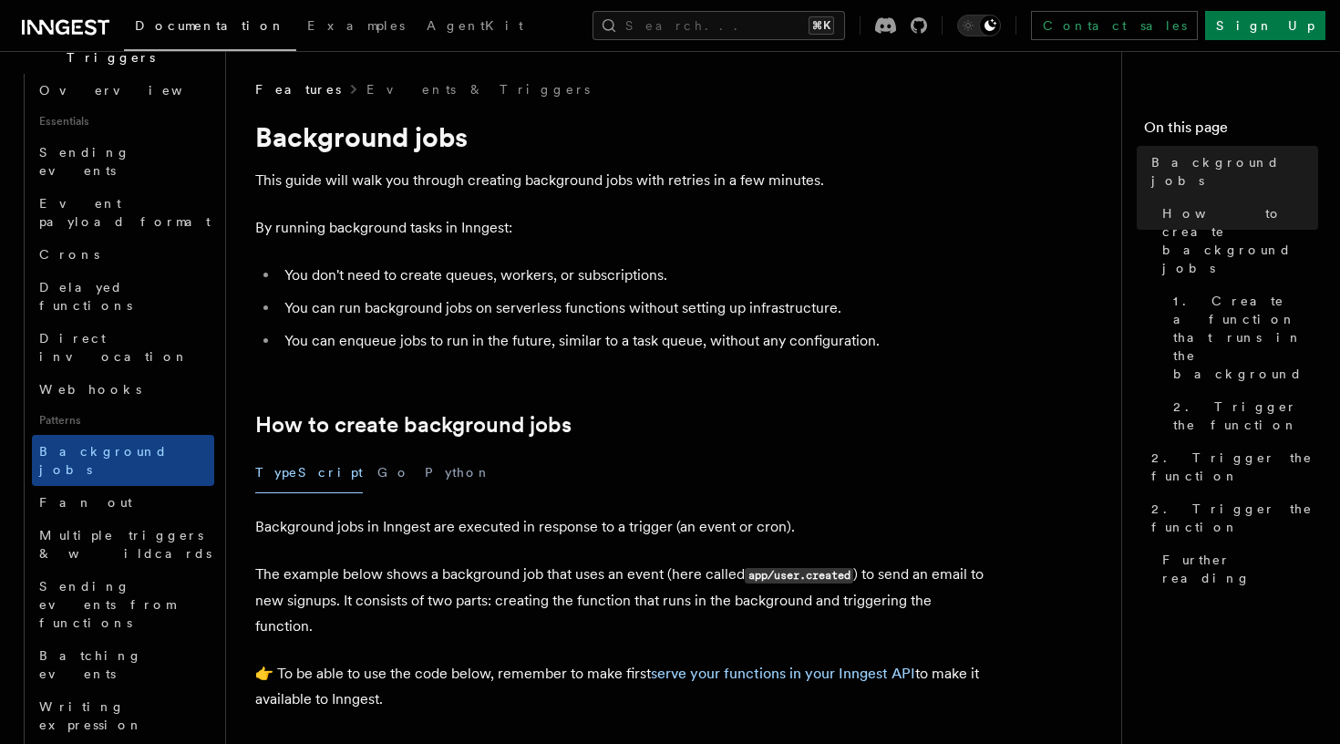
click at [512, 283] on li "You don't need to create queues, workers, or subscriptions." at bounding box center [632, 276] width 706 height 26
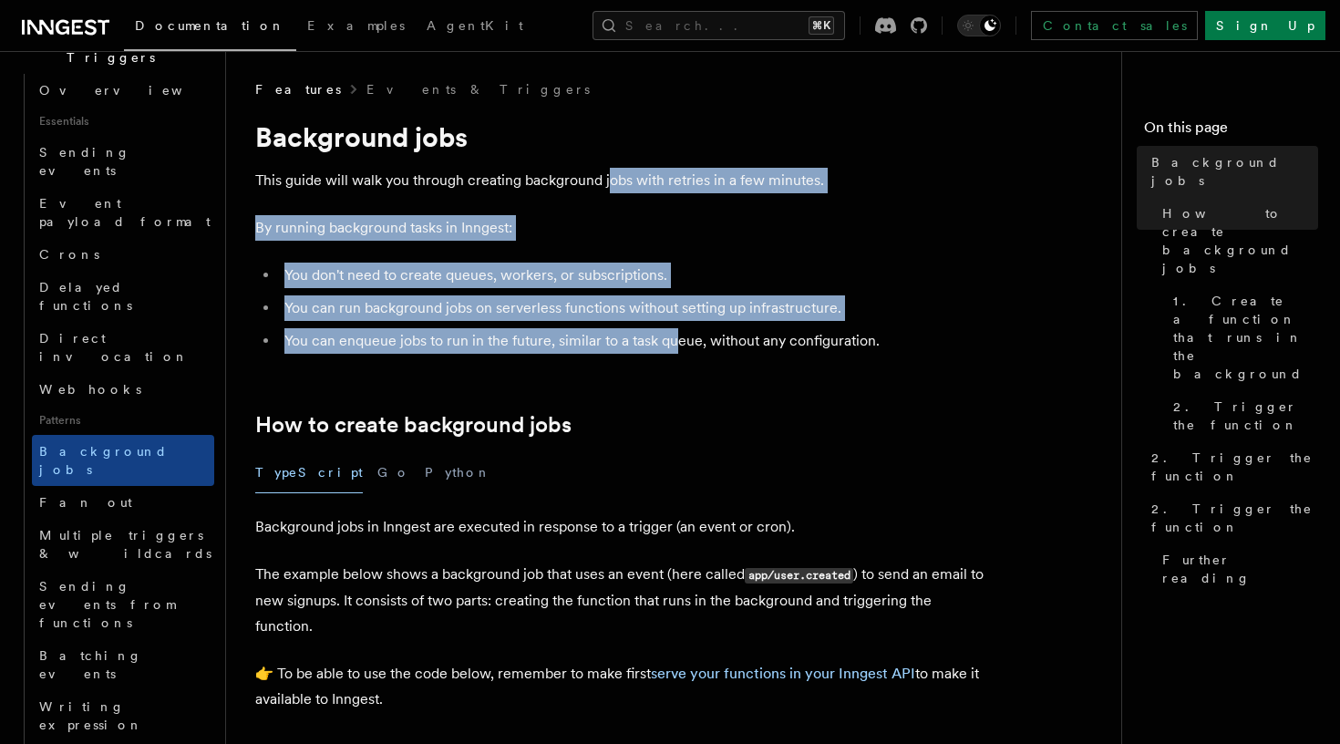
drag, startPoint x: 678, startPoint y: 346, endPoint x: 610, endPoint y: 183, distance: 177.0
click at [610, 183] on p "This guide will walk you through creating background jobs with retries in a few…" at bounding box center [619, 181] width 729 height 26
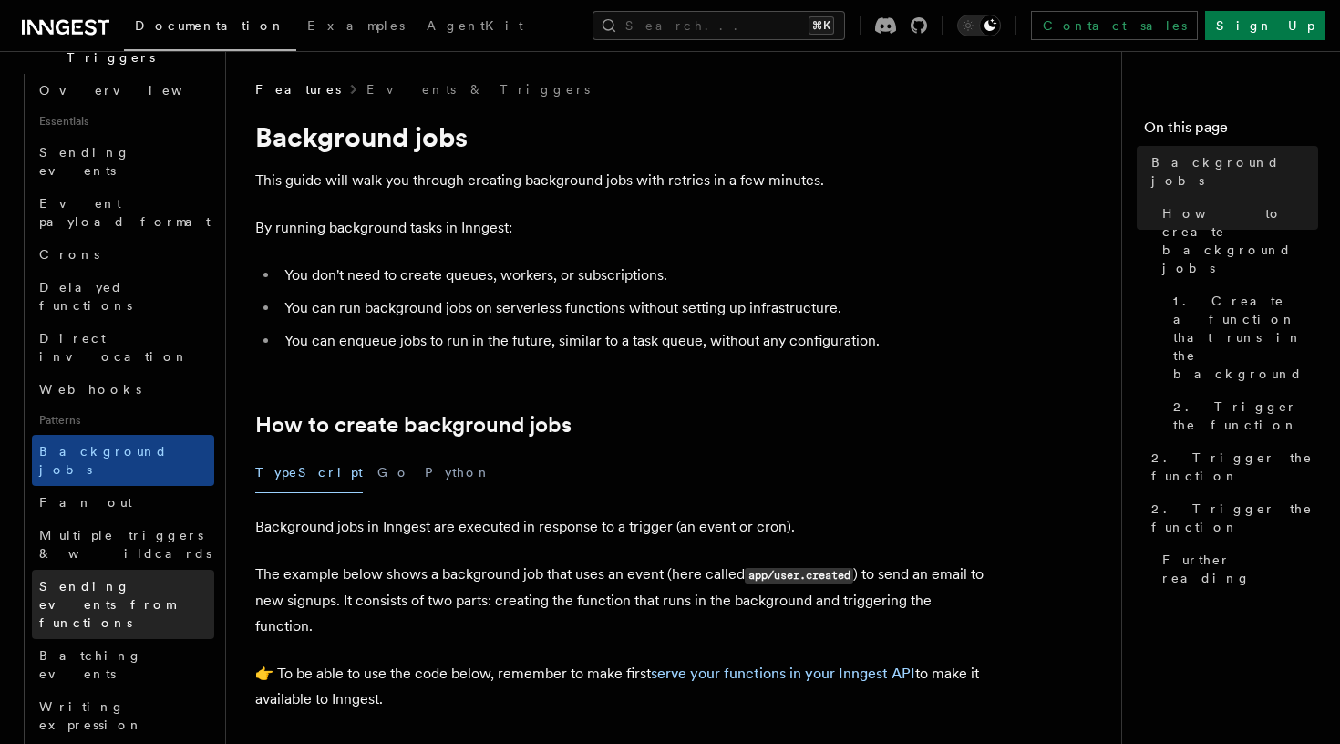
click at [158, 579] on span "Sending events from functions" at bounding box center [107, 604] width 136 height 51
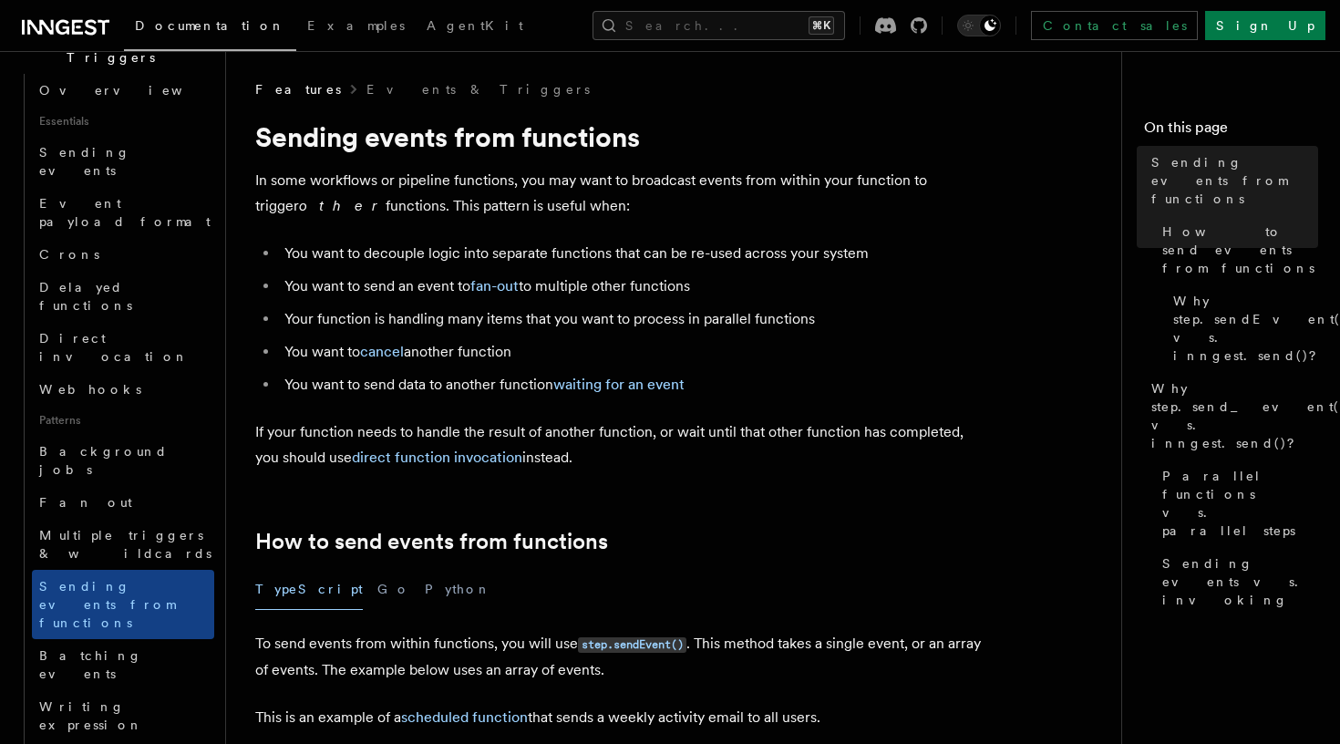
drag, startPoint x: 538, startPoint y: 357, endPoint x: 352, endPoint y: 179, distance: 257.9
click at [352, 179] on p "In some workflows or pipeline functions, you may want to broadcast events from …" at bounding box center [619, 193] width 729 height 51
drag, startPoint x: 328, startPoint y: 183, endPoint x: 579, endPoint y: 196, distance: 251.1
click at [579, 196] on p "In some workflows or pipeline functions, you may want to broadcast events from …" at bounding box center [619, 193] width 729 height 51
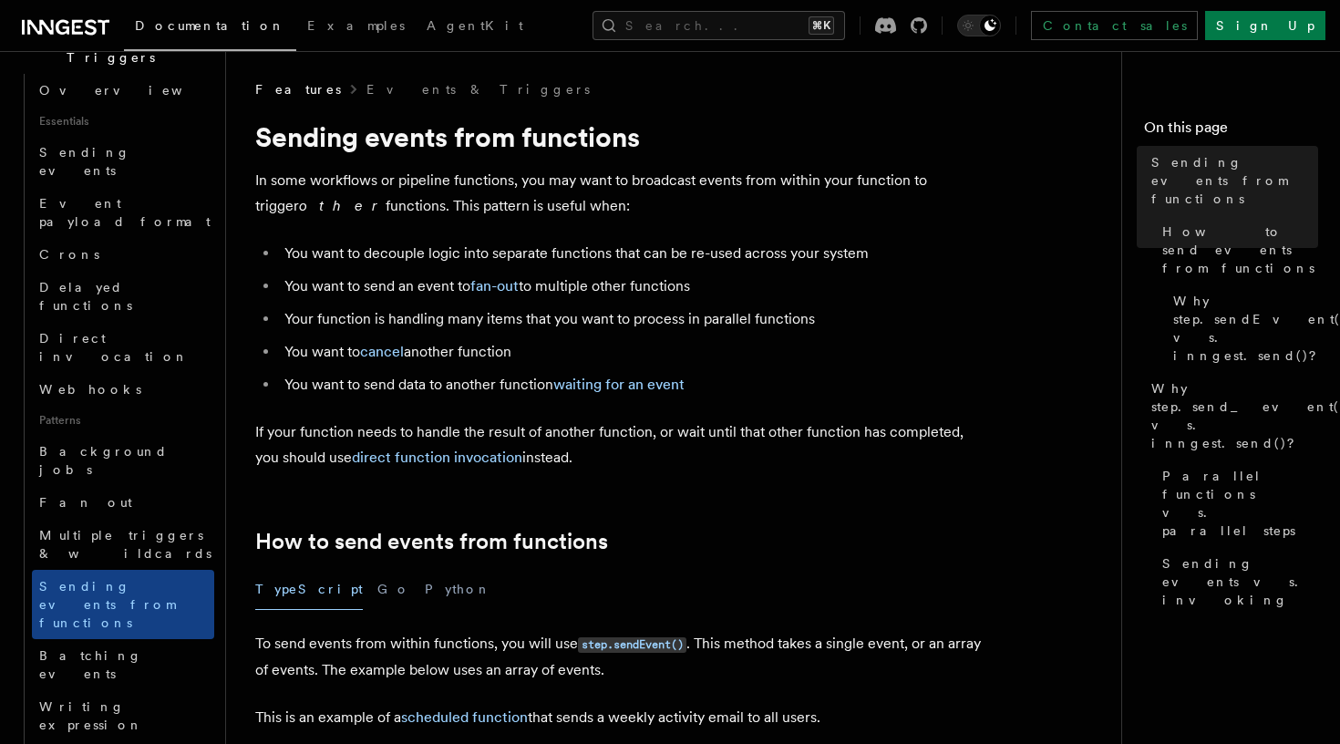
click at [579, 196] on p "In some workflows or pipeline functions, you may want to broadcast events from …" at bounding box center [619, 193] width 729 height 51
drag, startPoint x: 579, startPoint y: 196, endPoint x: 229, endPoint y: 180, distance: 350.5
click at [159, 639] on link "Batching events" at bounding box center [123, 664] width 182 height 51
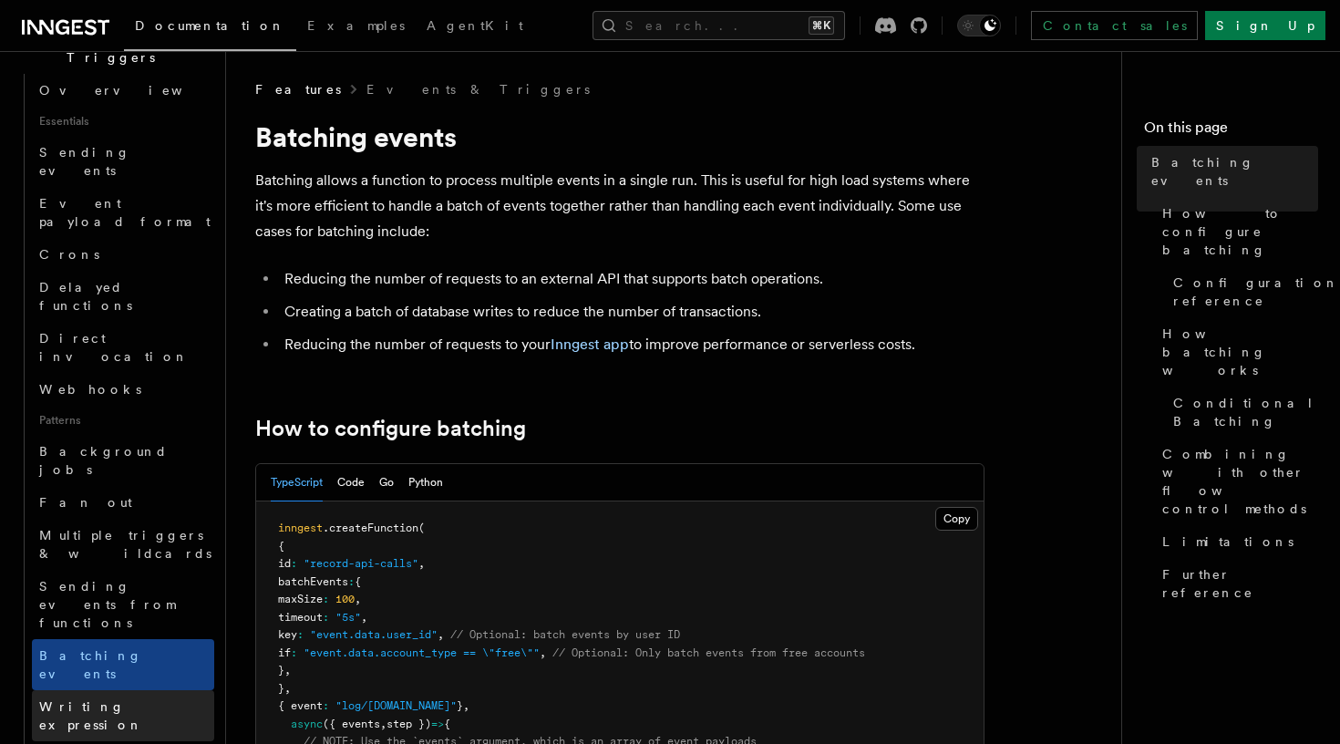
click at [147, 690] on link "Writing expression" at bounding box center [123, 715] width 182 height 51
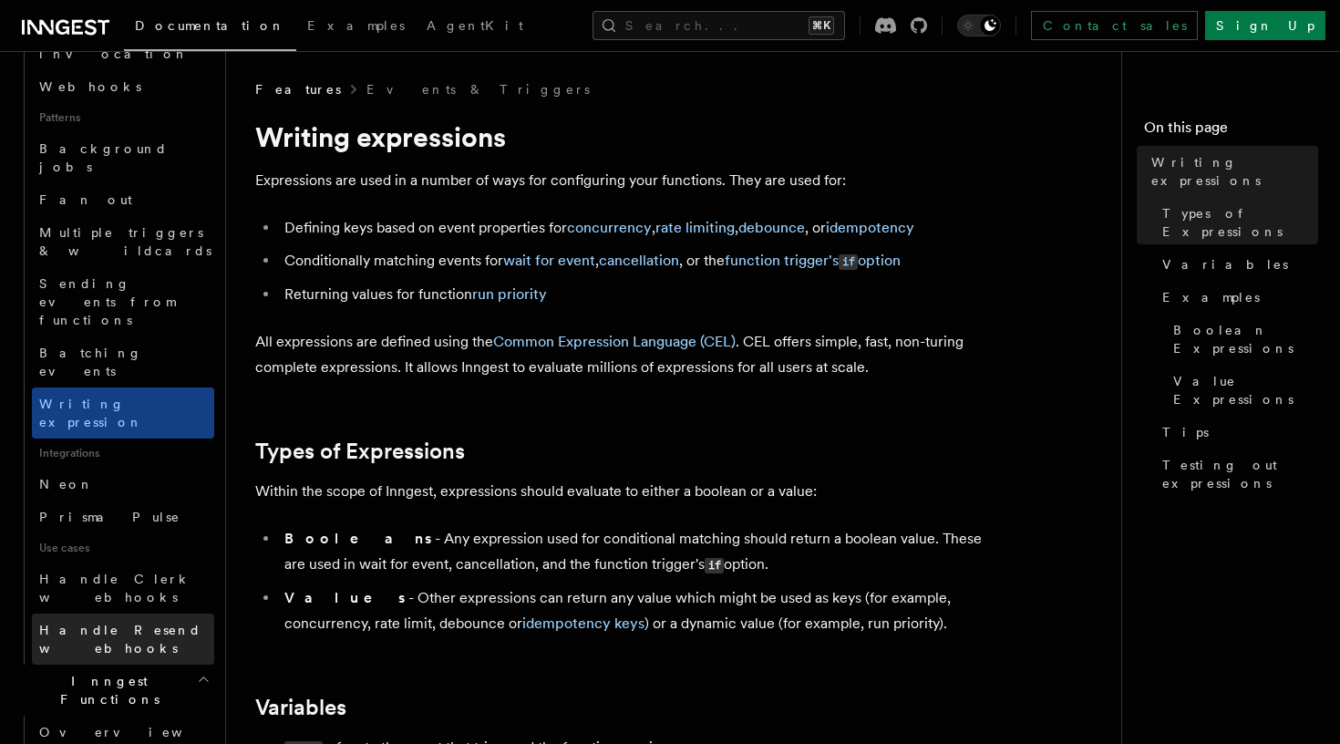
scroll to position [875, 0]
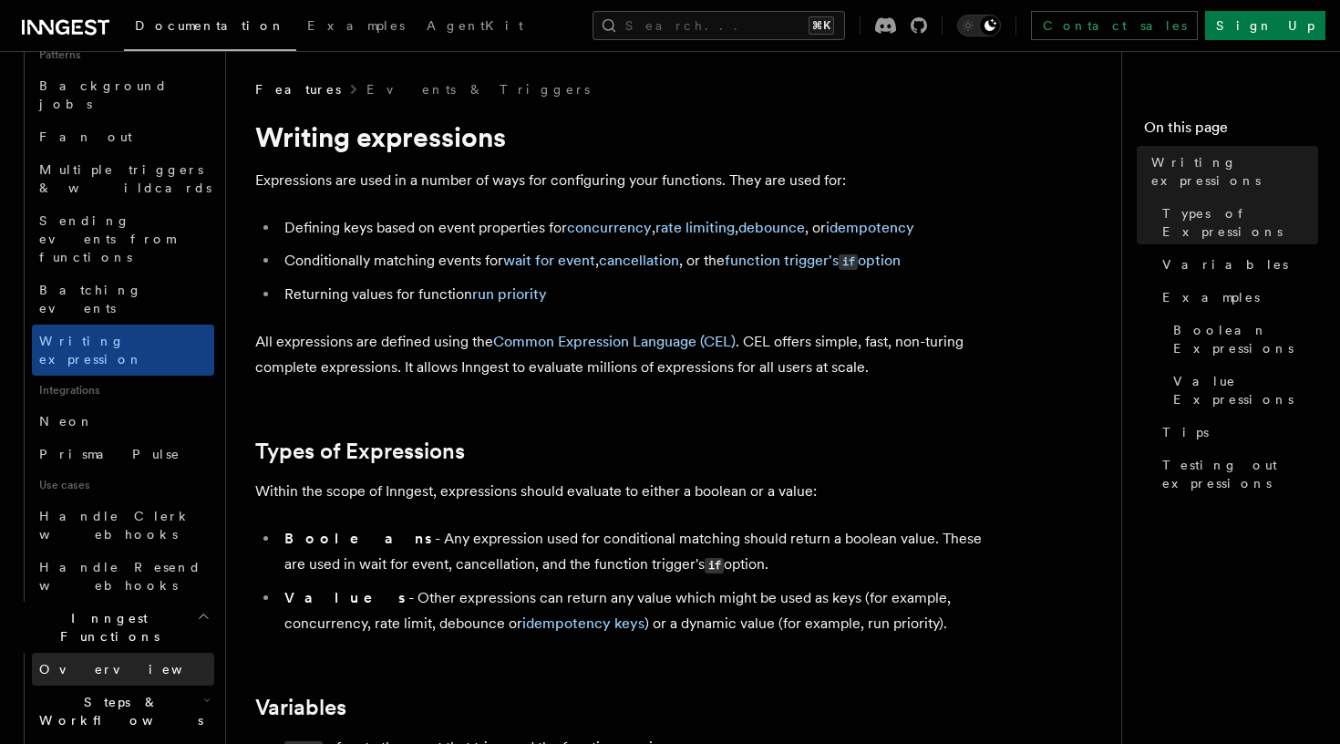
click at [71, 662] on span "Overview" at bounding box center [133, 669] width 188 height 15
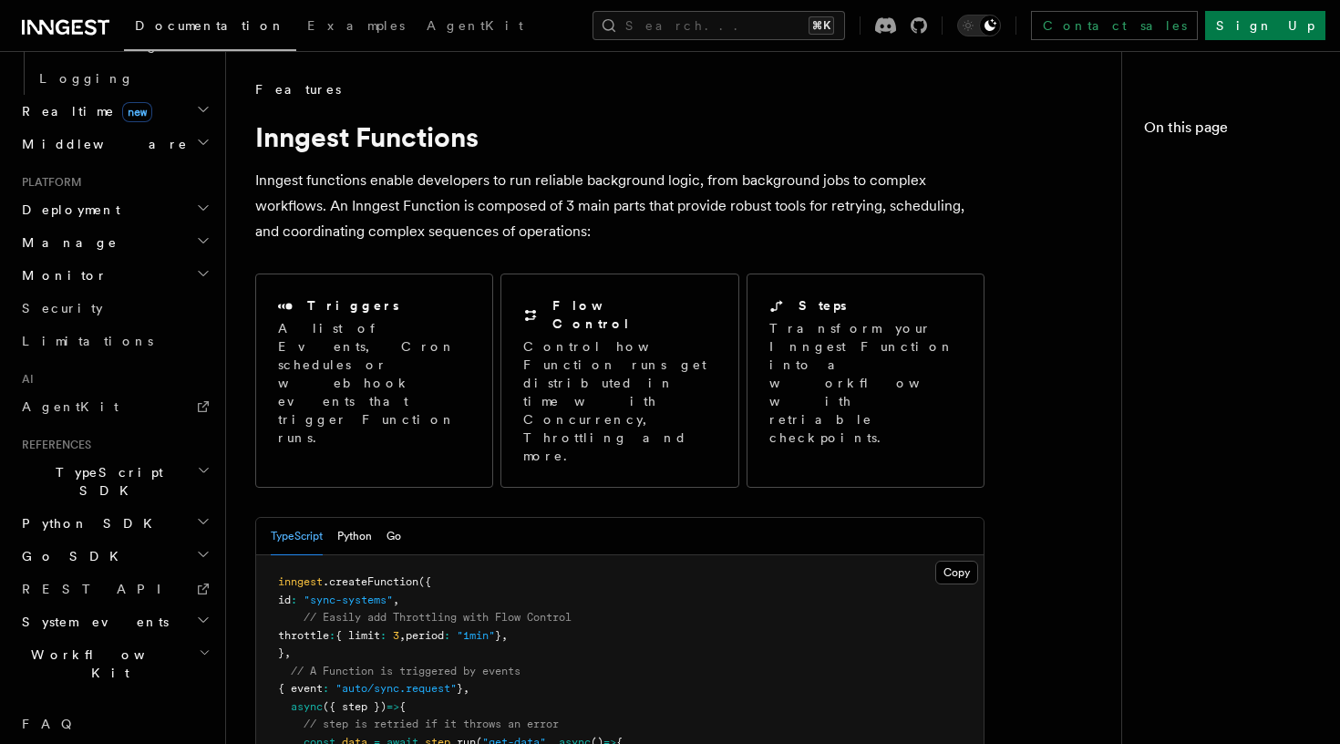
scroll to position [751, 0]
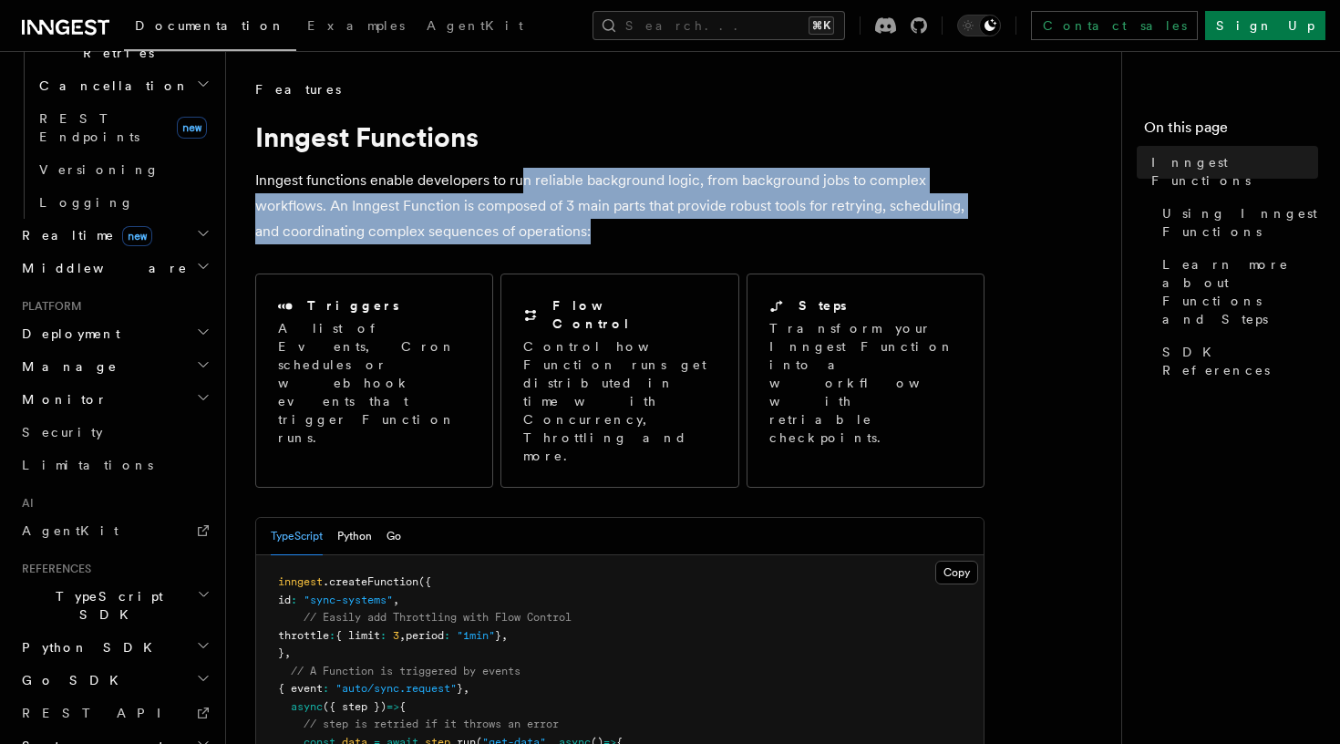
drag, startPoint x: 606, startPoint y: 224, endPoint x: 520, endPoint y: 168, distance: 103.4
click at [520, 168] on p "Inngest functions enable developers to run reliable background logic, from back…" at bounding box center [619, 206] width 729 height 77
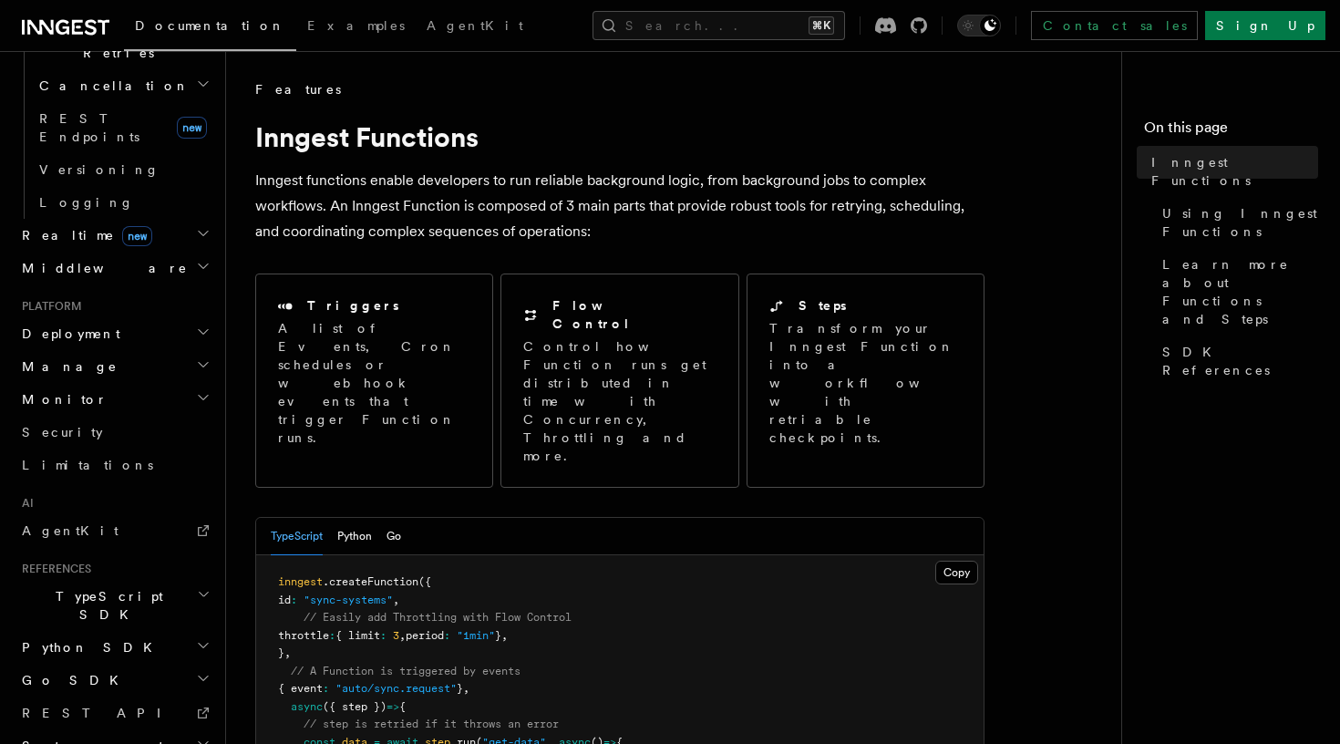
click at [538, 203] on p "Inngest functions enable developers to run reliable background logic, from back…" at bounding box center [619, 206] width 729 height 77
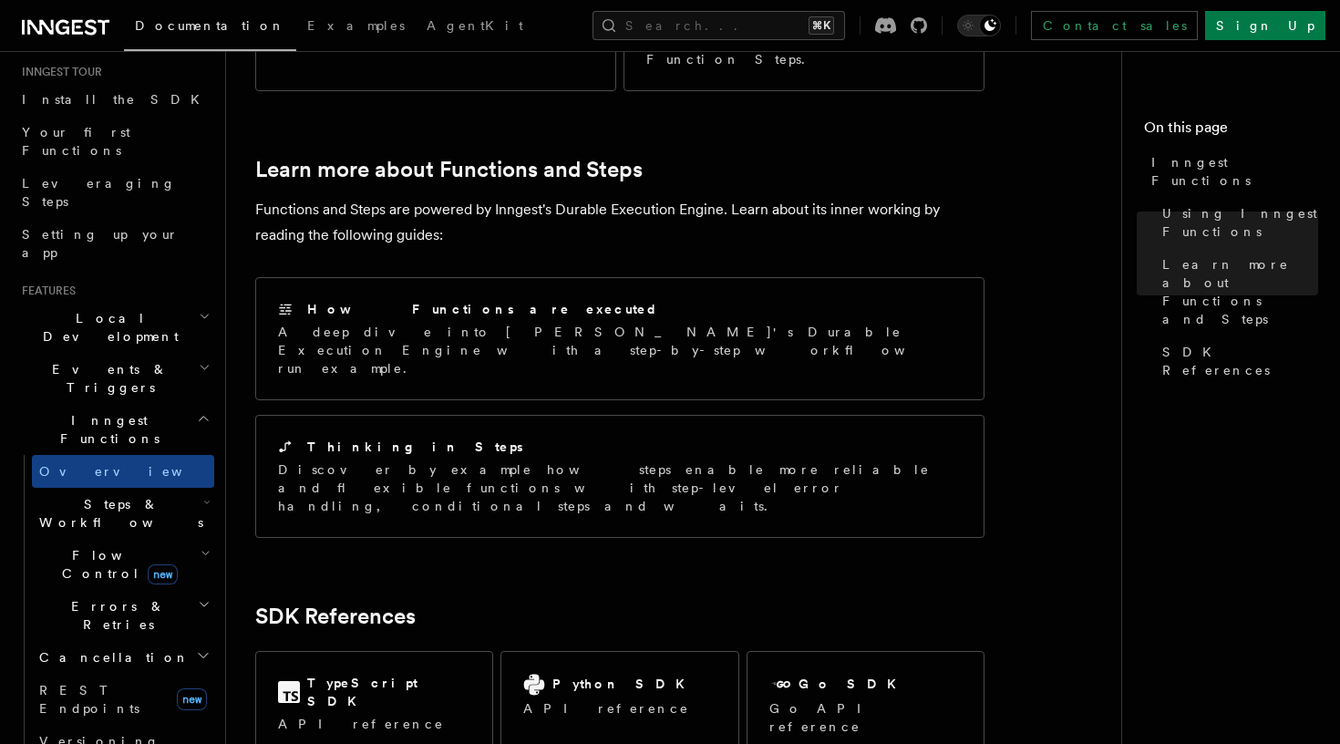
scroll to position [183, 0]
click at [168, 484] on h2 "Steps & Workflows" at bounding box center [123, 509] width 182 height 51
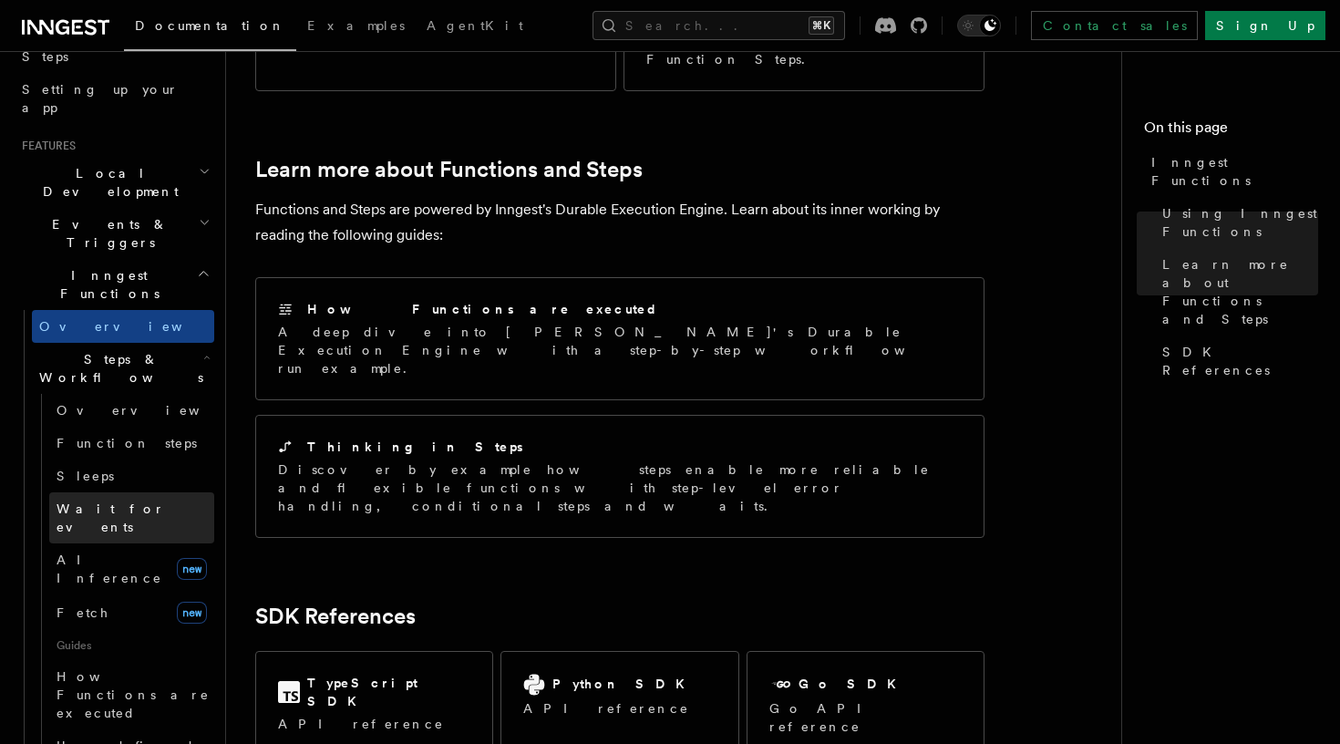
scroll to position [380, 0]
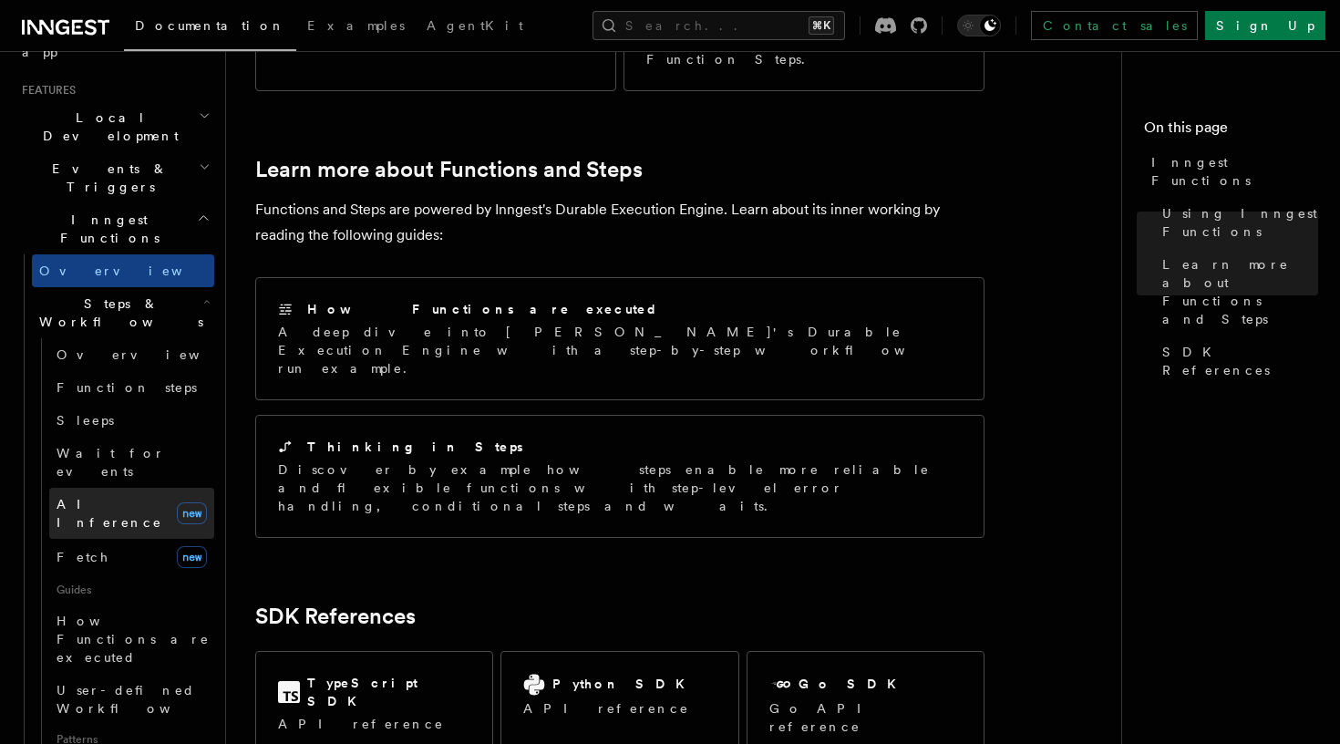
click at [130, 488] on link "AI Inference new" at bounding box center [131, 513] width 165 height 51
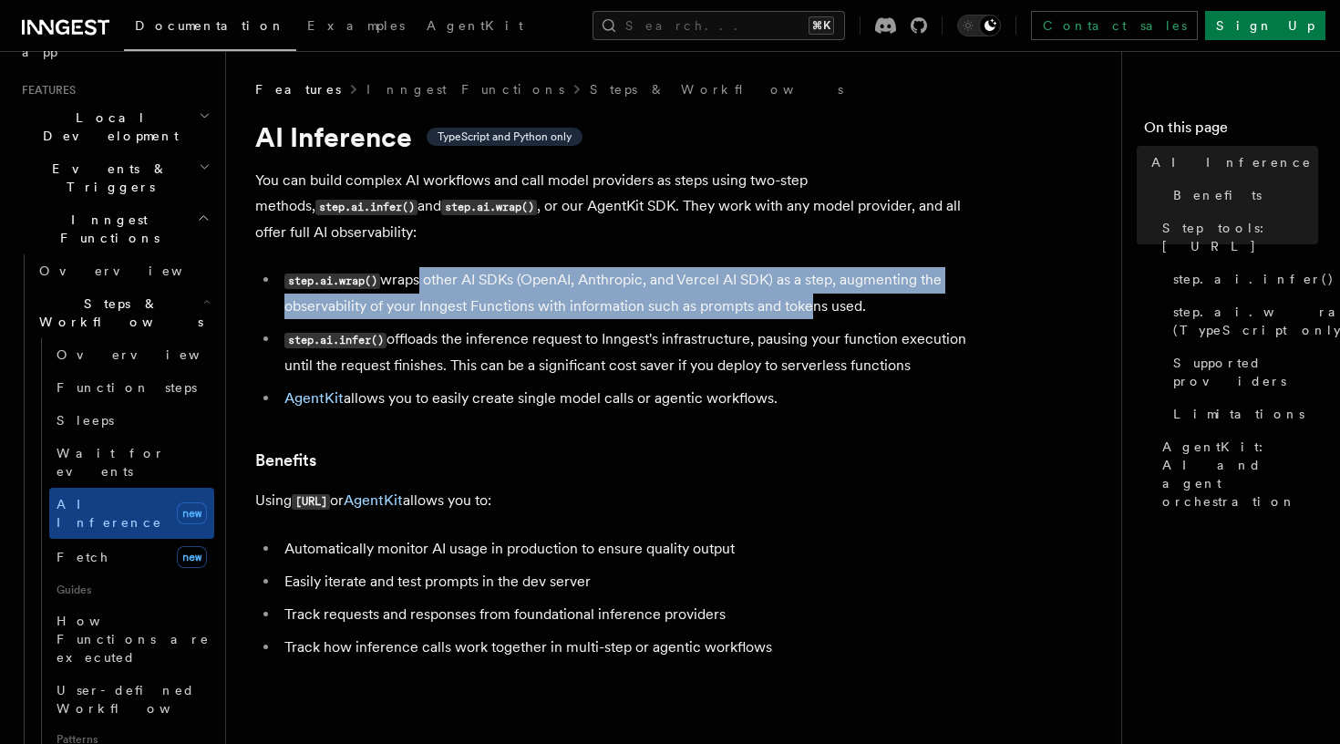
drag, startPoint x: 795, startPoint y: 312, endPoint x: 416, endPoint y: 276, distance: 381.0
click at [416, 276] on li "step.ai.wrap() wraps other AI SDKs (OpenAI, Anthropic, and Vercel AI SDK) as a …" at bounding box center [632, 293] width 706 height 52
drag, startPoint x: 416, startPoint y: 276, endPoint x: 770, endPoint y: 311, distance: 356.4
click at [770, 311] on li "step.ai.wrap() wraps other AI SDKs (OpenAI, Anthropic, and Vercel AI SDK) as a …" at bounding box center [632, 293] width 706 height 52
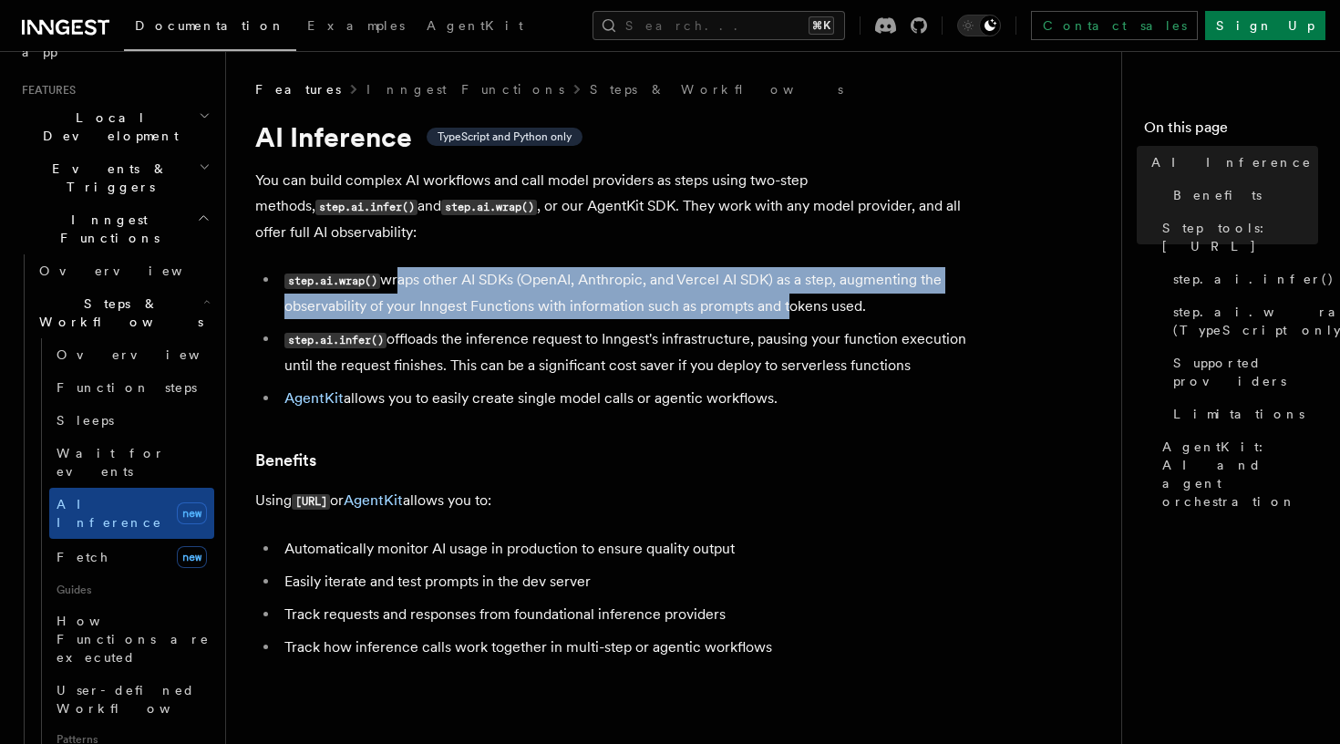
click at [770, 311] on li "step.ai.wrap() wraps other AI SDKs (OpenAI, Anthropic, and Vercel AI SDK) as a …" at bounding box center [632, 293] width 706 height 52
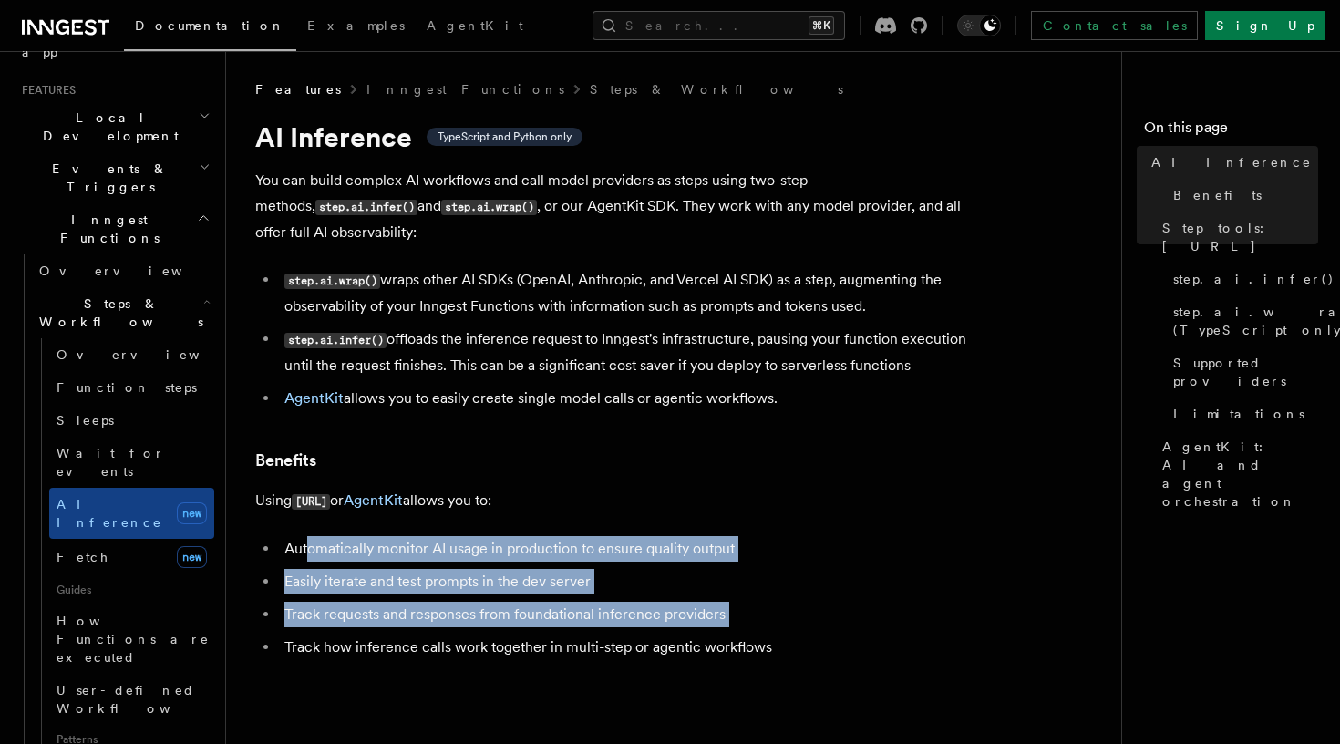
drag, startPoint x: 306, startPoint y: 543, endPoint x: 444, endPoint y: 627, distance: 161.2
click at [444, 627] on ul "Automatically monitor AI usage in production to ensure quality output Easily it…" at bounding box center [619, 598] width 729 height 124
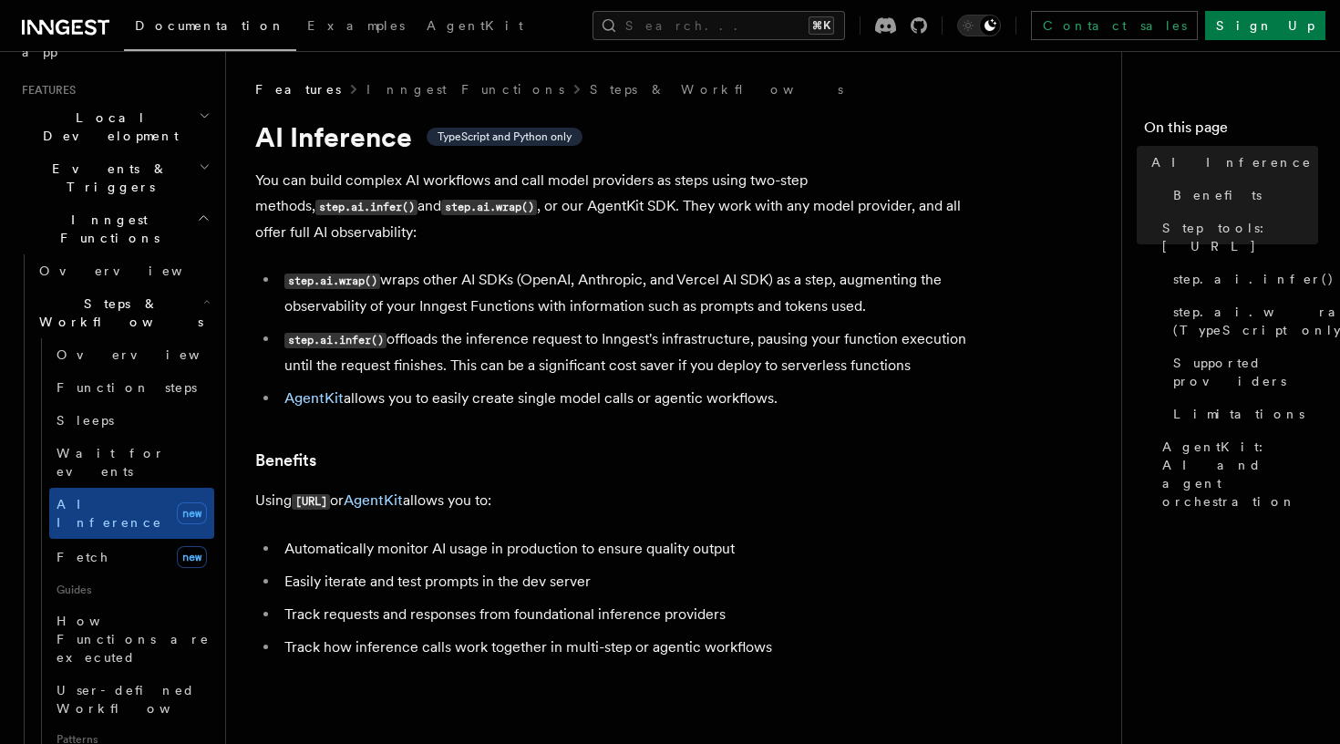
click at [444, 627] on ul "Automatically monitor AI usage in production to ensure quality output Easily it…" at bounding box center [619, 598] width 729 height 124
click at [113, 539] on link "Fetch new" at bounding box center [131, 557] width 165 height 36
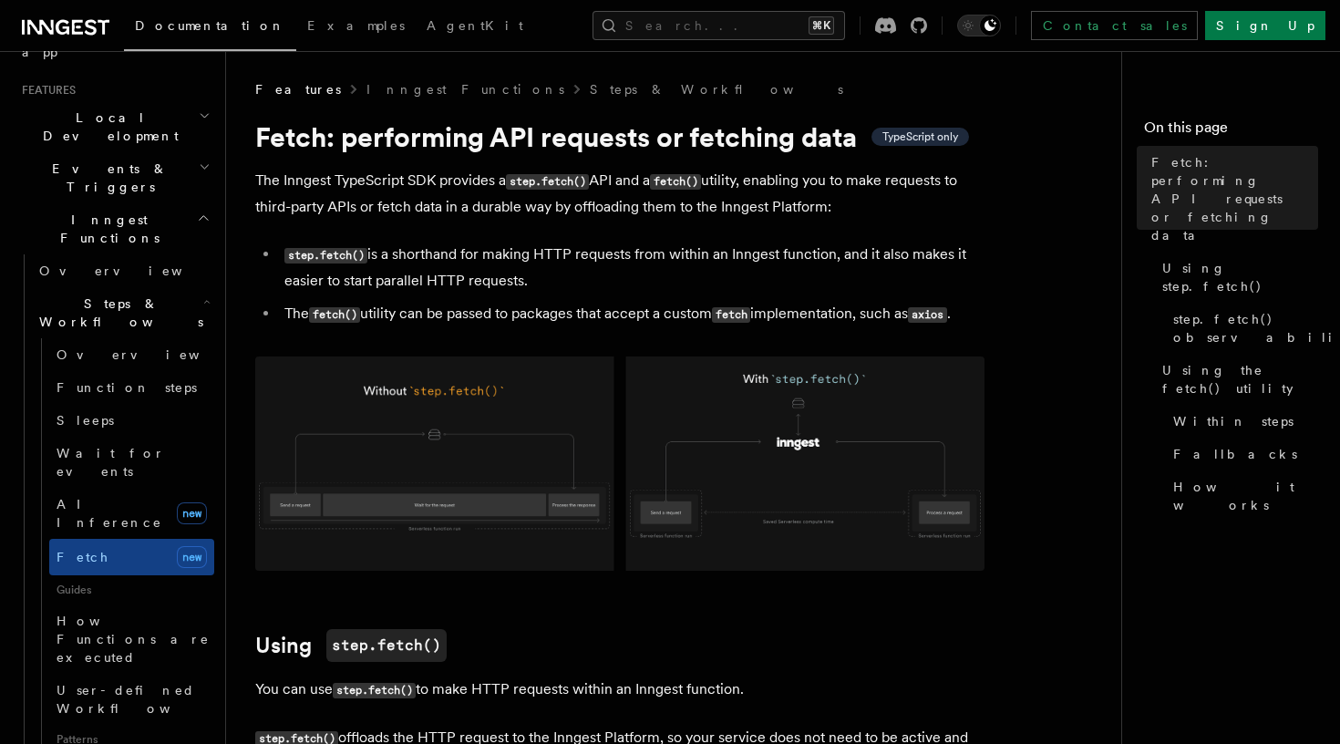
click at [474, 438] on img at bounding box center [619, 464] width 729 height 214
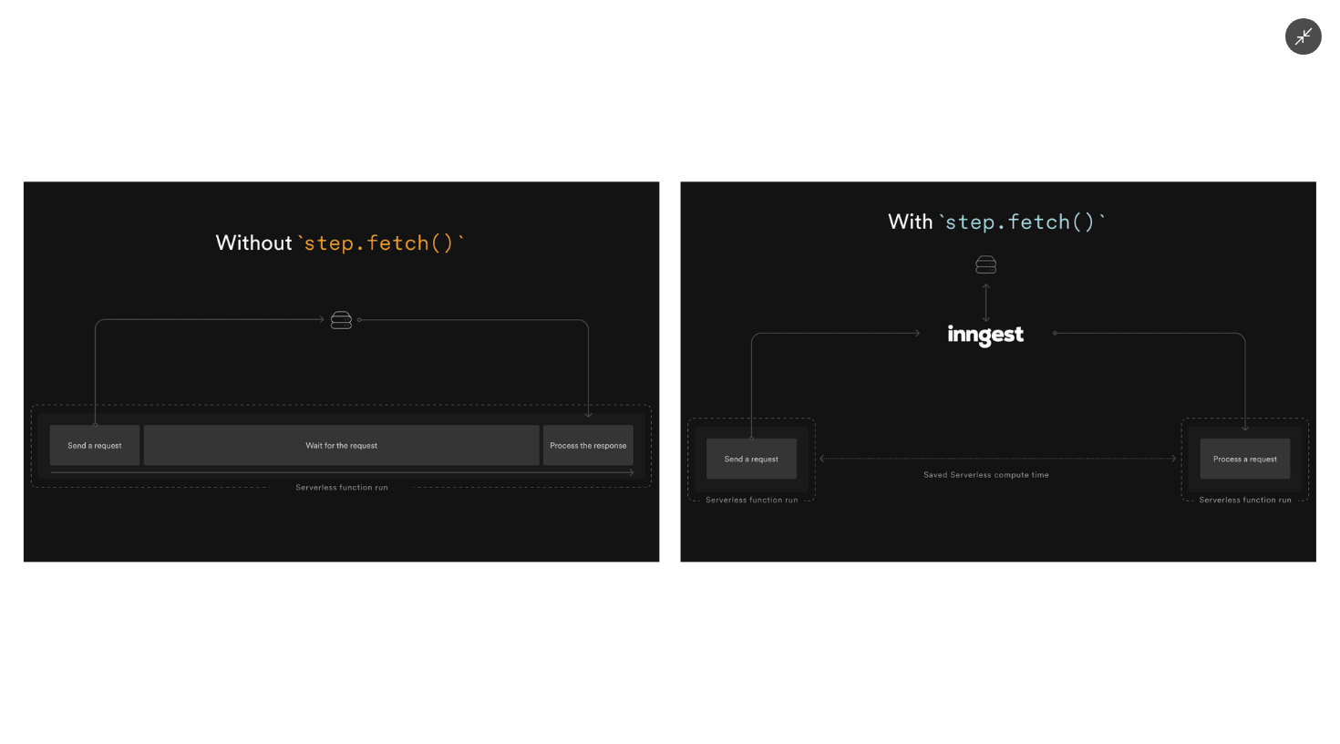
click at [1305, 47] on button "Minimize image" at bounding box center [1304, 36] width 36 height 36
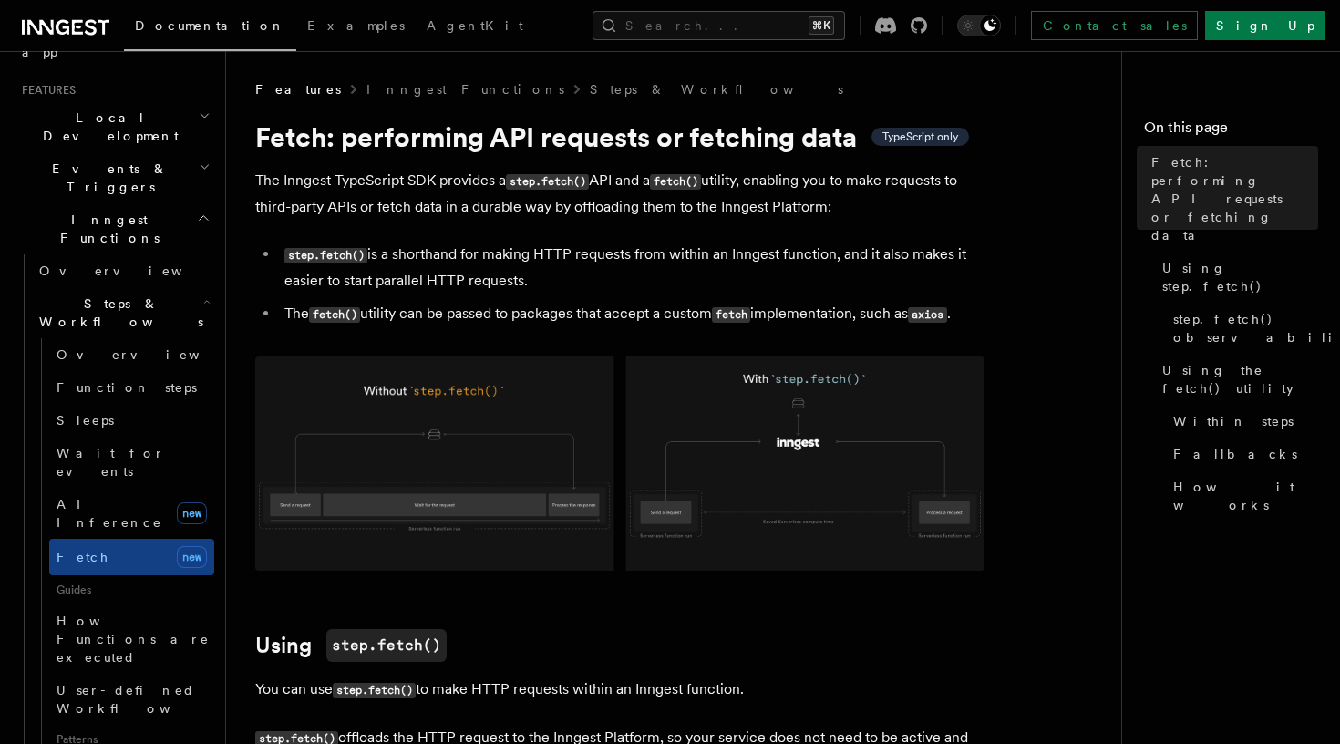
drag, startPoint x: 359, startPoint y: 177, endPoint x: 520, endPoint y: 212, distance: 164.2
click at [521, 212] on p "The Inngest TypeScript SDK provides a step.fetch() API and a fetch() utility, e…" at bounding box center [619, 194] width 729 height 52
click at [520, 212] on p "The Inngest TypeScript SDK provides a step.fetch() API and a fetch() utility, e…" at bounding box center [619, 194] width 729 height 52
drag, startPoint x: 520, startPoint y: 212, endPoint x: 268, endPoint y: 184, distance: 253.1
click at [268, 184] on p "The Inngest TypeScript SDK provides a step.fetch() API and a fetch() utility, e…" at bounding box center [619, 194] width 729 height 52
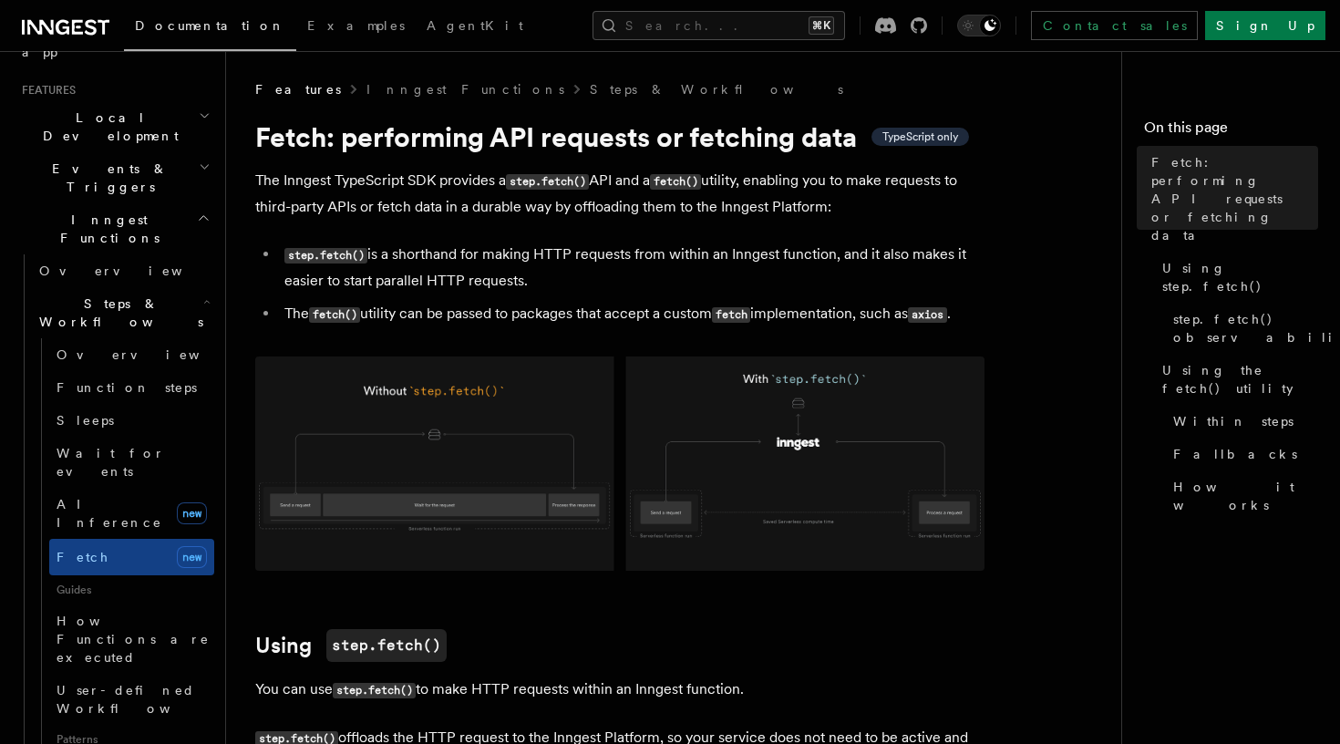
click at [268, 184] on p "The Inngest TypeScript SDK provides a step.fetch() API and a fetch() utility, e…" at bounding box center [619, 194] width 729 height 52
drag, startPoint x: 268, startPoint y: 184, endPoint x: 553, endPoint y: 212, distance: 286.8
click at [553, 212] on p "The Inngest TypeScript SDK provides a step.fetch() API and a fetch() utility, e…" at bounding box center [619, 194] width 729 height 52
drag, startPoint x: 426, startPoint y: 253, endPoint x: 545, endPoint y: 270, distance: 120.7
click at [542, 270] on li "step.fetch() is a shorthand for making HTTP requests from within an Inngest fun…" at bounding box center [632, 268] width 706 height 52
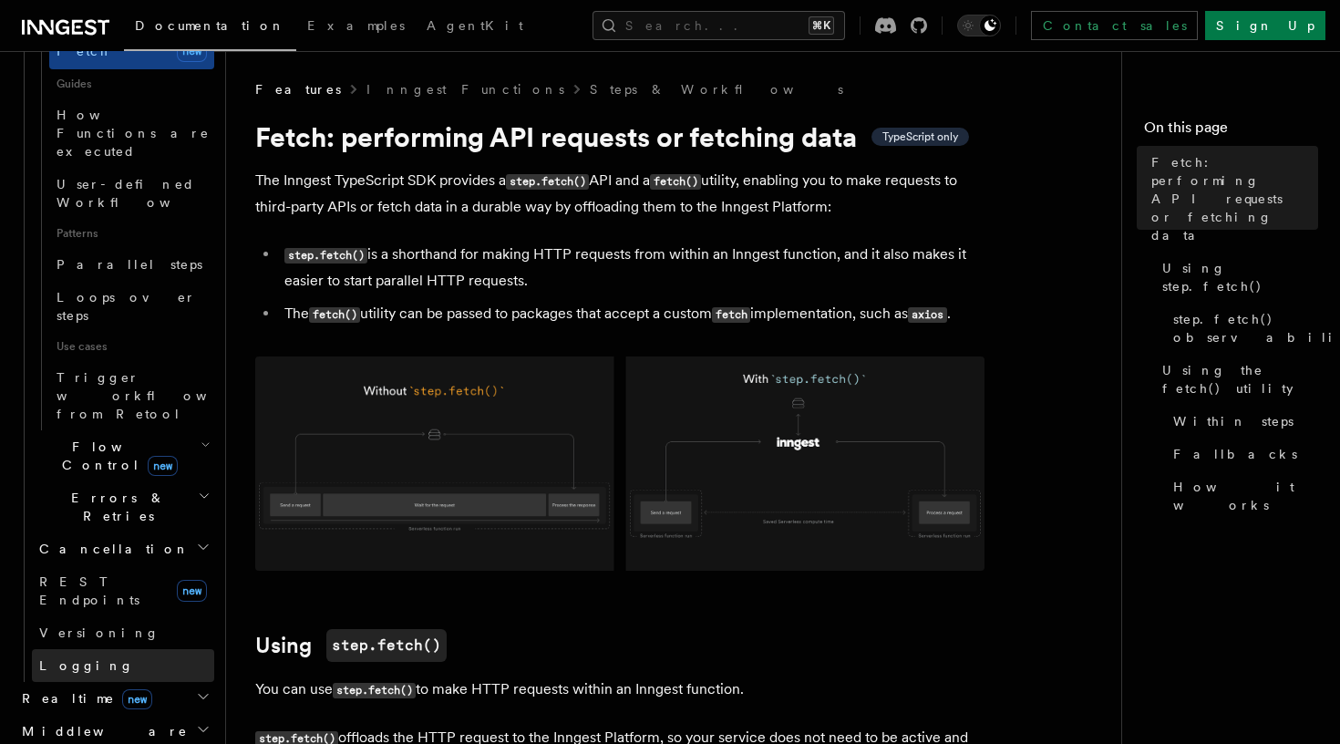
scroll to position [889, 0]
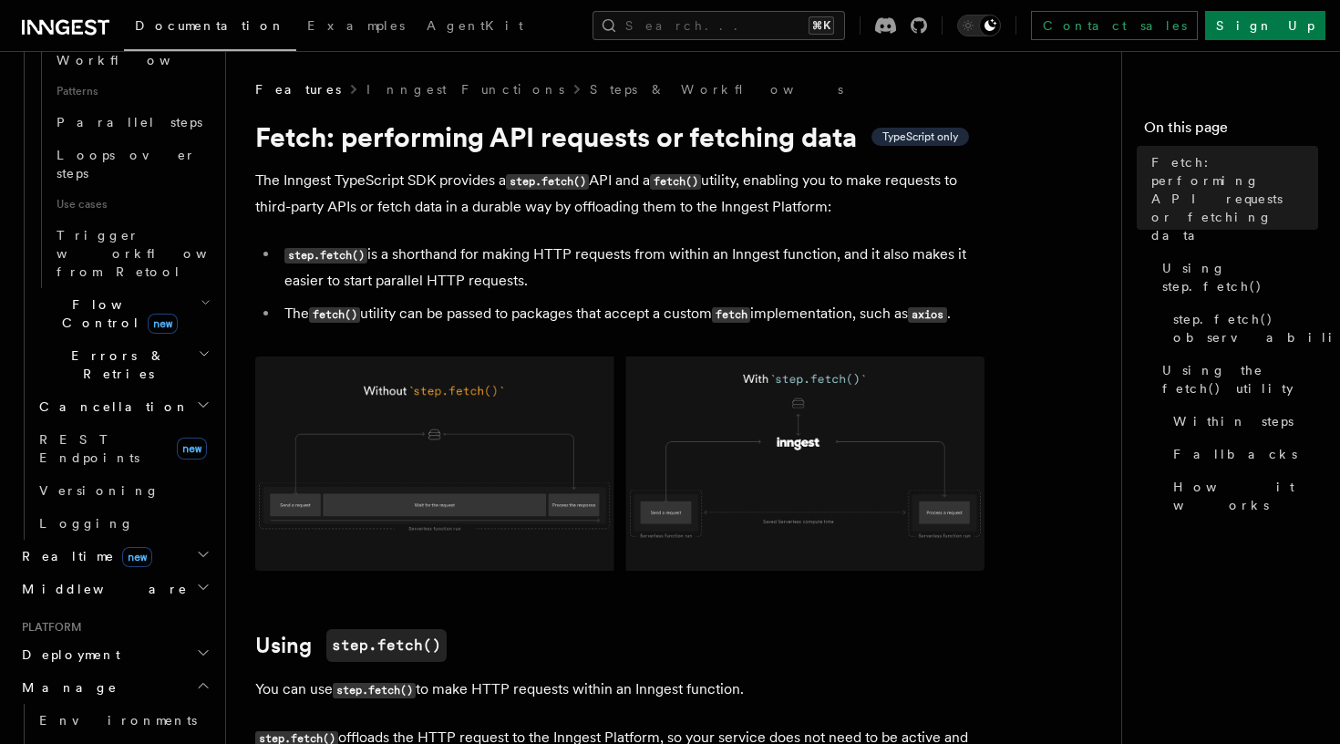
scroll to position [1029, 0]
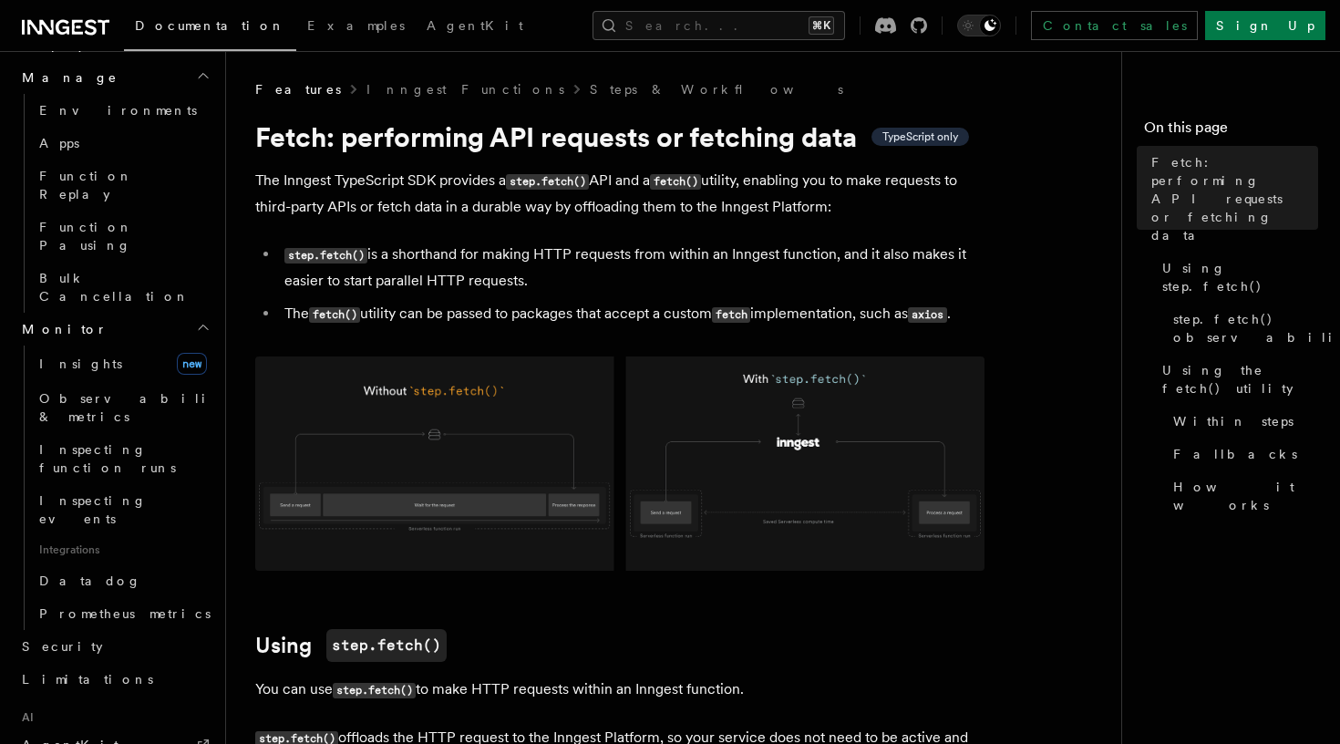
scroll to position [1638, 0]
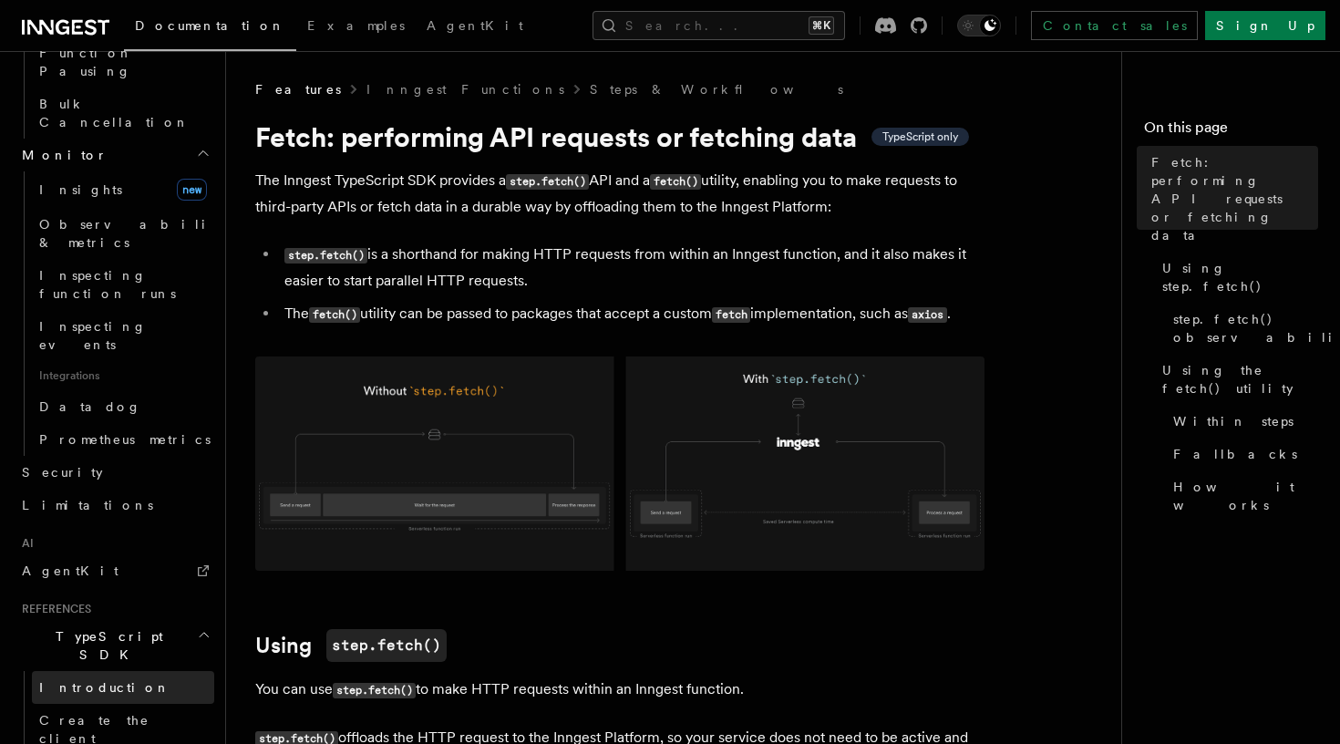
click at [93, 680] on span "Introduction" at bounding box center [104, 687] width 131 height 15
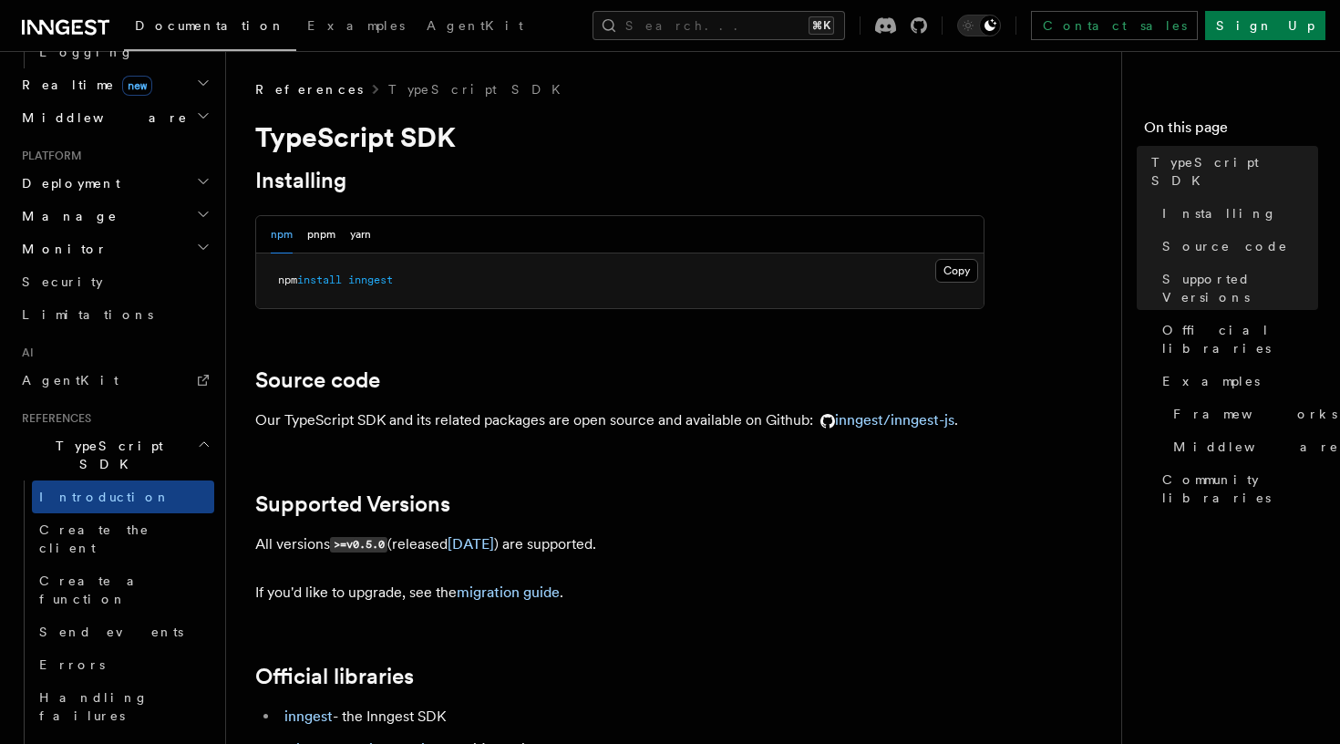
scroll to position [904, 0]
click at [113, 521] on span "Create the client" at bounding box center [94, 537] width 110 height 33
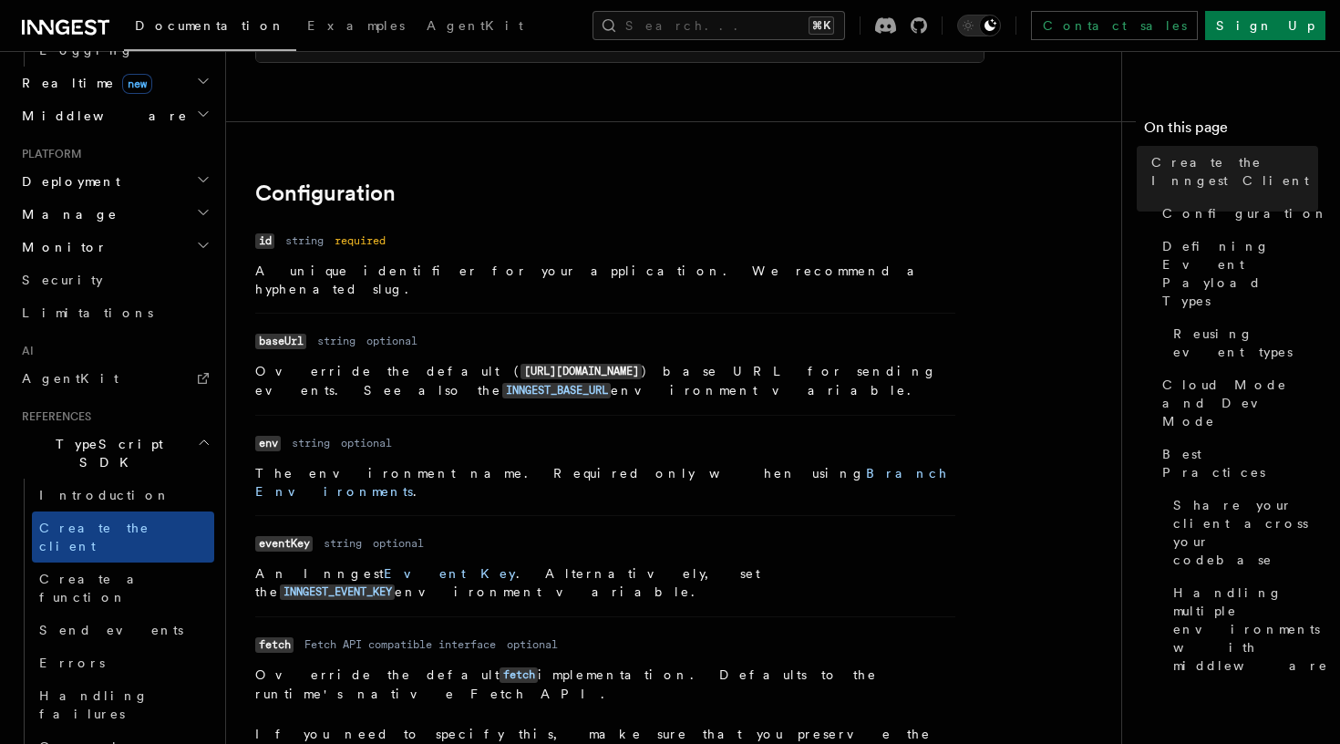
scroll to position [470, 0]
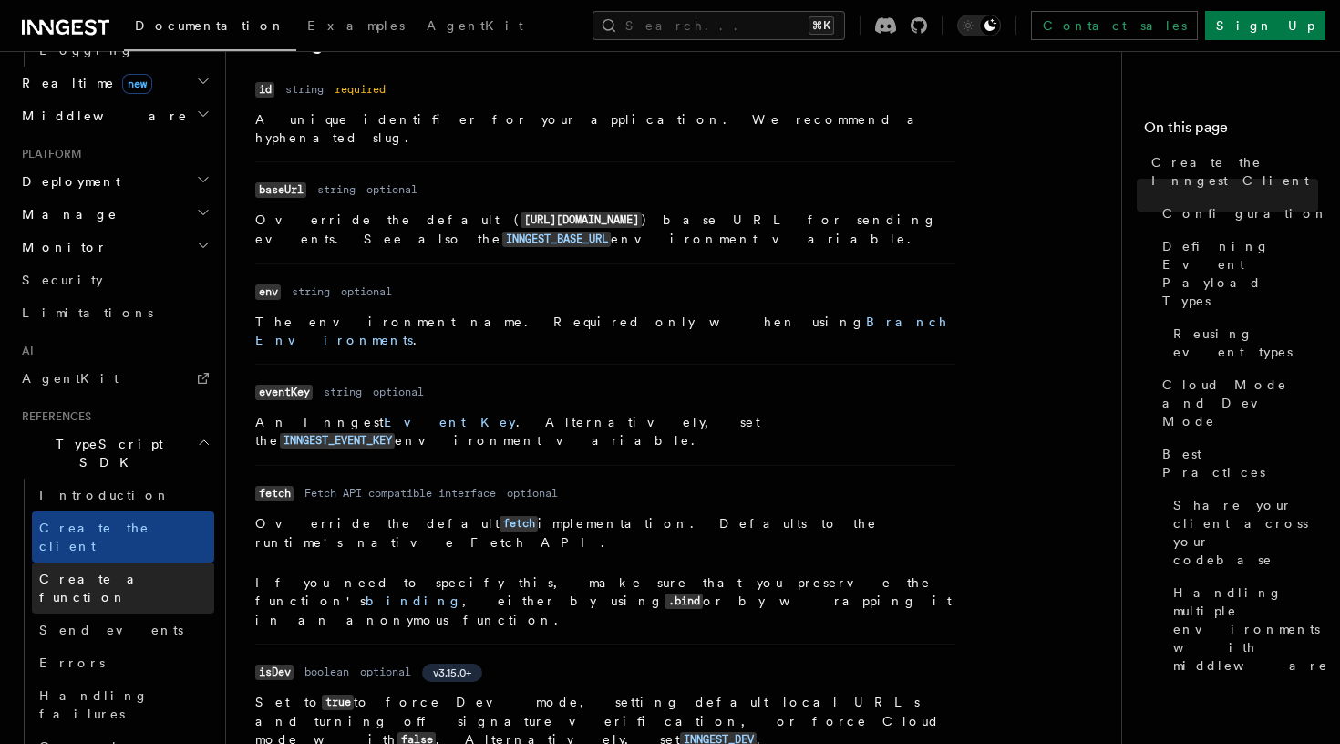
click at [109, 572] on span "Create a function" at bounding box center [93, 588] width 109 height 33
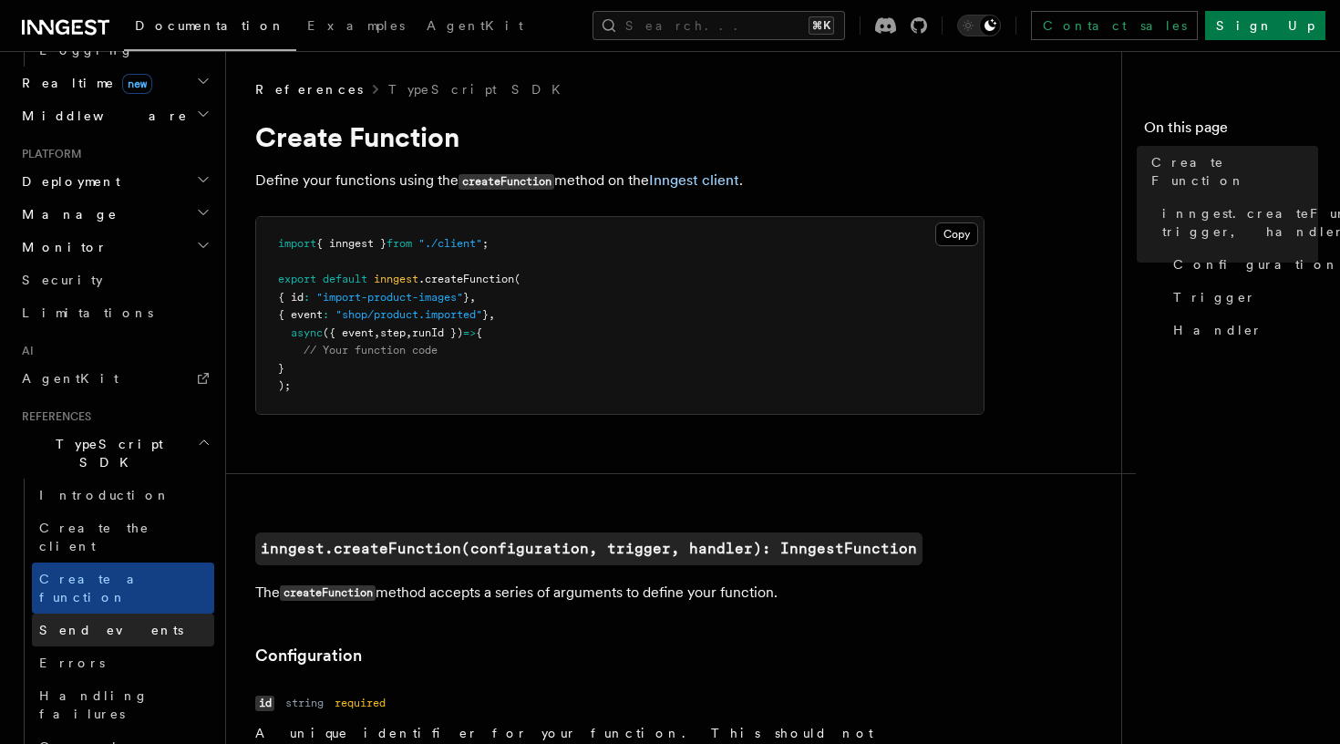
click at [113, 614] on link "Send events" at bounding box center [123, 630] width 182 height 33
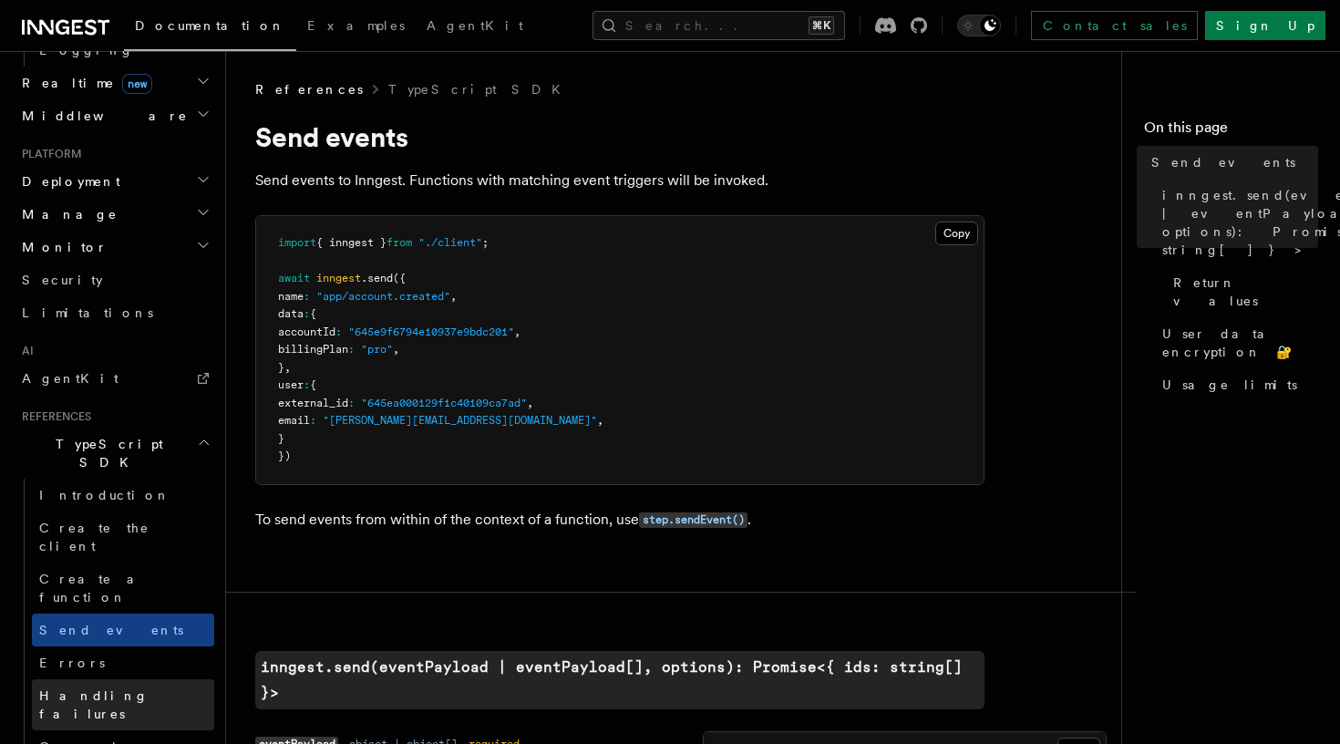
click at [134, 687] on span "Handling failures" at bounding box center [126, 705] width 175 height 36
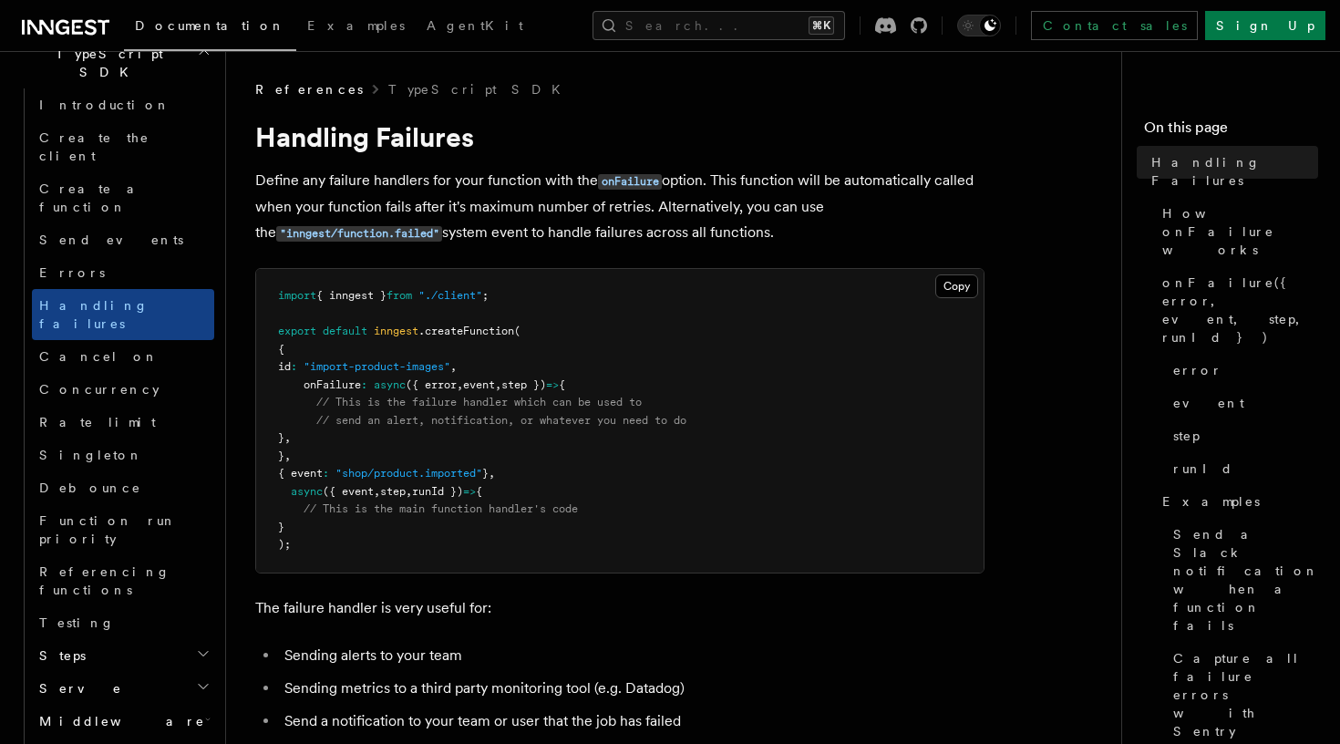
scroll to position [1300, 0]
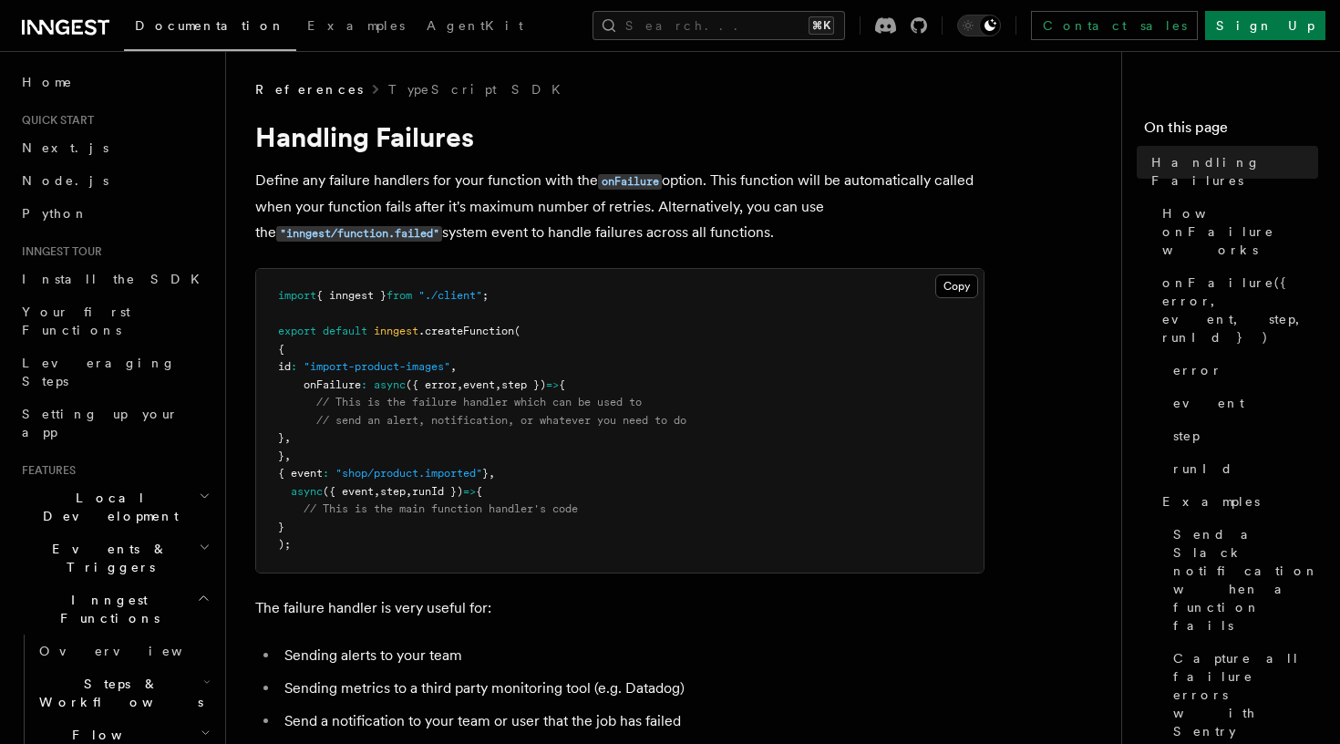
scroll to position [0, 0]
